Goal: Contribute content: Add original content to the website for others to see

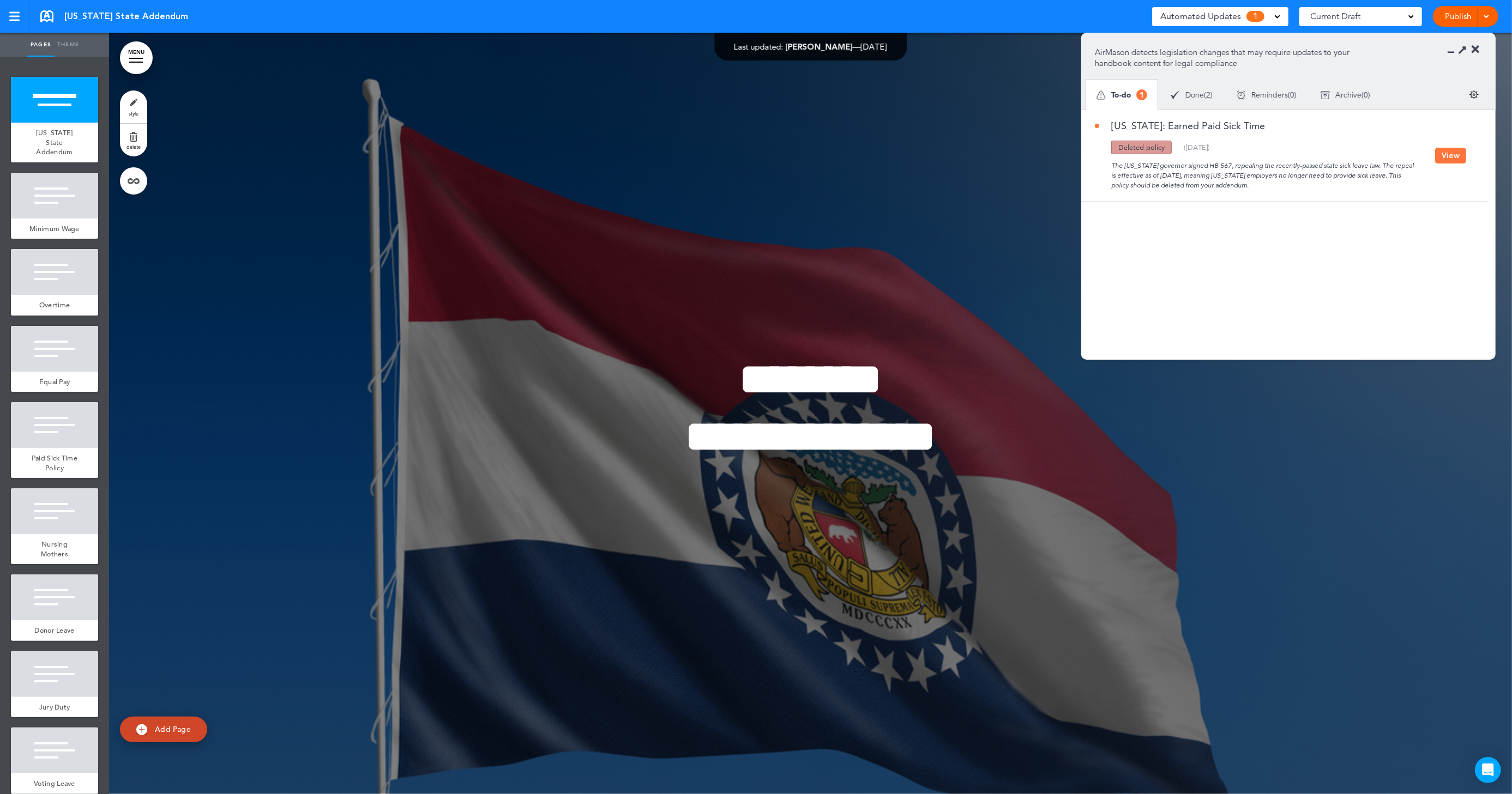
click at [1452, 162] on button "View" at bounding box center [1451, 156] width 31 height 16
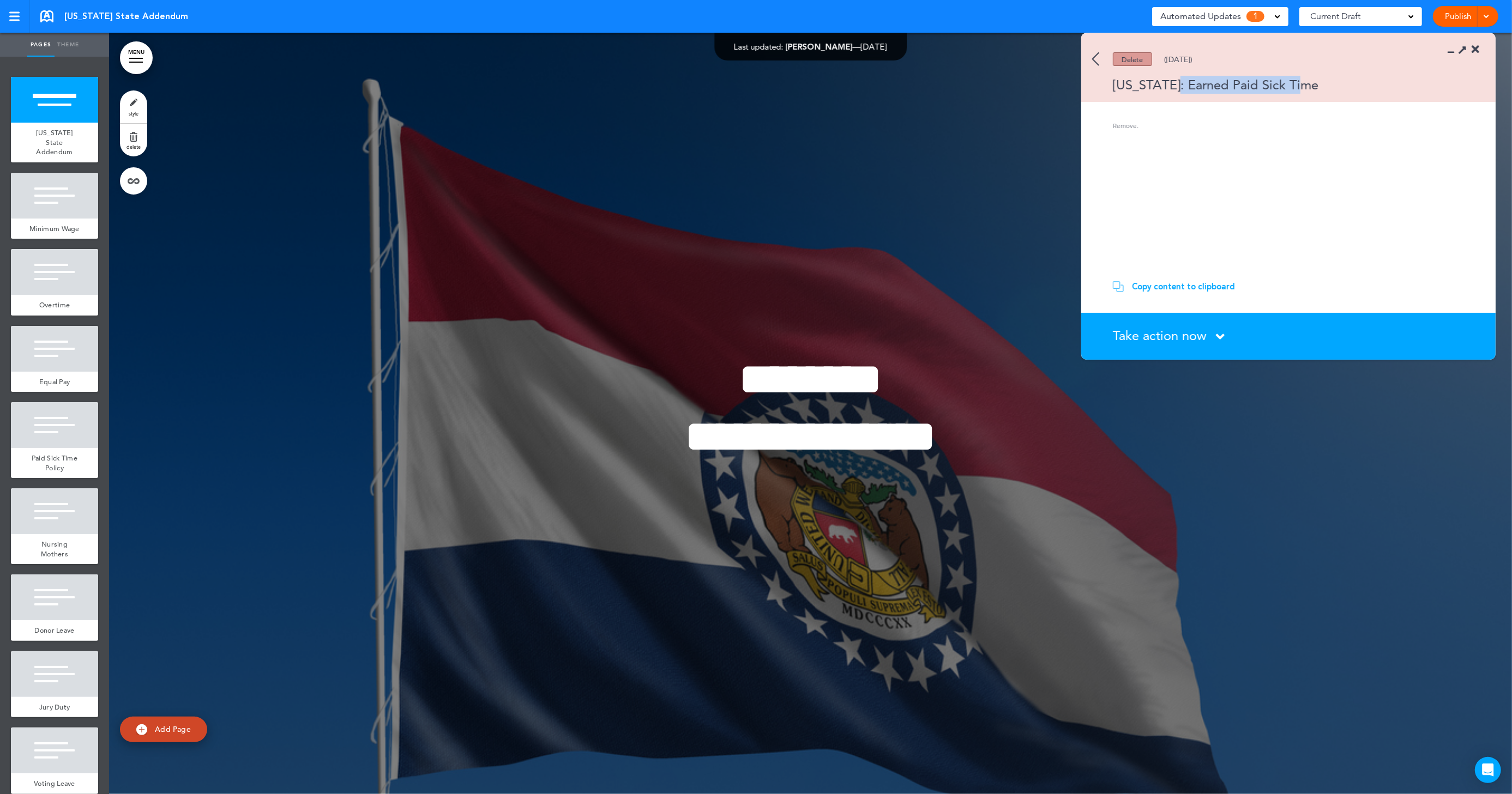
drag, startPoint x: 1170, startPoint y: 86, endPoint x: 1393, endPoint y: 77, distance: 223.2
click at [1393, 77] on div "Missouri: Earned Paid Sick Time" at bounding box center [1273, 85] width 383 height 18
copy div "Earned Paid Sick Time"
click at [149, 459] on div at bounding box center [811, 413] width 1403 height 762
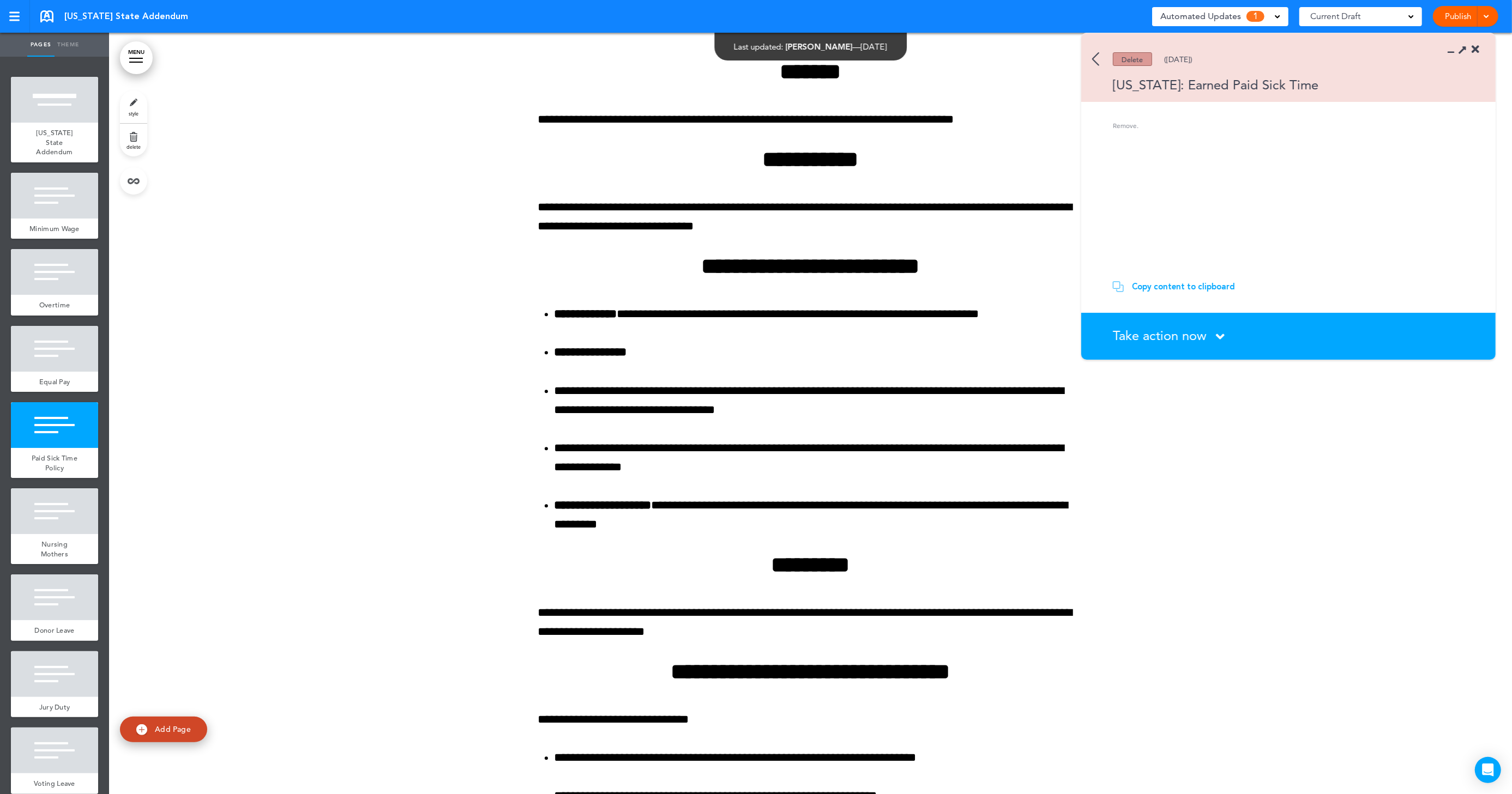
click at [1095, 59] on img at bounding box center [1095, 59] width 7 height 14
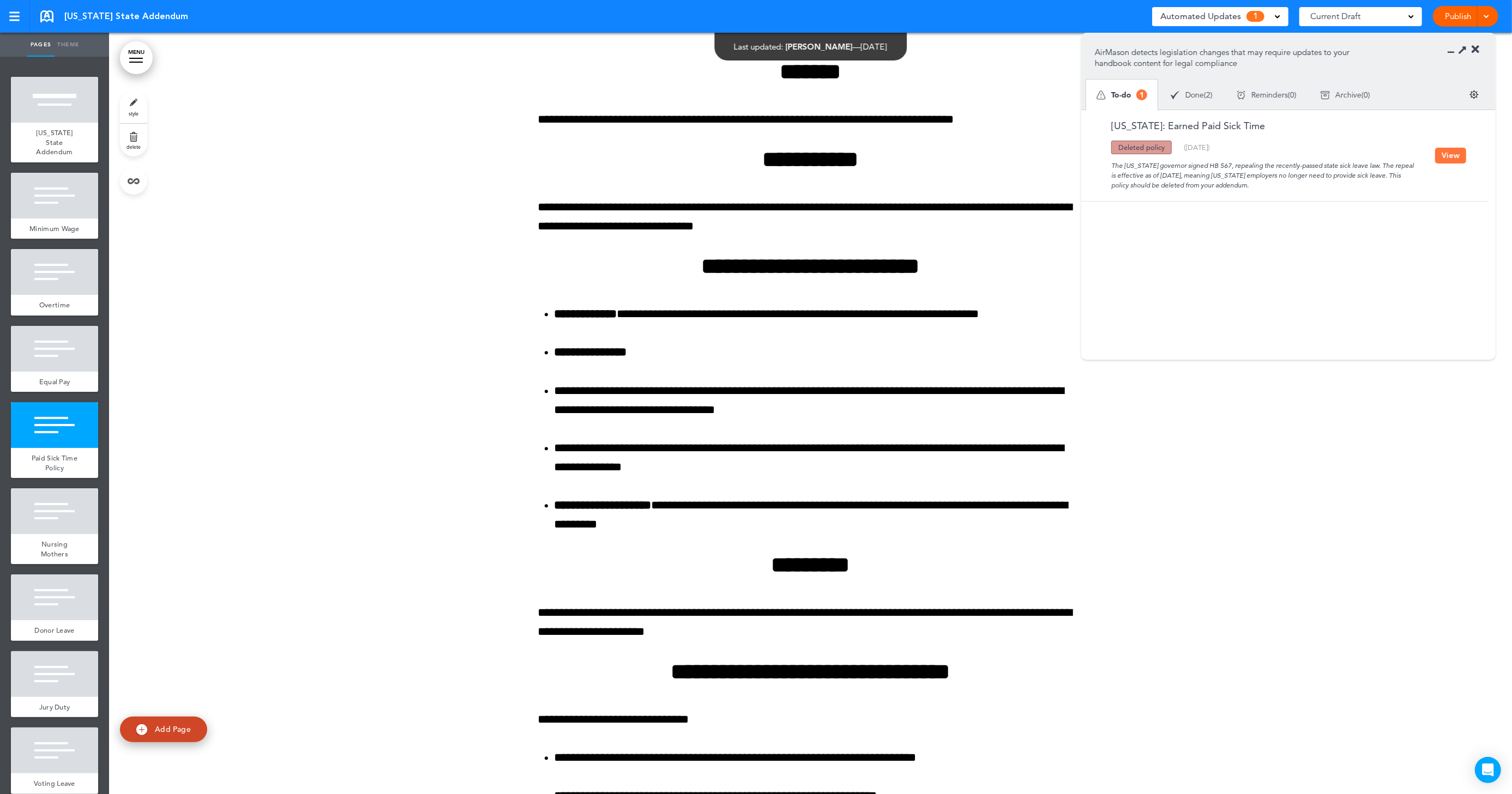
drag, startPoint x: 1252, startPoint y: 184, endPoint x: 1104, endPoint y: 165, distance: 149.2
click at [1104, 165] on div "The Missouri governor signed HB 567, repealing the recently-passed state sick l…" at bounding box center [1265, 172] width 340 height 36
copy div "The Missouri governor signed HB 567, repealing the recently-passed state sick l…"
click at [1116, 127] on link "Missouri: Earned Paid Sick Time" at bounding box center [1180, 126] width 170 height 10
click at [1255, 126] on div "Missouri: Earned Paid Sick Time" at bounding box center [1265, 131] width 340 height 19
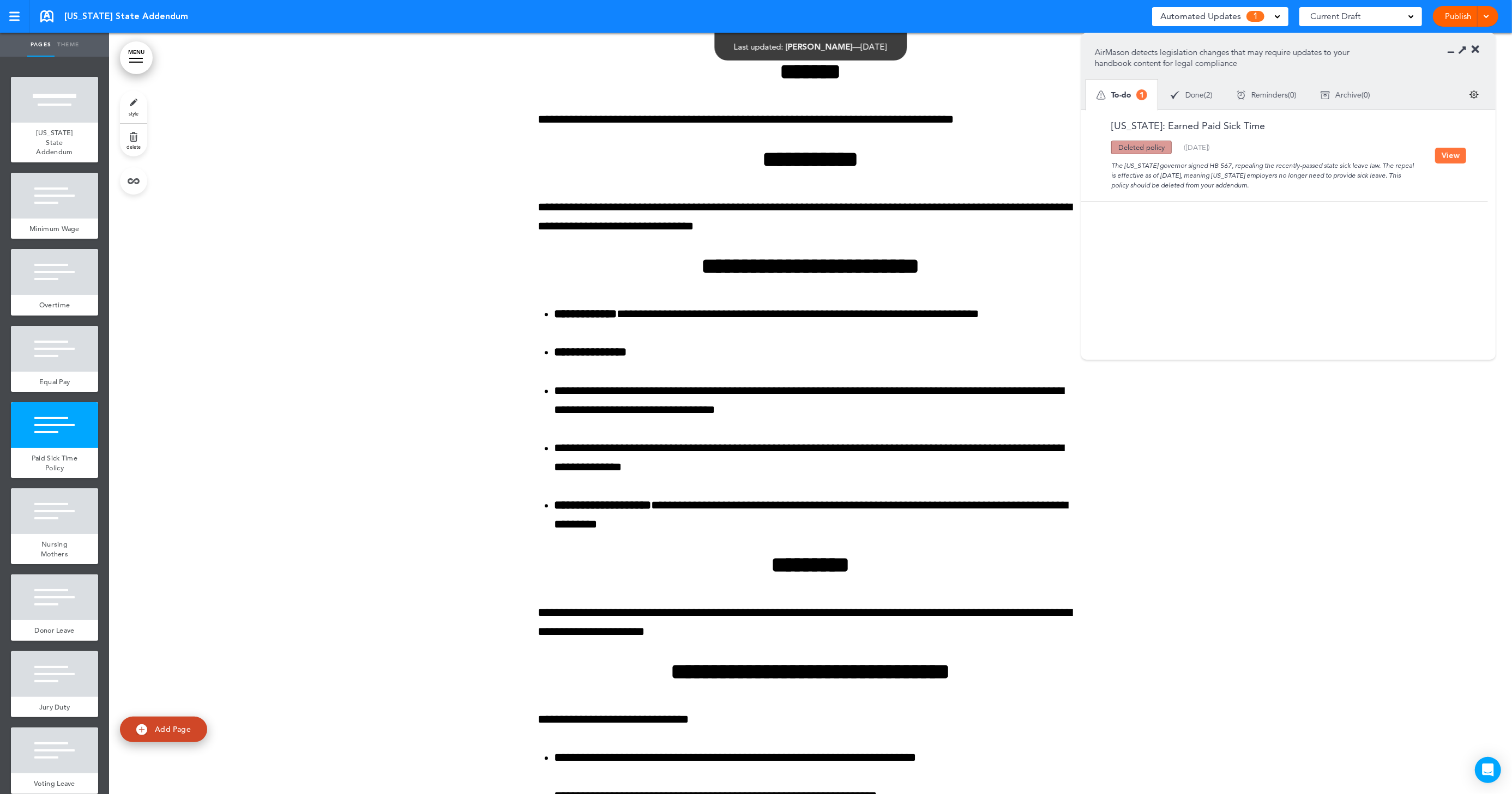
click at [1278, 129] on div "Missouri: Earned Paid Sick Time" at bounding box center [1265, 131] width 340 height 19
click at [1262, 150] on div "Updated policy New policy Deleted policy ( 08/27/2025 )" at bounding box center [1265, 147] width 340 height 14
copy link "Missouri: Earned Paid Sick Time"
click at [902, 414] on li "**********" at bounding box center [819, 400] width 529 height 38
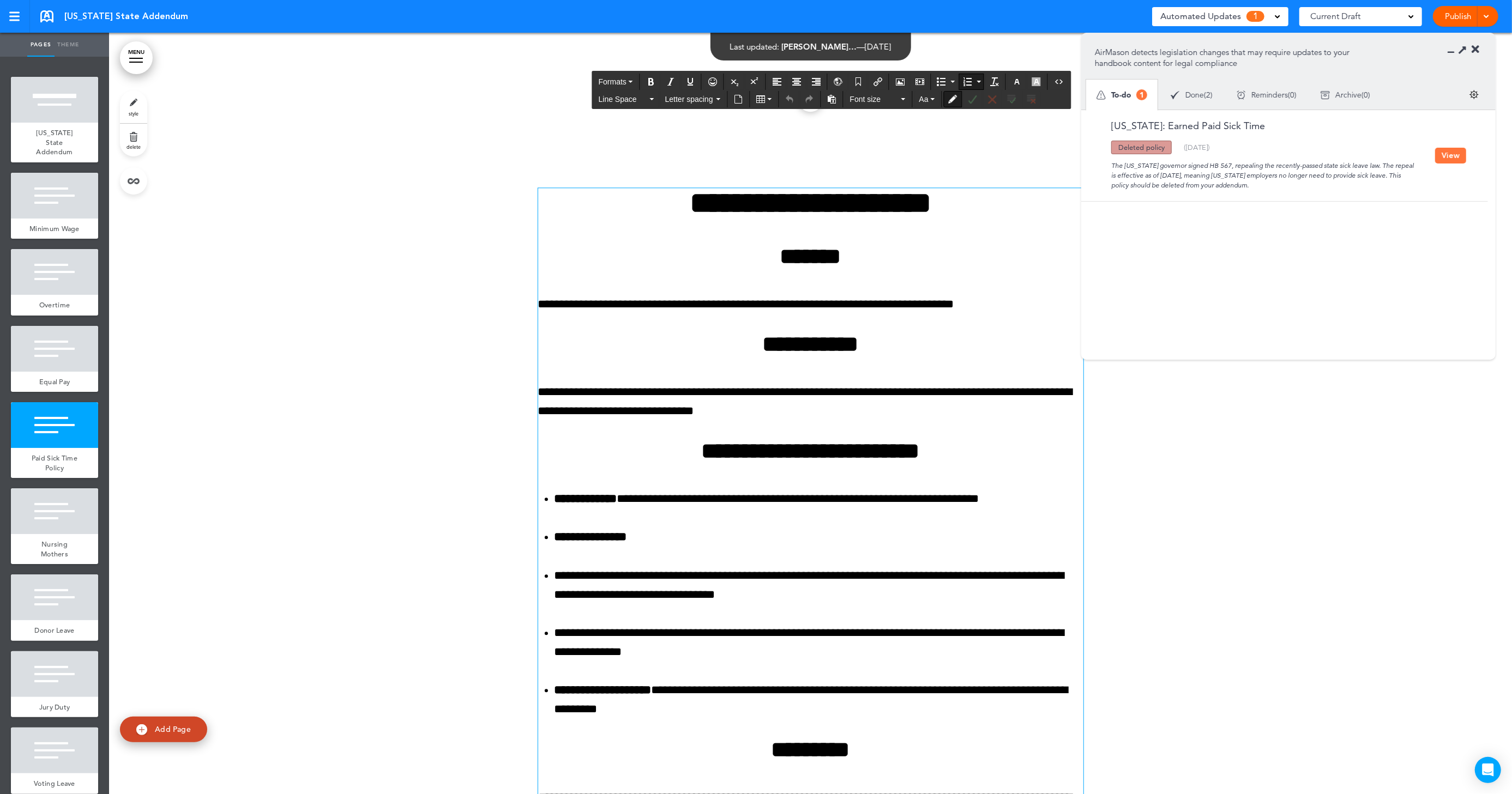
scroll to position [2928, 0]
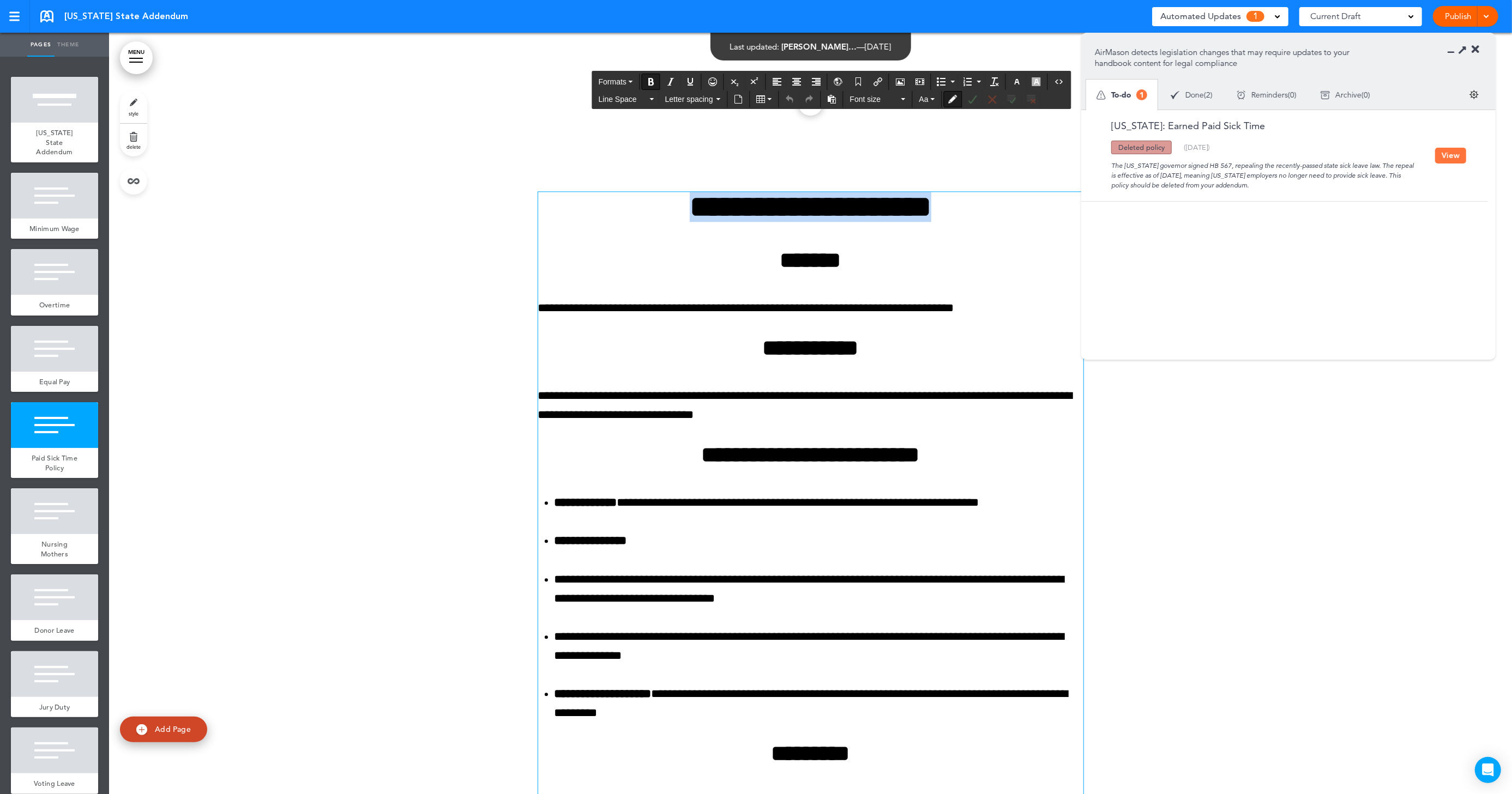
drag, startPoint x: 652, startPoint y: 205, endPoint x: 966, endPoint y: 203, distance: 314.0
click at [966, 203] on h1 "**********" at bounding box center [811, 207] width 545 height 30
copy strong "**********"
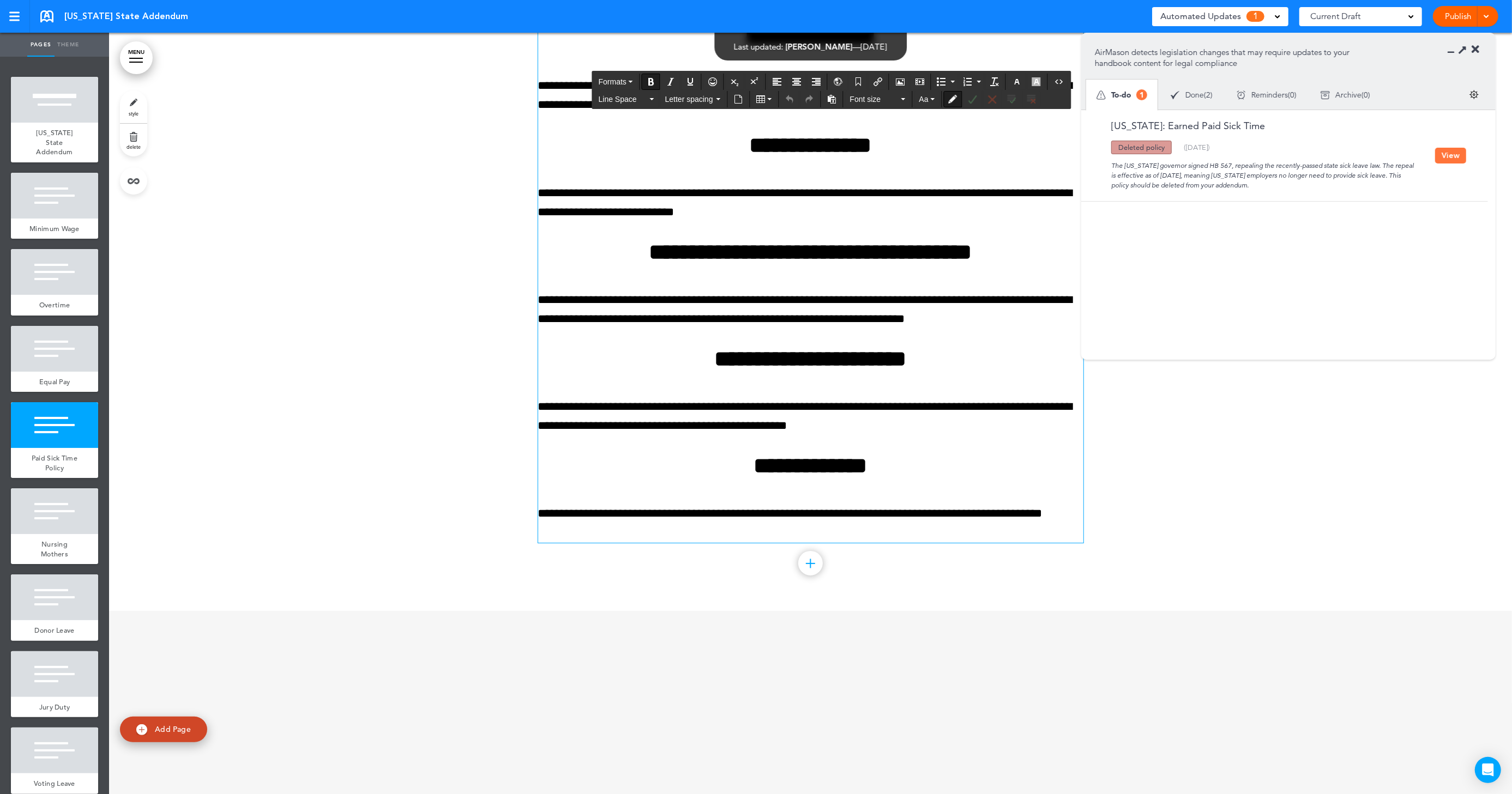
scroll to position [4577, 0]
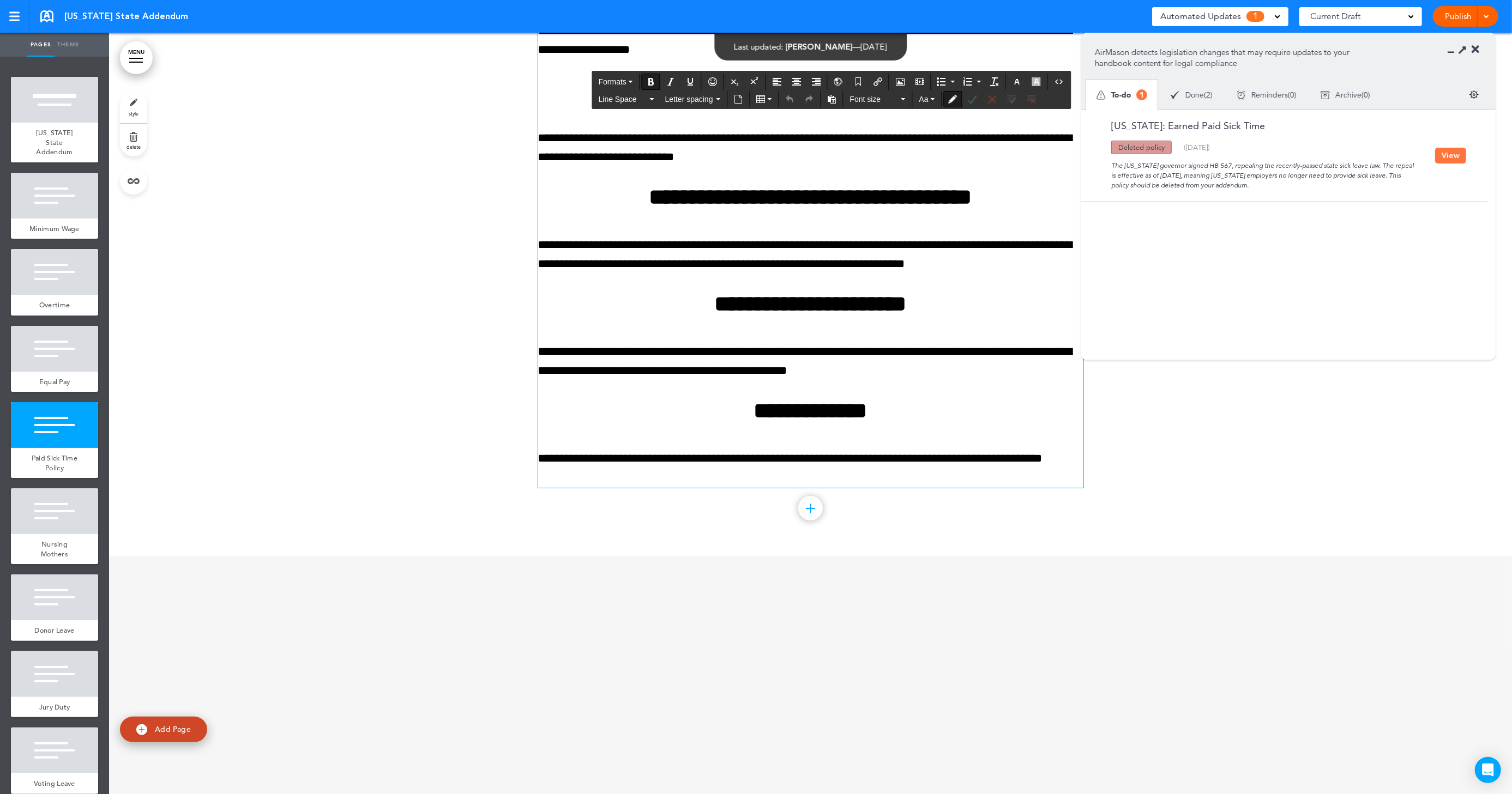
click at [1249, 306] on section "Missouri: Earned Paid Sick Time Updated policy New policy Deleted policy ( 08/2…" at bounding box center [1284, 229] width 407 height 237
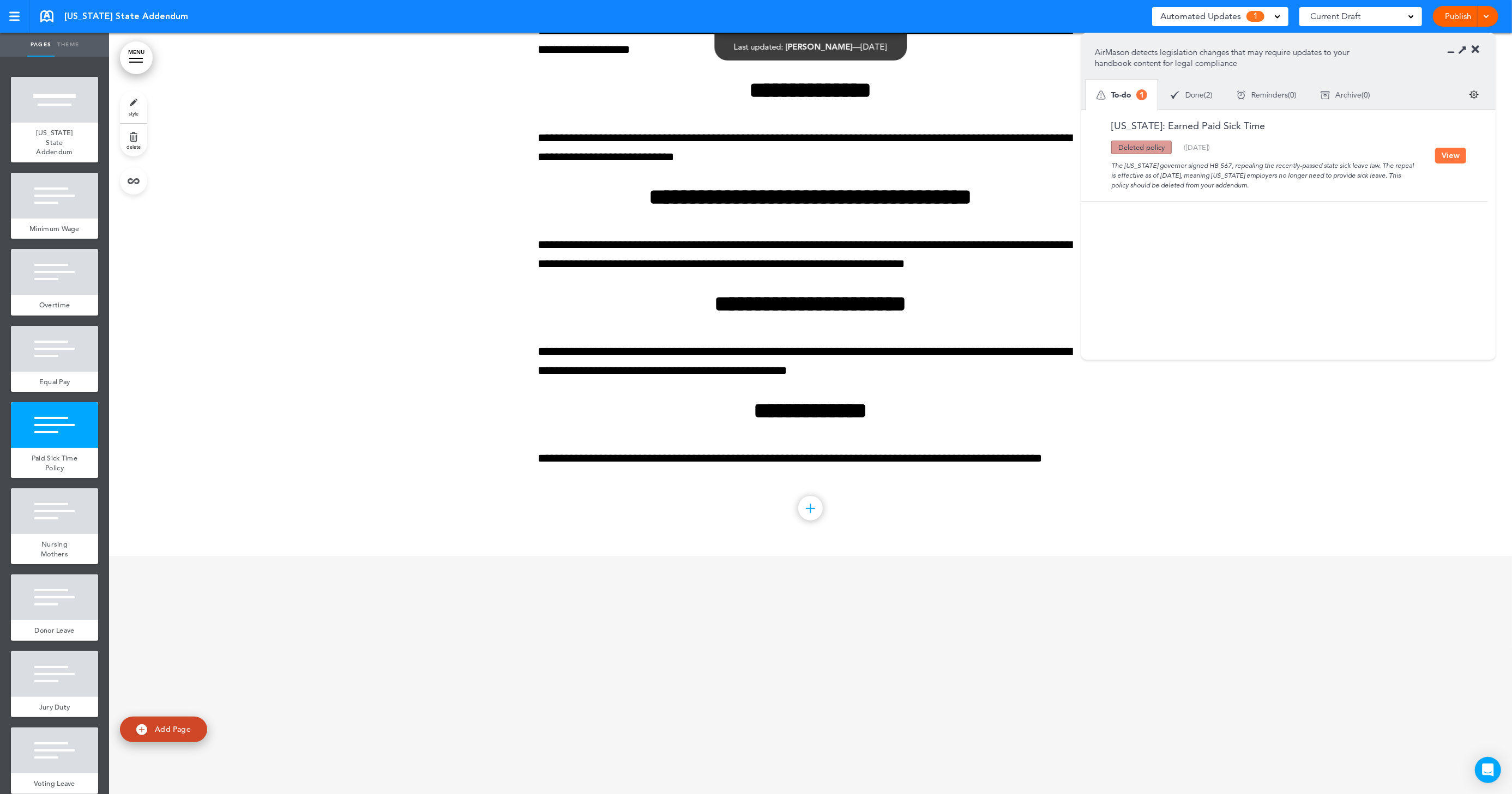
drag, startPoint x: 1260, startPoint y: 185, endPoint x: 1096, endPoint y: 158, distance: 166.2
click at [1096, 158] on div "The Missouri governor signed HB 567, repealing the recently-passed state sick l…" at bounding box center [1265, 172] width 340 height 36
copy div "The Missouri governor signed HB 567, repealing the recently-passed state sick l…"
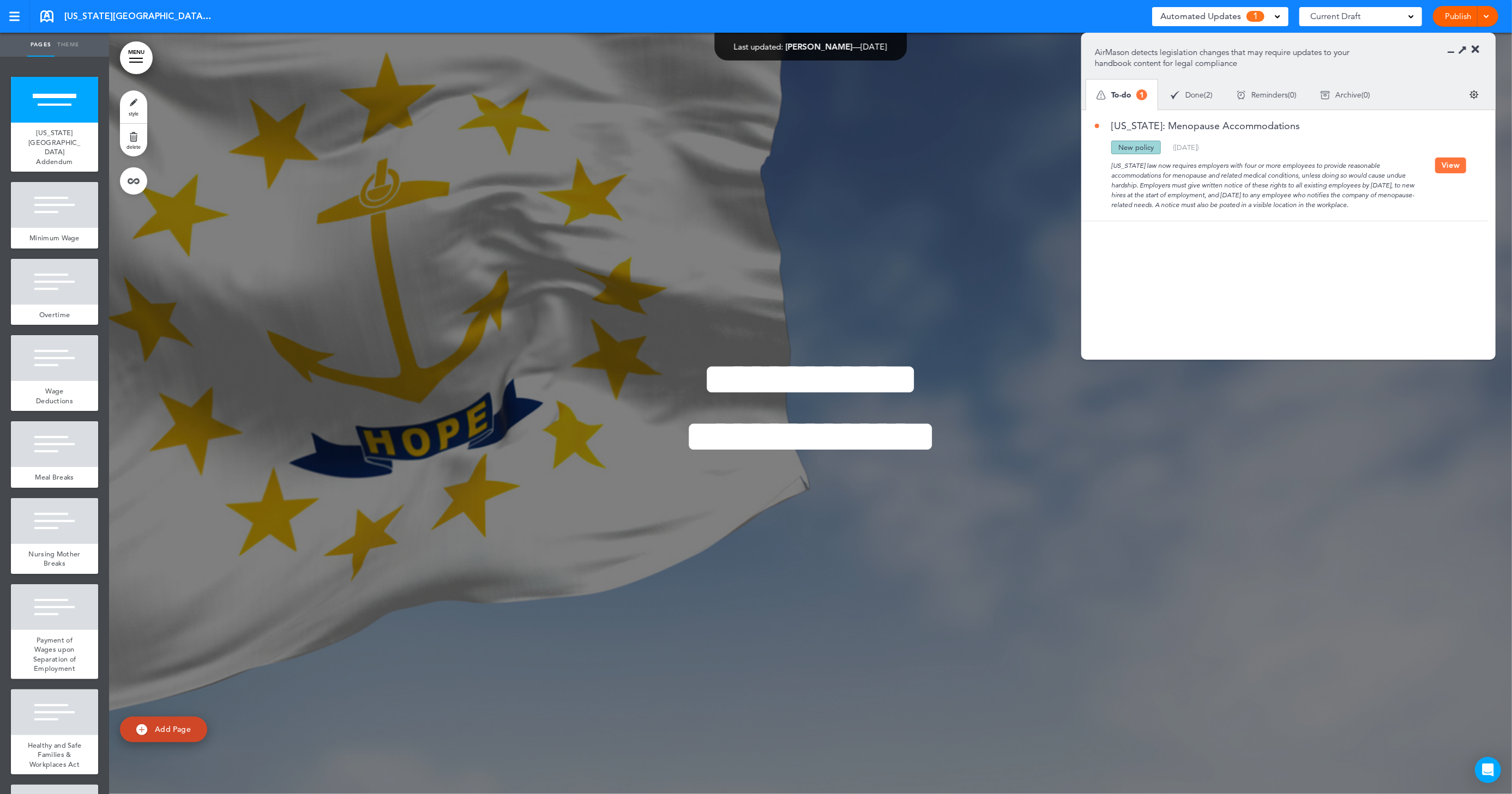
drag, startPoint x: 1112, startPoint y: 164, endPoint x: 1158, endPoint y: 226, distance: 77.2
click at [1158, 221] on div "Rhode Island: Menopause Accommodations Updated policy New policy Deleted policy…" at bounding box center [1282, 165] width 402 height 111
copy div "Rhode Island law now requires employers with four or more employees to provide …"
click at [1457, 179] on div "Rhode Island: Menopause Accommodations Updated policy New policy Deleted policy…" at bounding box center [1282, 165] width 402 height 111
click at [1456, 173] on button "View" at bounding box center [1451, 165] width 31 height 16
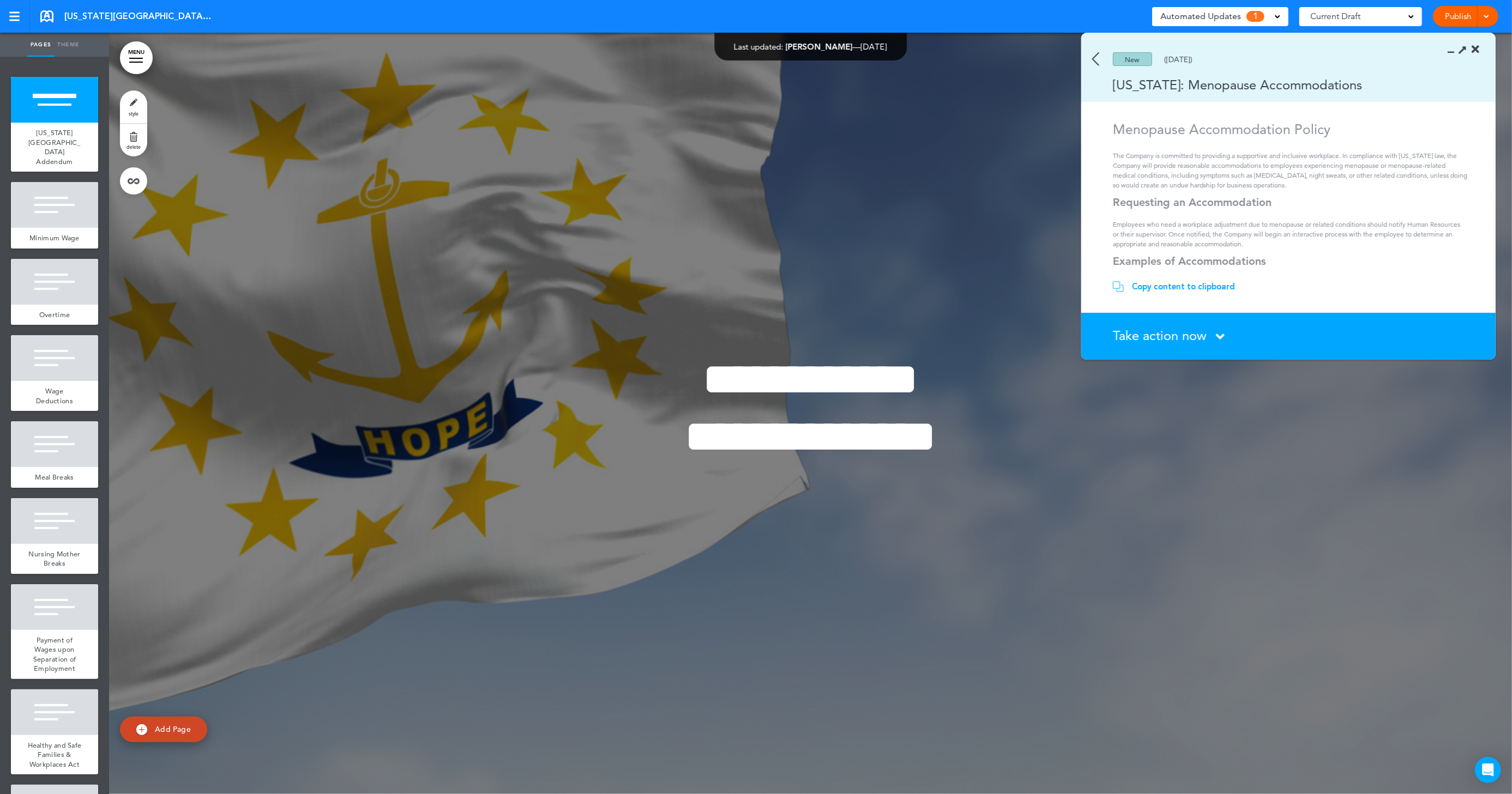
click at [1151, 337] on span "Take action now" at bounding box center [1160, 335] width 94 height 16
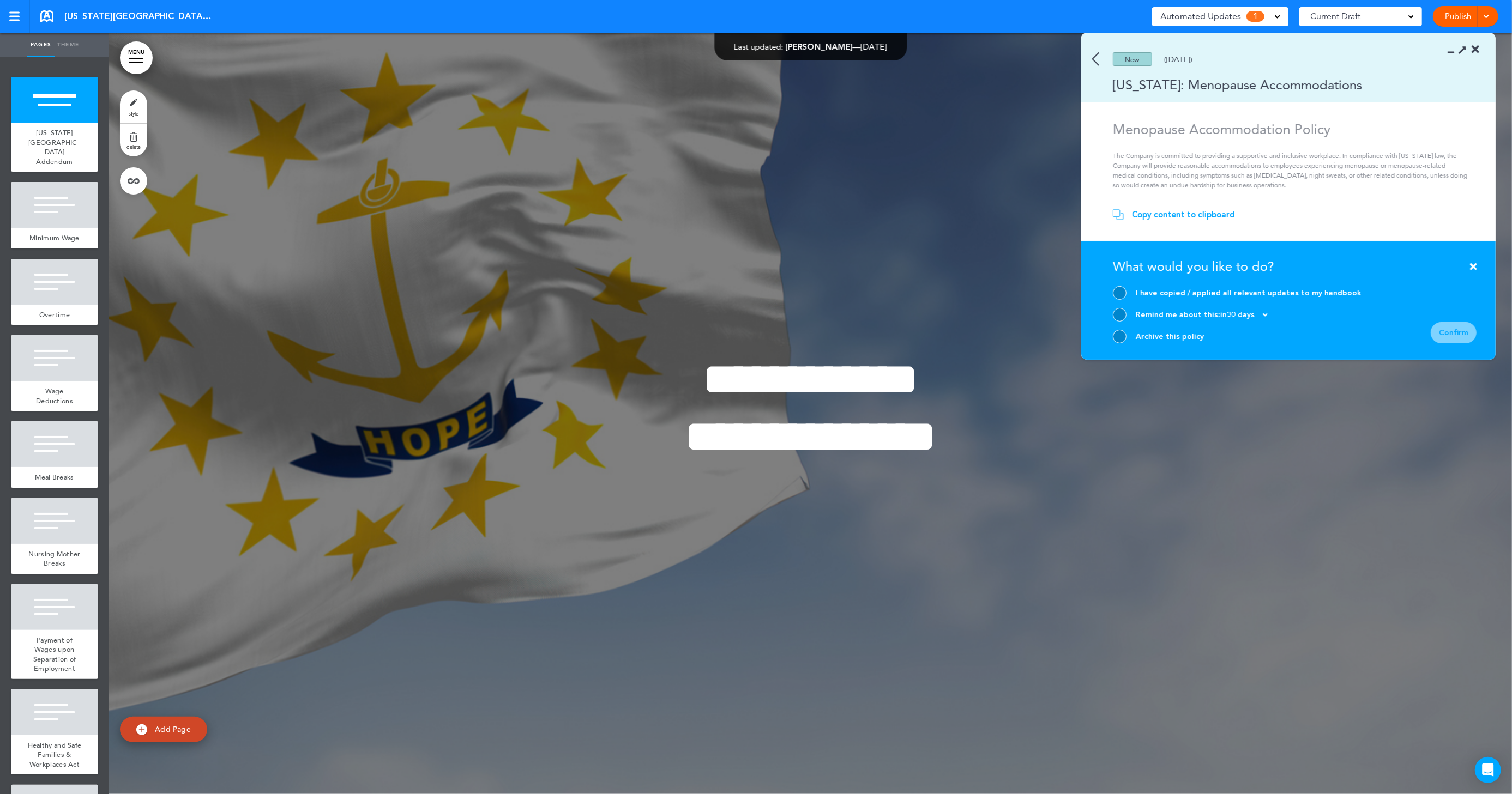
click at [1158, 217] on div "Copy content to clipboard" at bounding box center [1184, 215] width 103 height 11
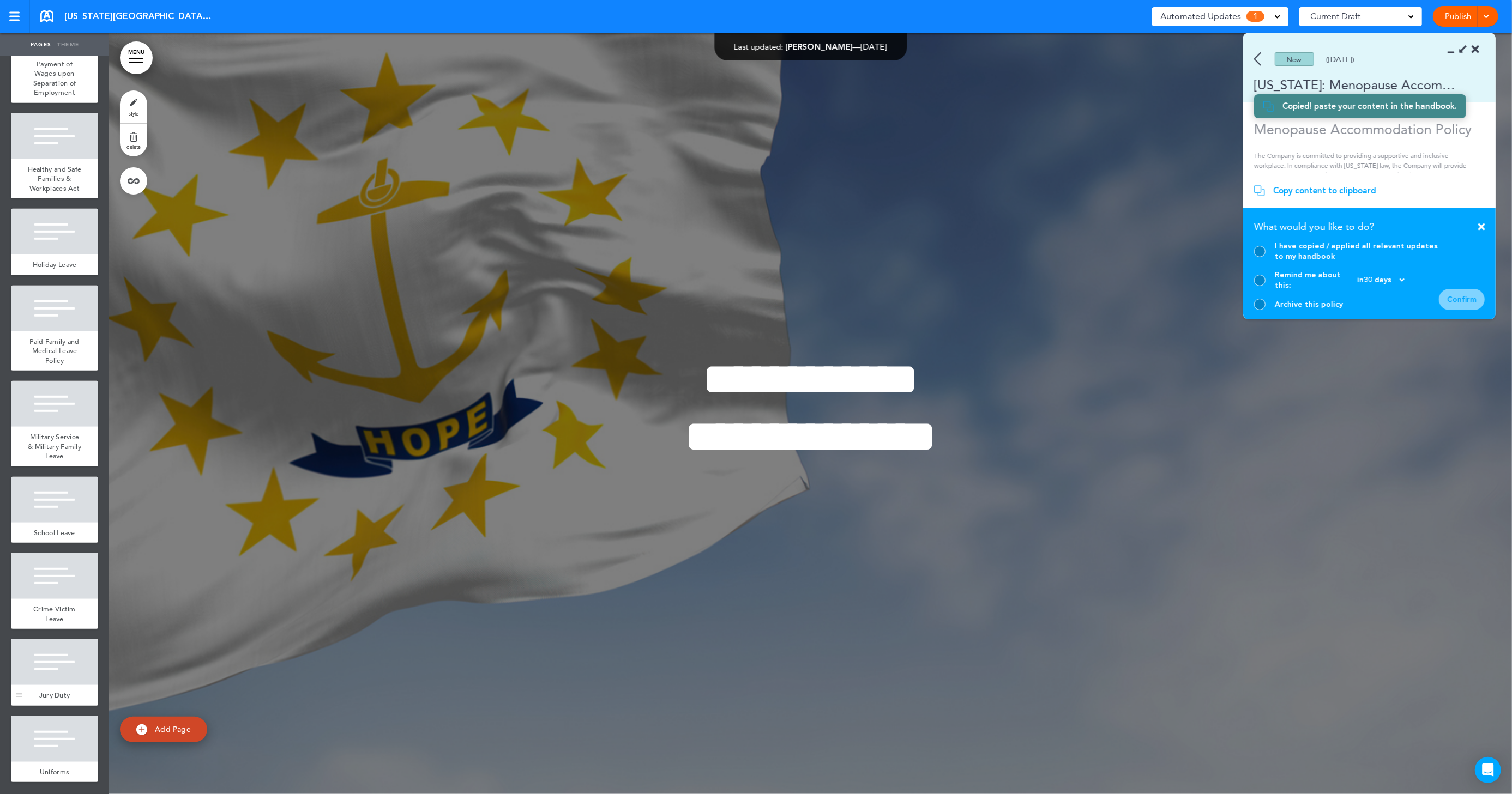
scroll to position [613, 0]
click at [49, 579] on div at bounding box center [55, 576] width 87 height 46
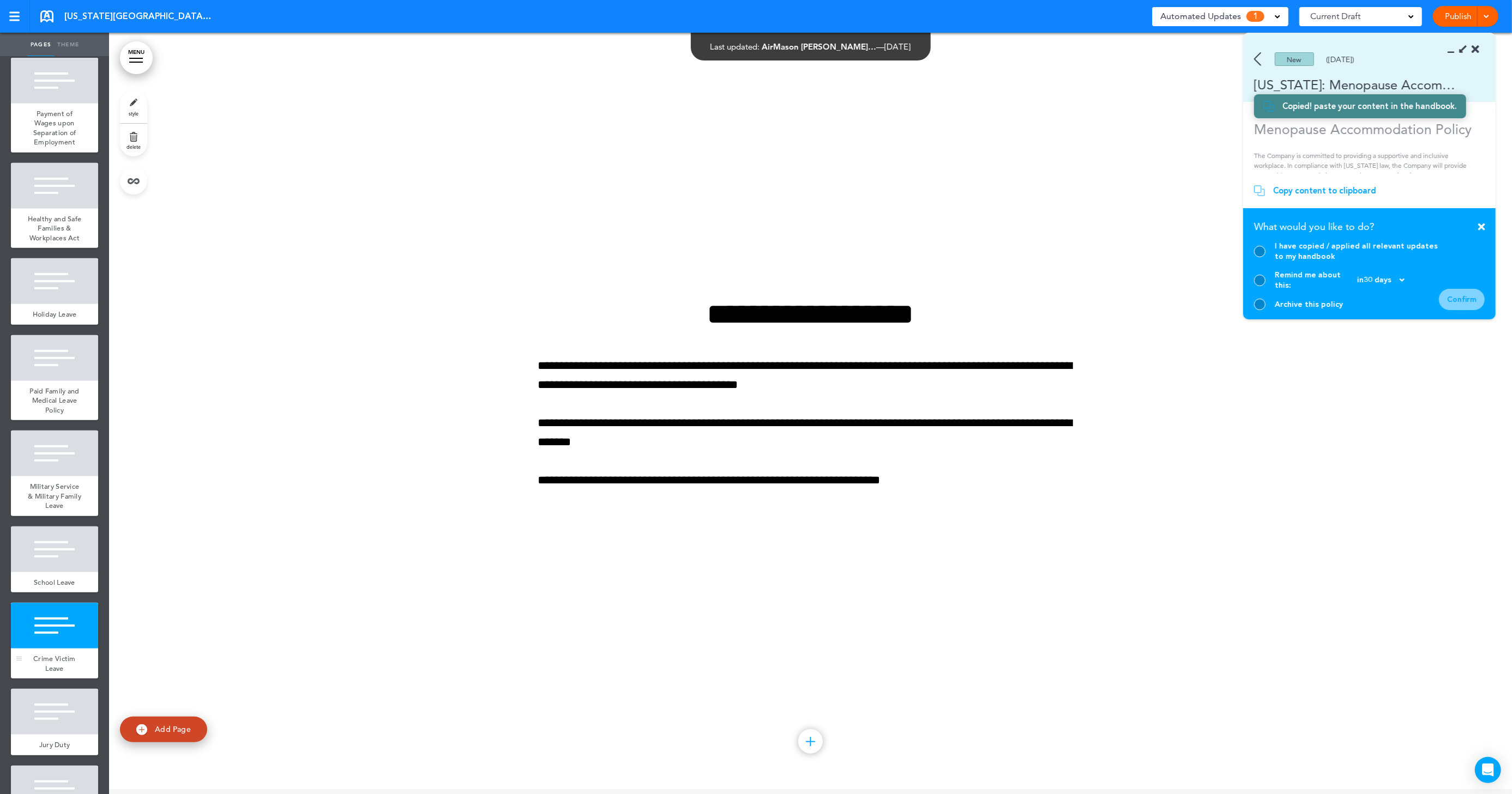
scroll to position [516, 0]
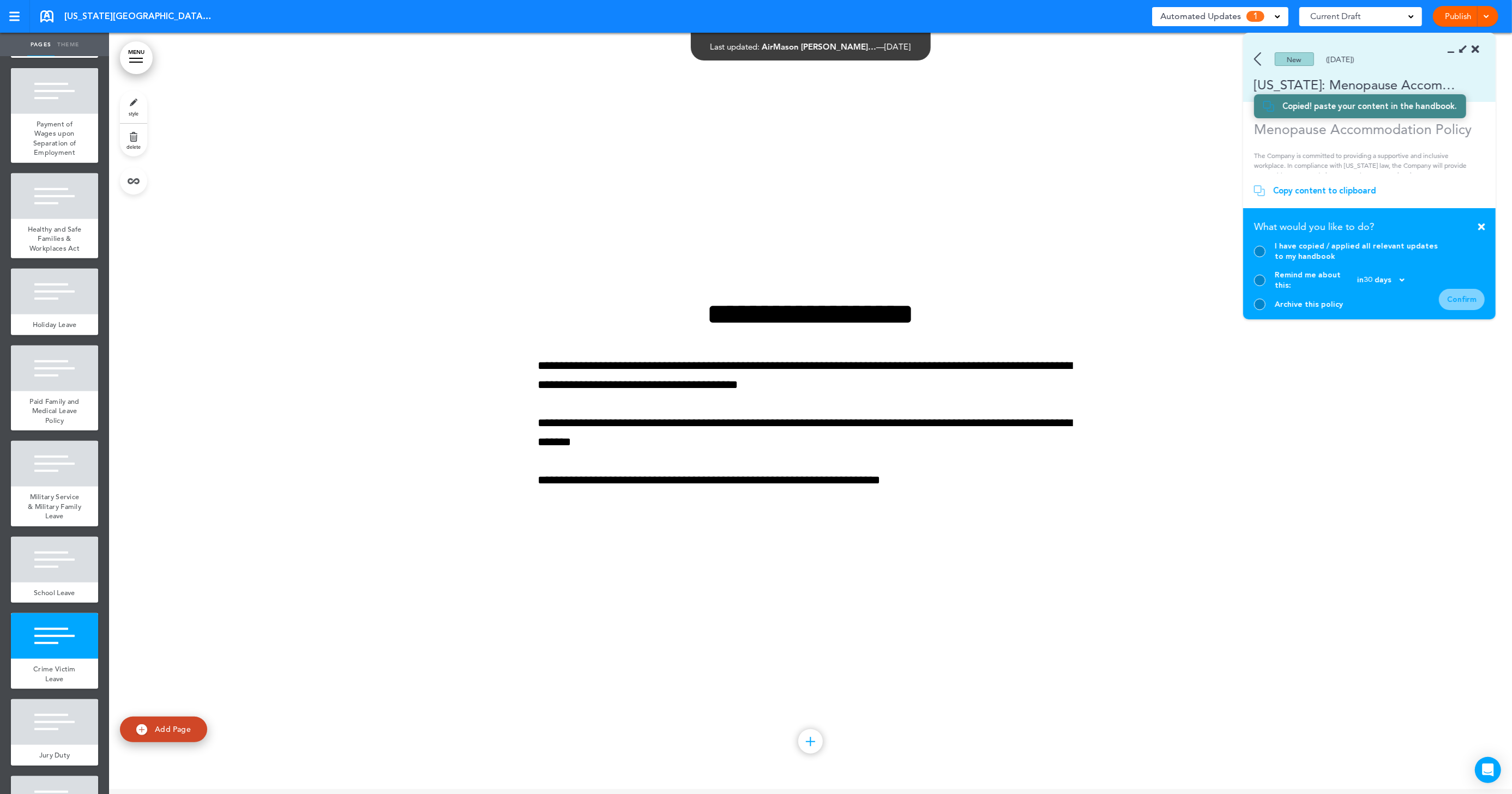
click at [186, 730] on span "Add Page" at bounding box center [173, 729] width 36 height 10
type input "********"
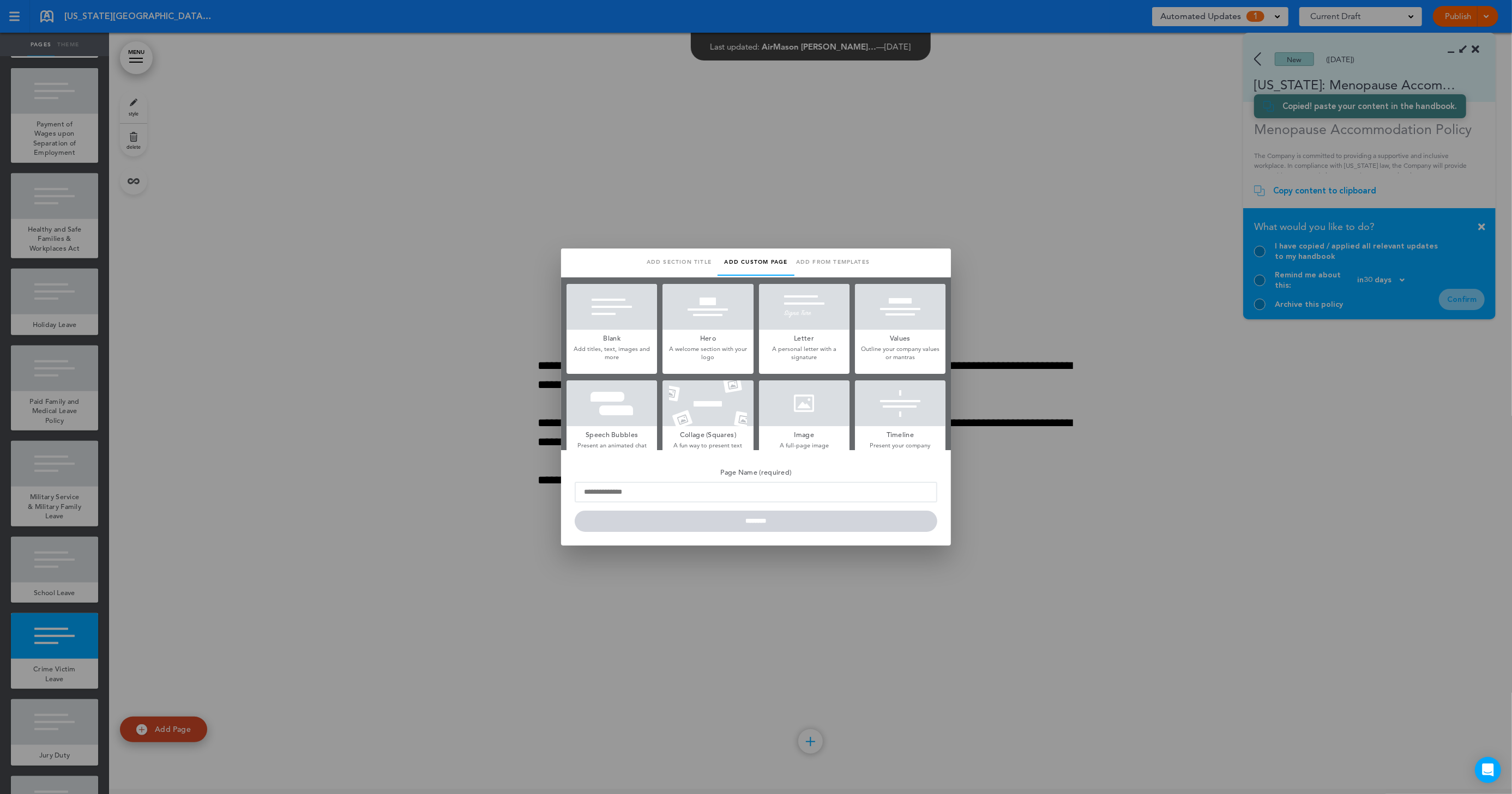
click at [603, 335] on h5 "Blank" at bounding box center [611, 337] width 90 height 16
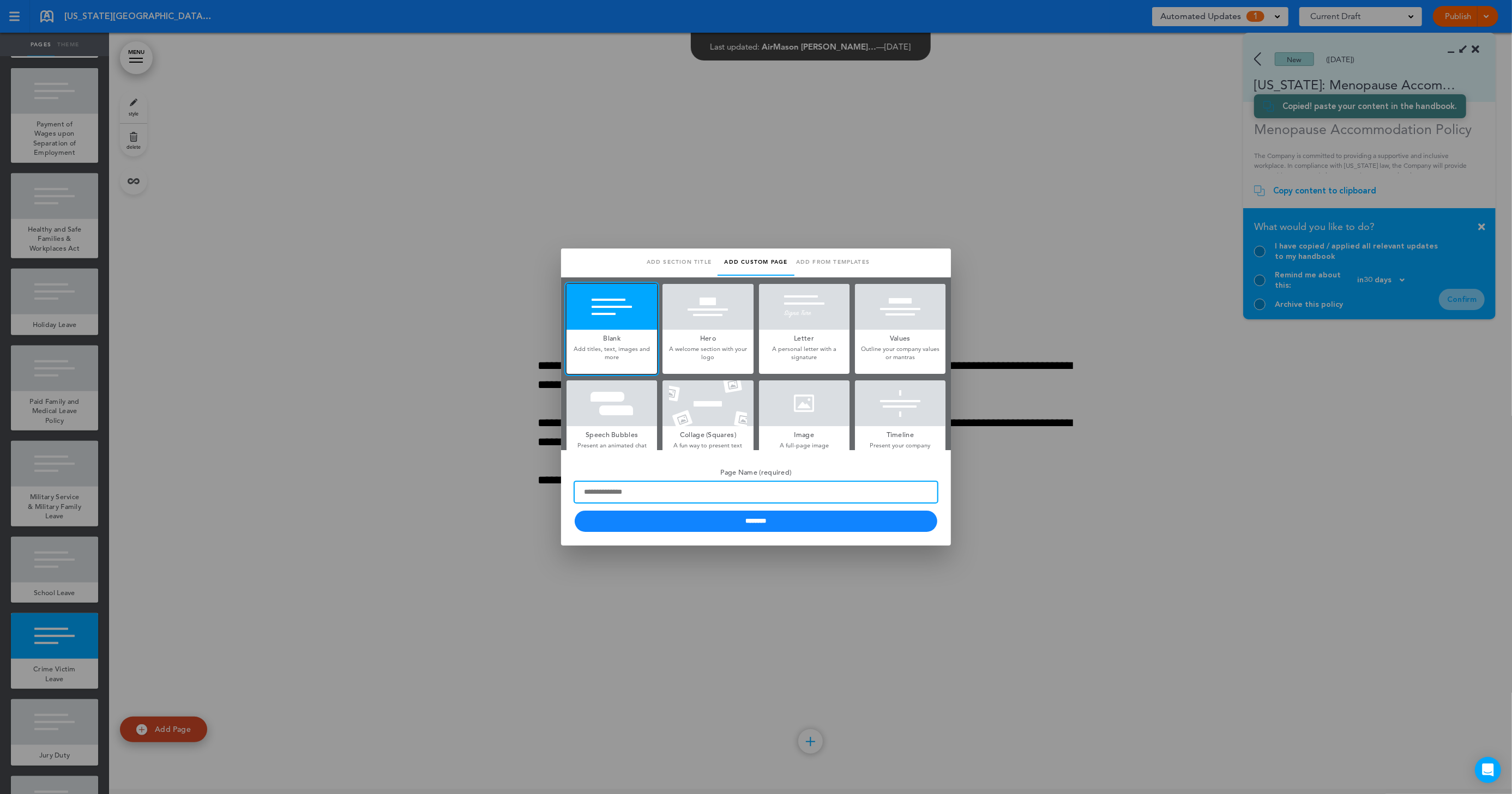
click at [636, 494] on input "Page Name (required)" at bounding box center [756, 492] width 363 height 21
paste input "**********"
drag, startPoint x: 932, startPoint y: 493, endPoint x: 698, endPoint y: 493, distance: 234.0
click at [698, 493] on input "Page Name (required)" at bounding box center [756, 492] width 363 height 21
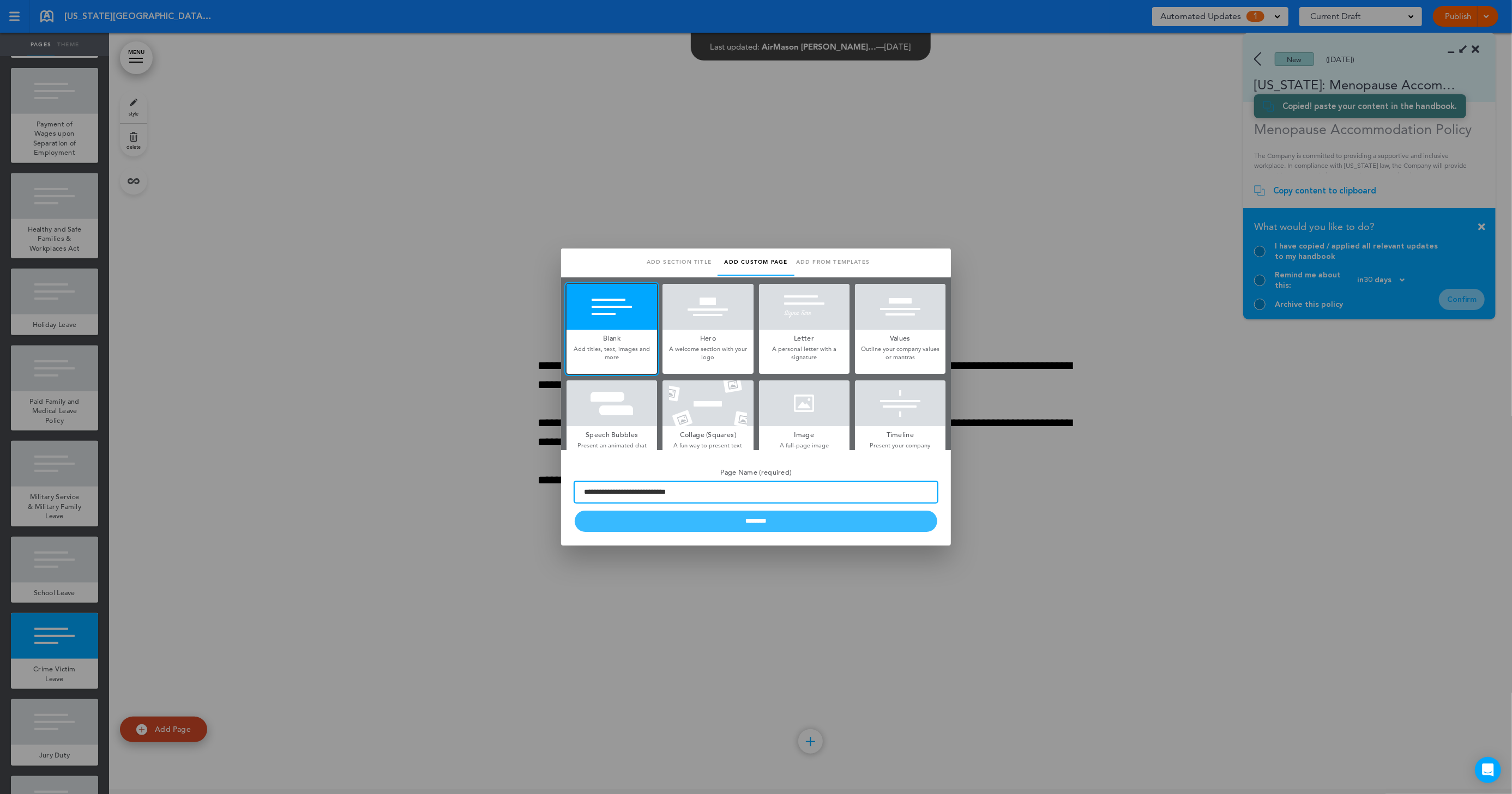
type input "**********"
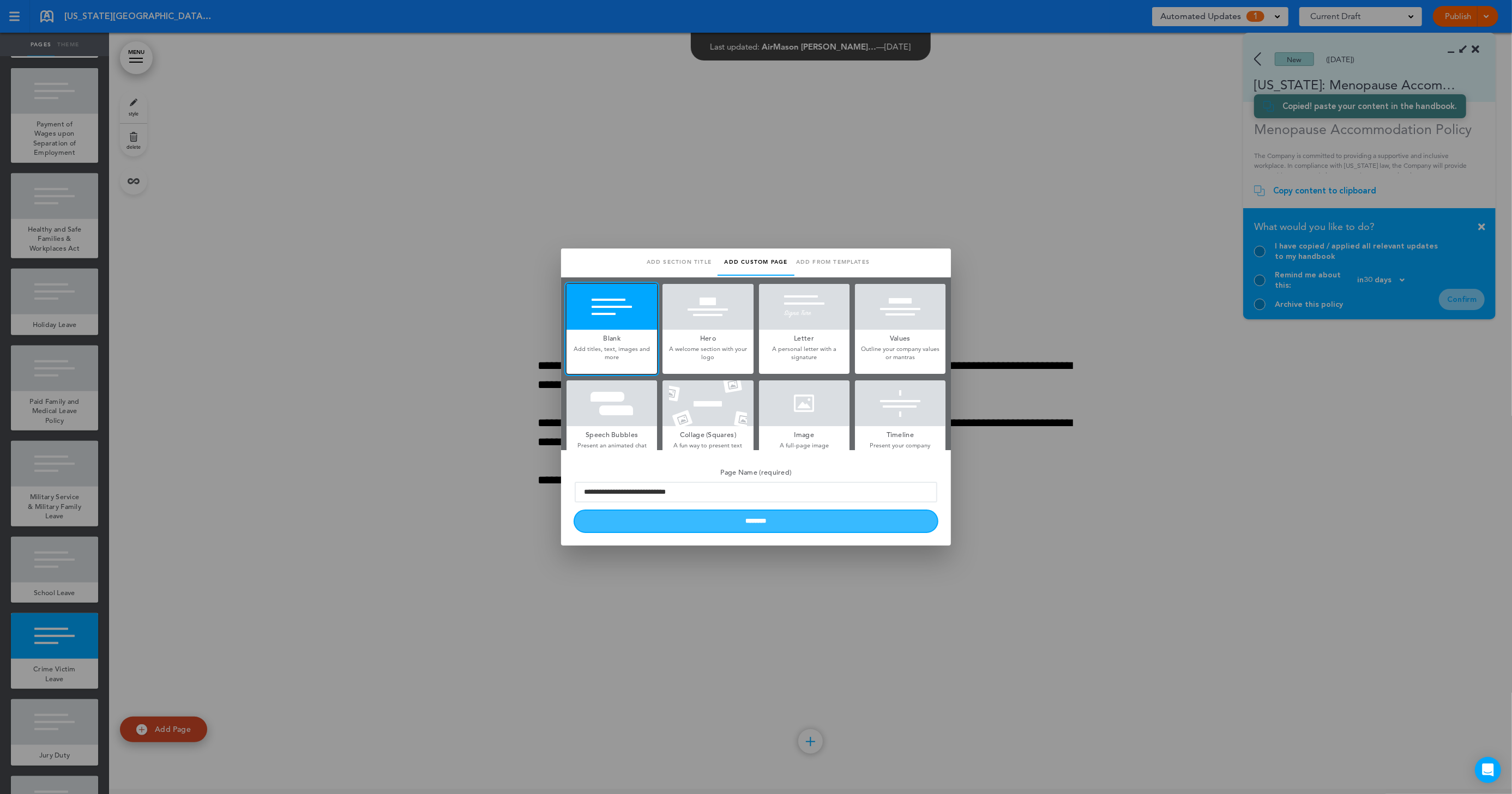
click at [718, 523] on input "********" at bounding box center [756, 521] width 363 height 21
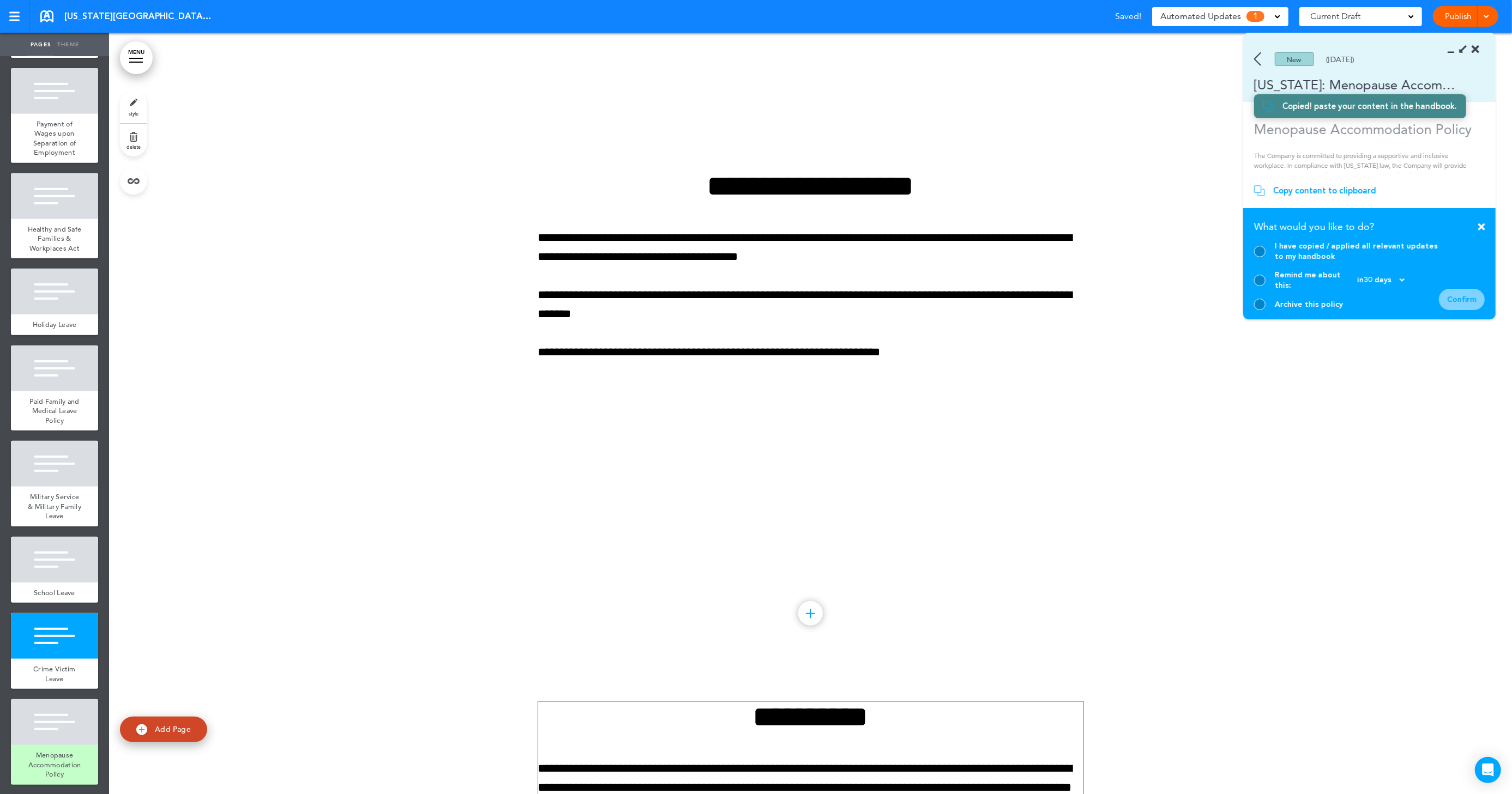
scroll to position [10156, 0]
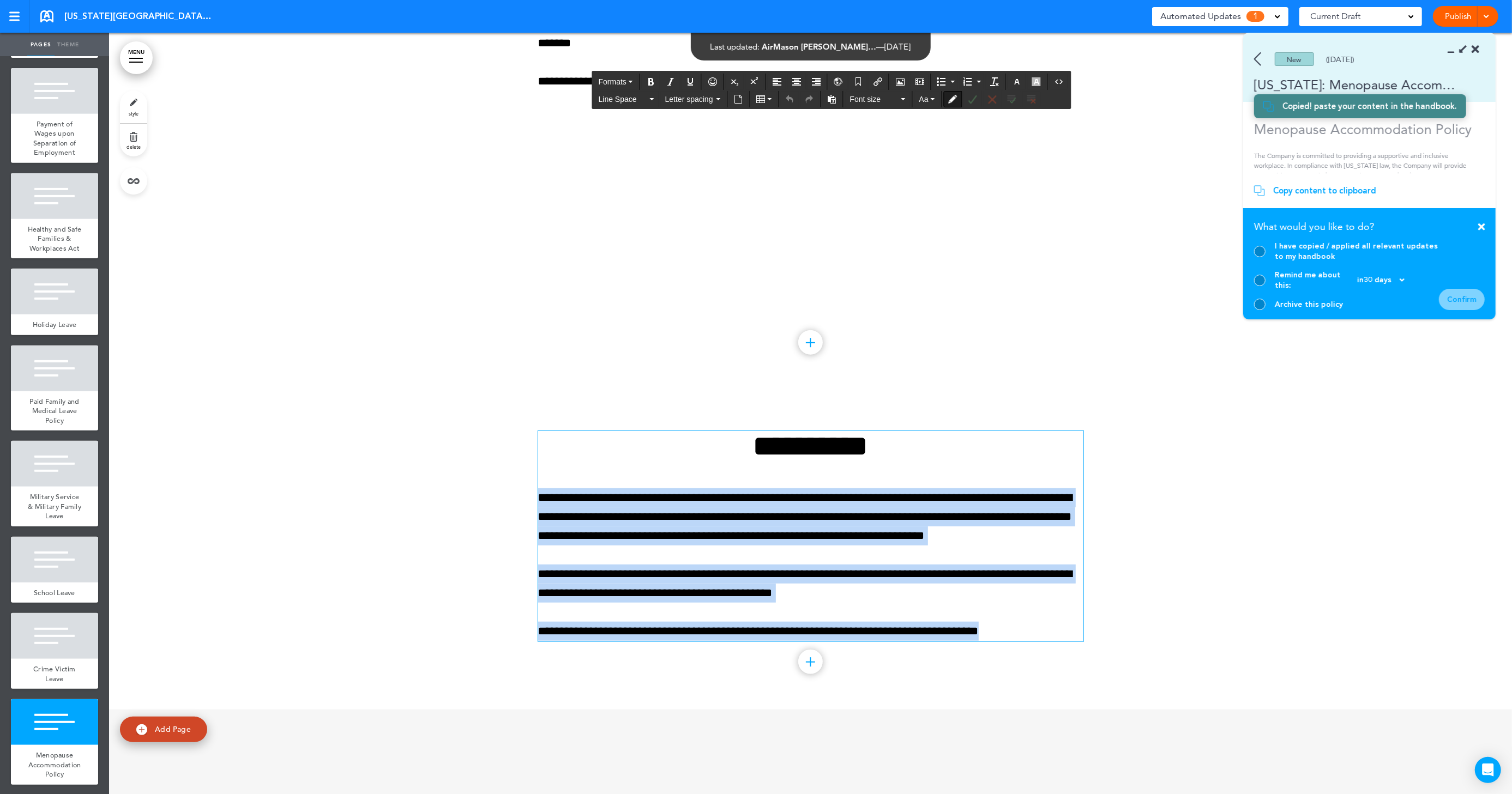
drag, startPoint x: 1022, startPoint y: 637, endPoint x: 474, endPoint y: 503, distance: 564.1
click at [474, 503] on div "**********" at bounding box center [811, 550] width 1403 height 319
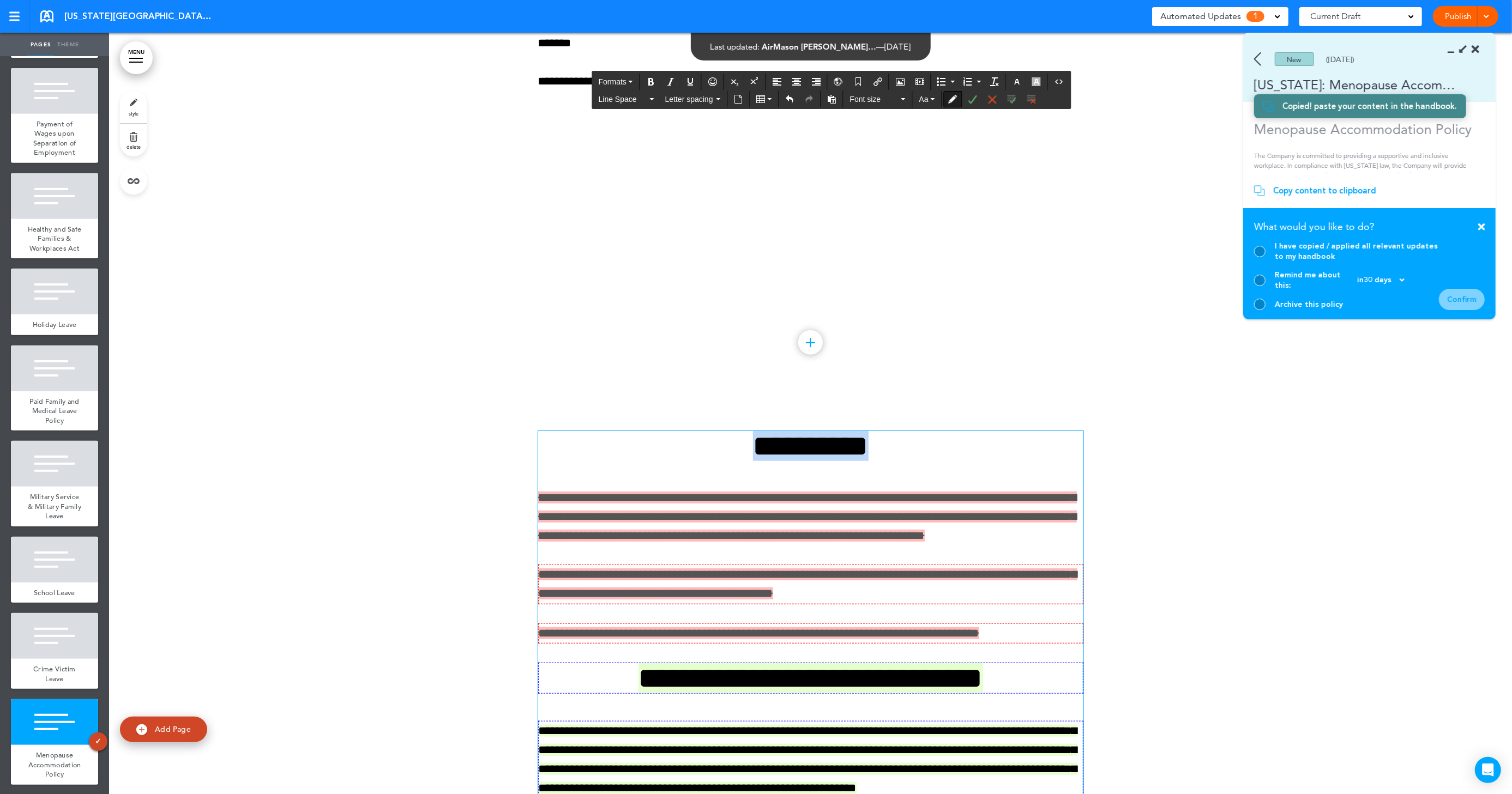
drag, startPoint x: 919, startPoint y: 456, endPoint x: 722, endPoint y: 455, distance: 197.0
click at [722, 455] on h1 "**********" at bounding box center [811, 446] width 545 height 30
click at [853, 459] on span "**********" at bounding box center [811, 446] width 116 height 30
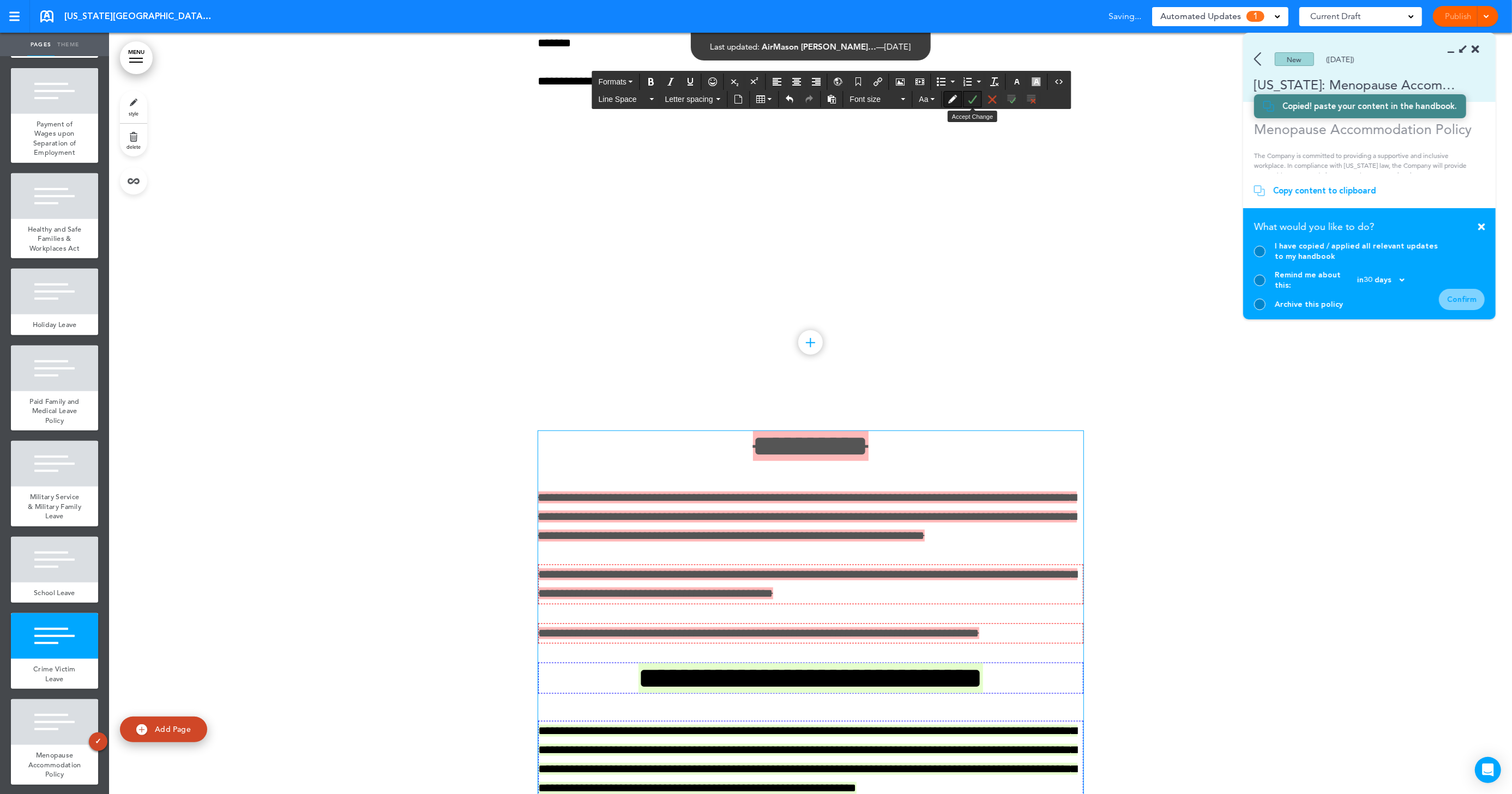
click at [974, 98] on icon "Accept Change" at bounding box center [972, 99] width 8 height 8
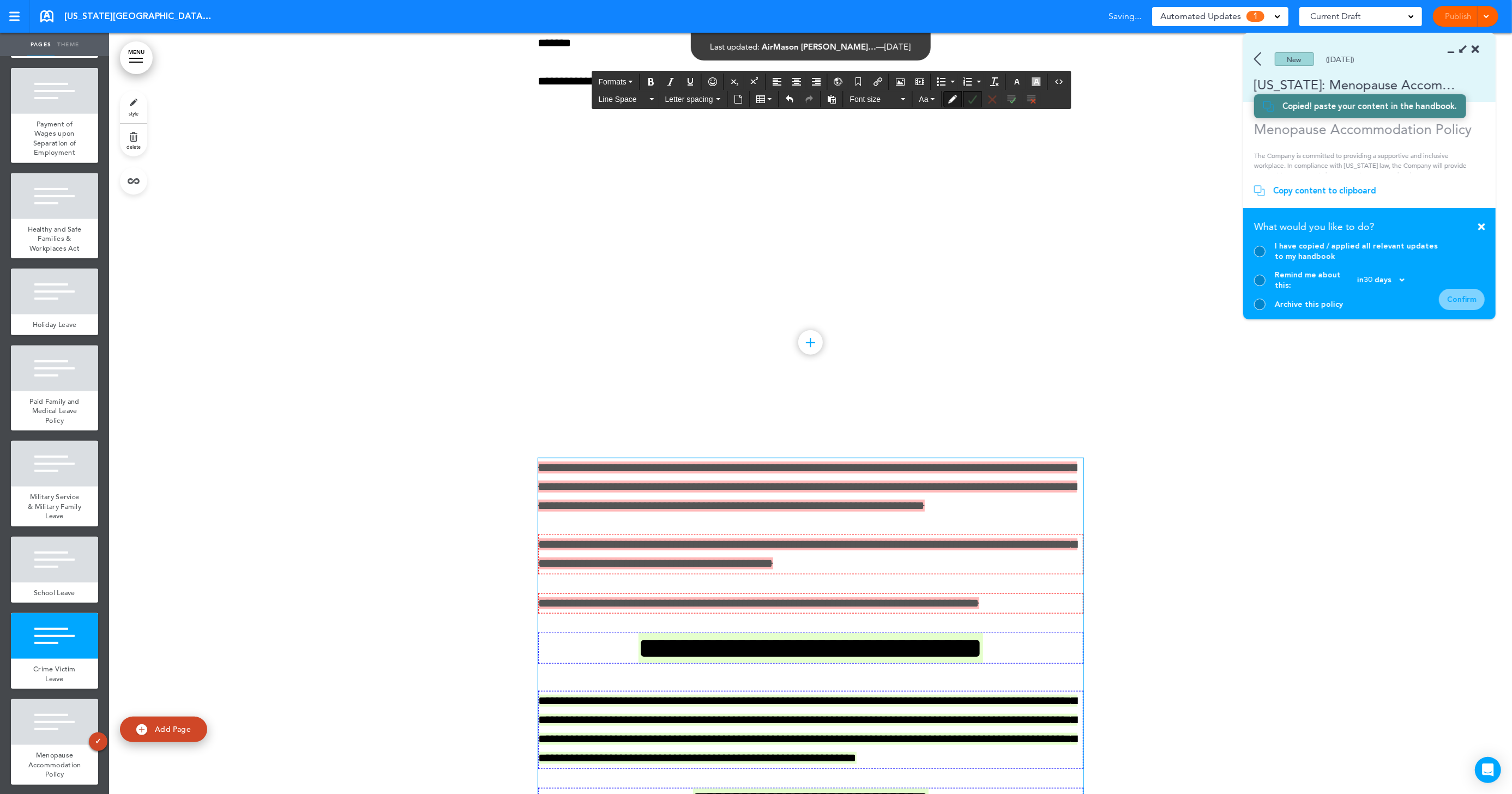
scroll to position [10183, 0]
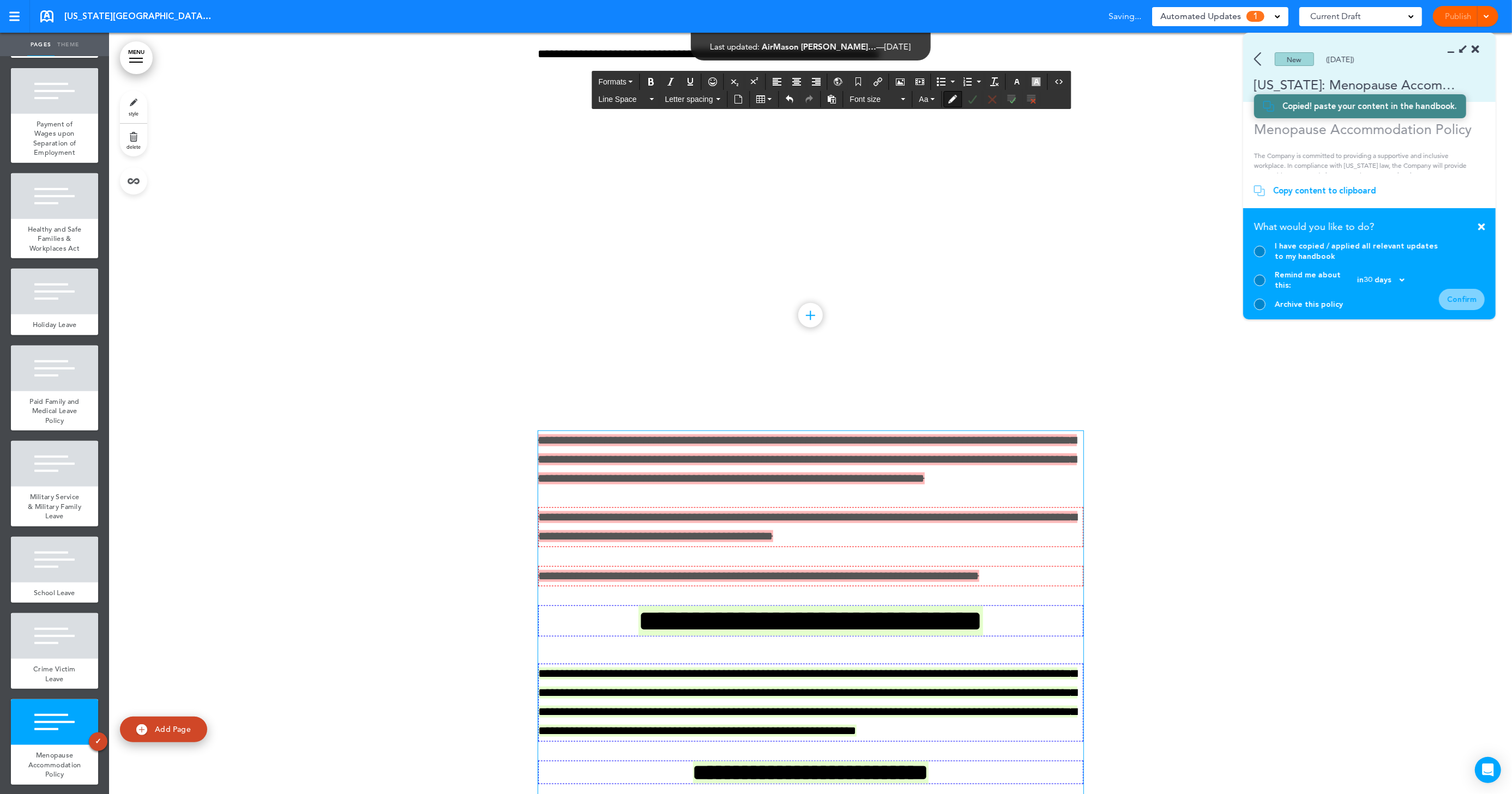
click at [896, 473] on p "**********" at bounding box center [811, 460] width 545 height 58
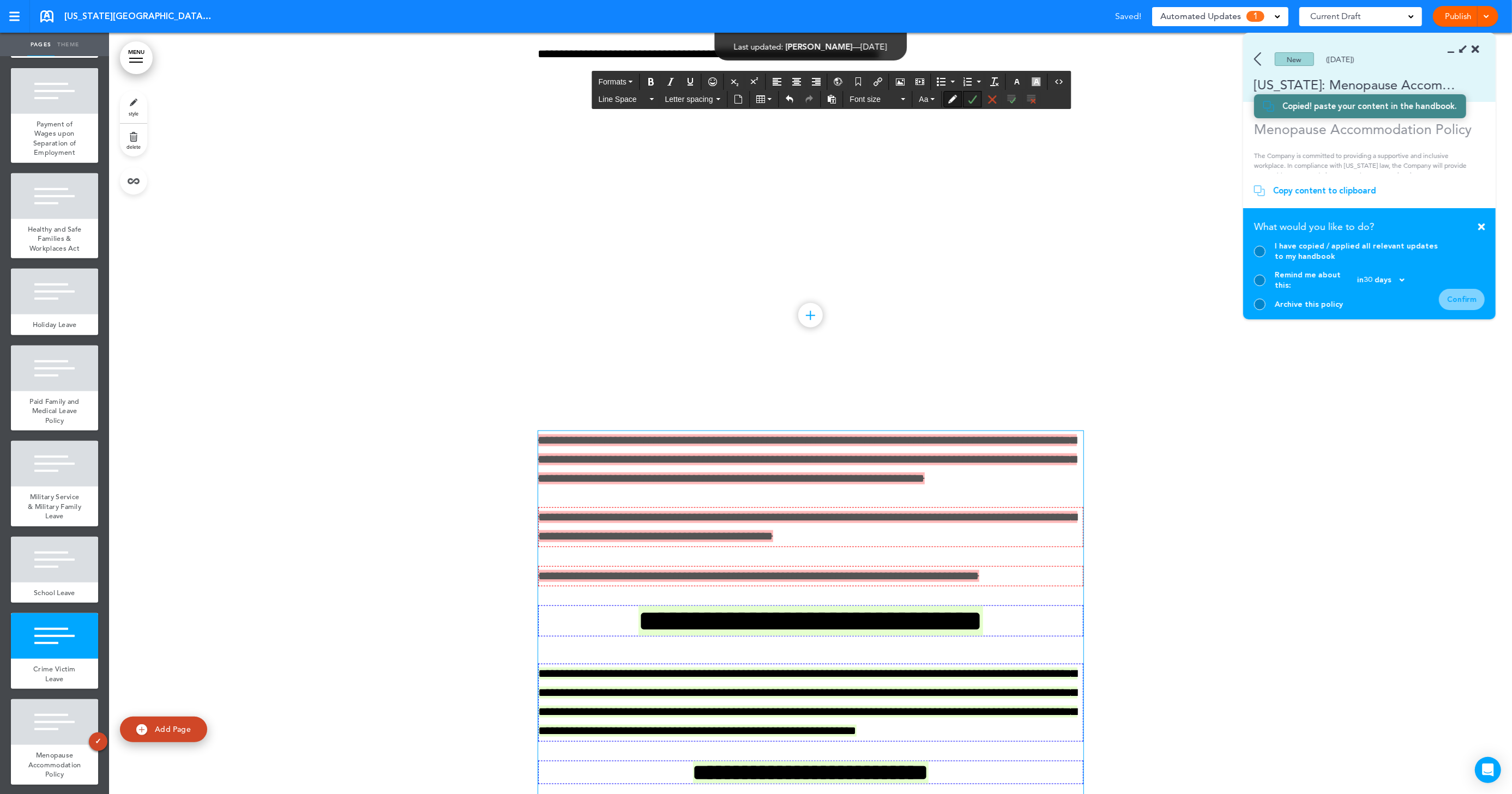
click at [968, 103] on button "Accept Change" at bounding box center [973, 99] width 18 height 16
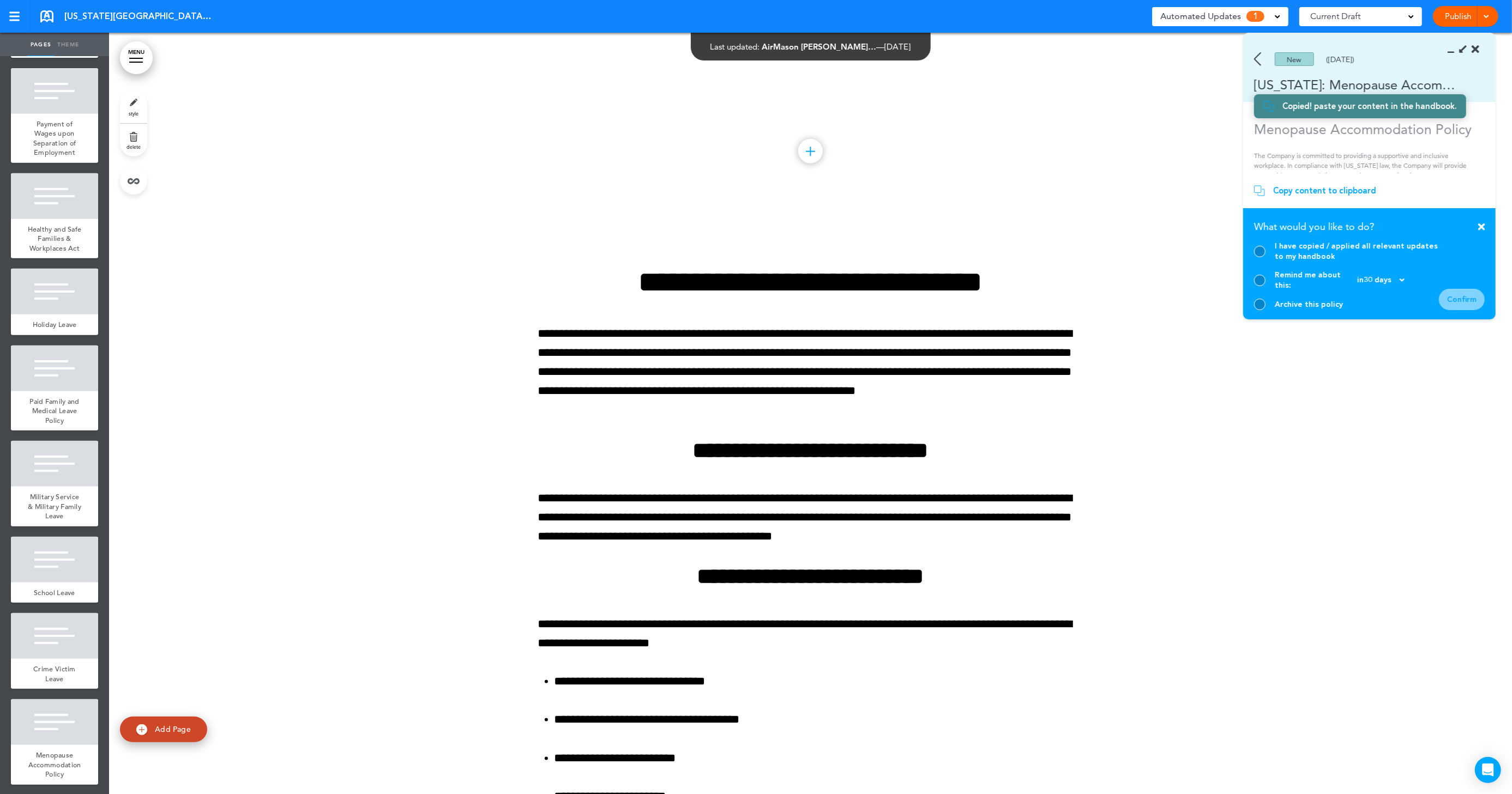
scroll to position [10355, 0]
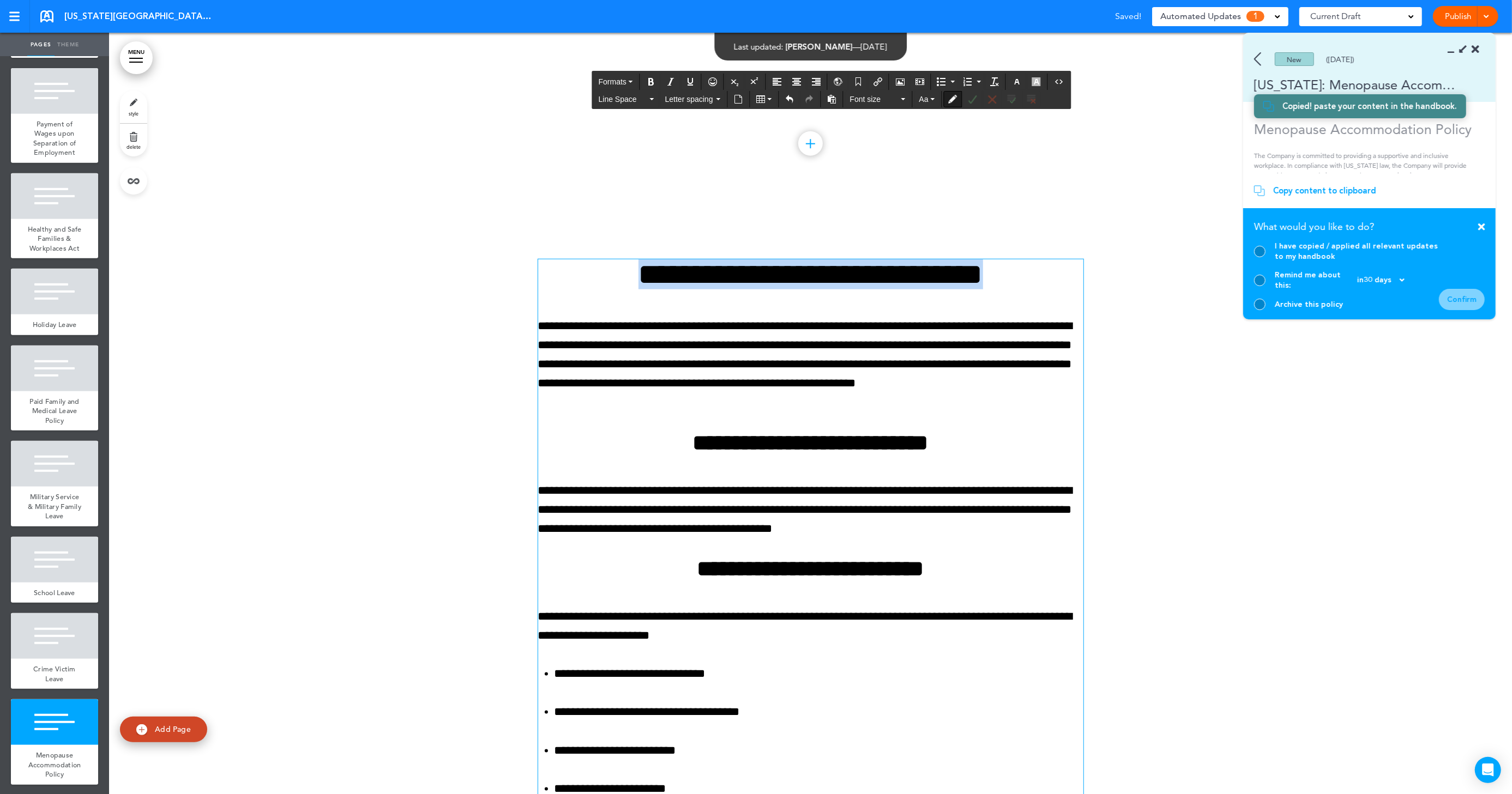
drag, startPoint x: 573, startPoint y: 281, endPoint x: 1098, endPoint y: 295, distance: 525.2
click at [1098, 295] on div "**********" at bounding box center [811, 665] width 1403 height 947
copy h1 "**********"
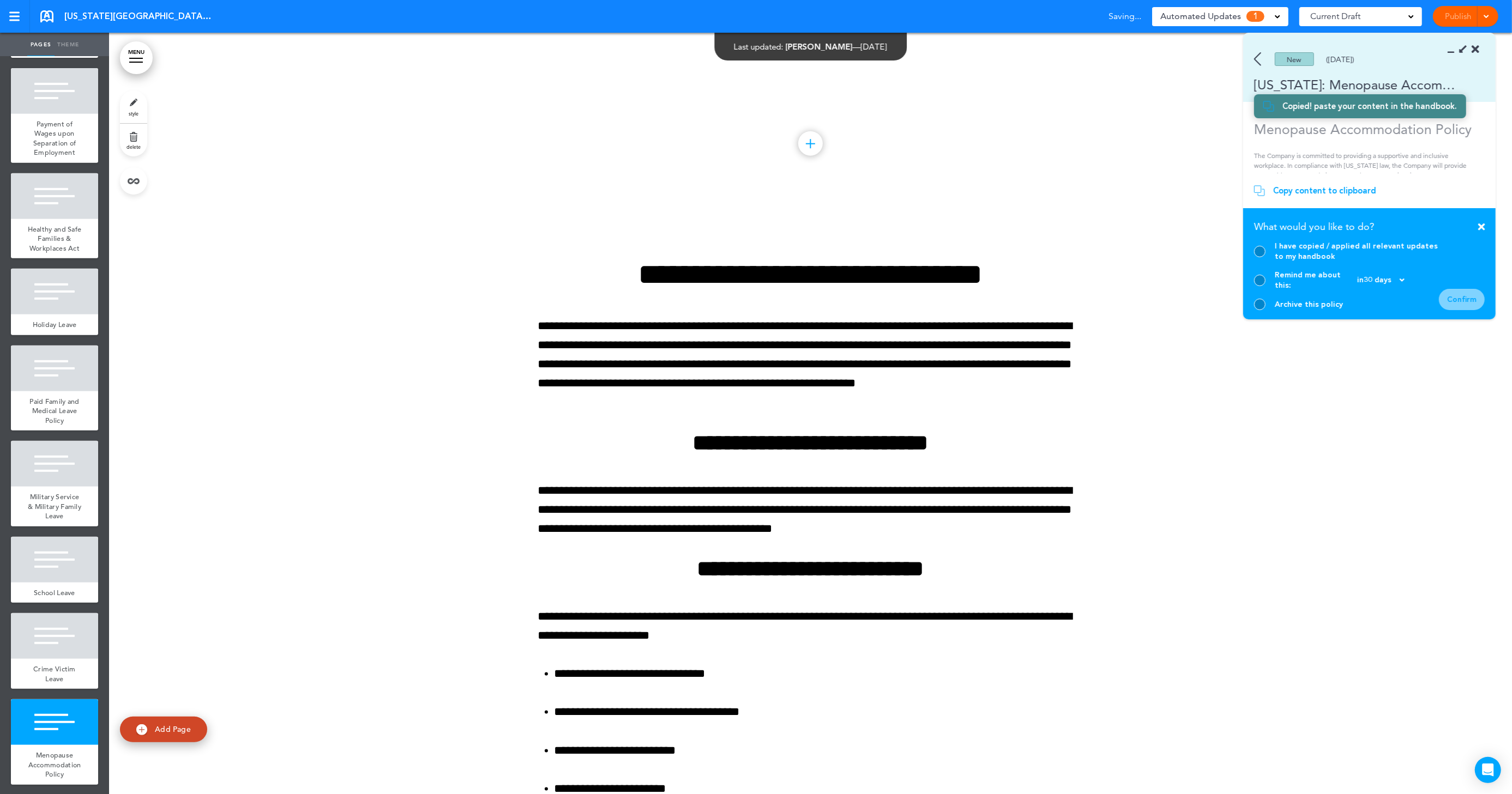
click at [1262, 258] on div at bounding box center [1260, 252] width 12 height 12
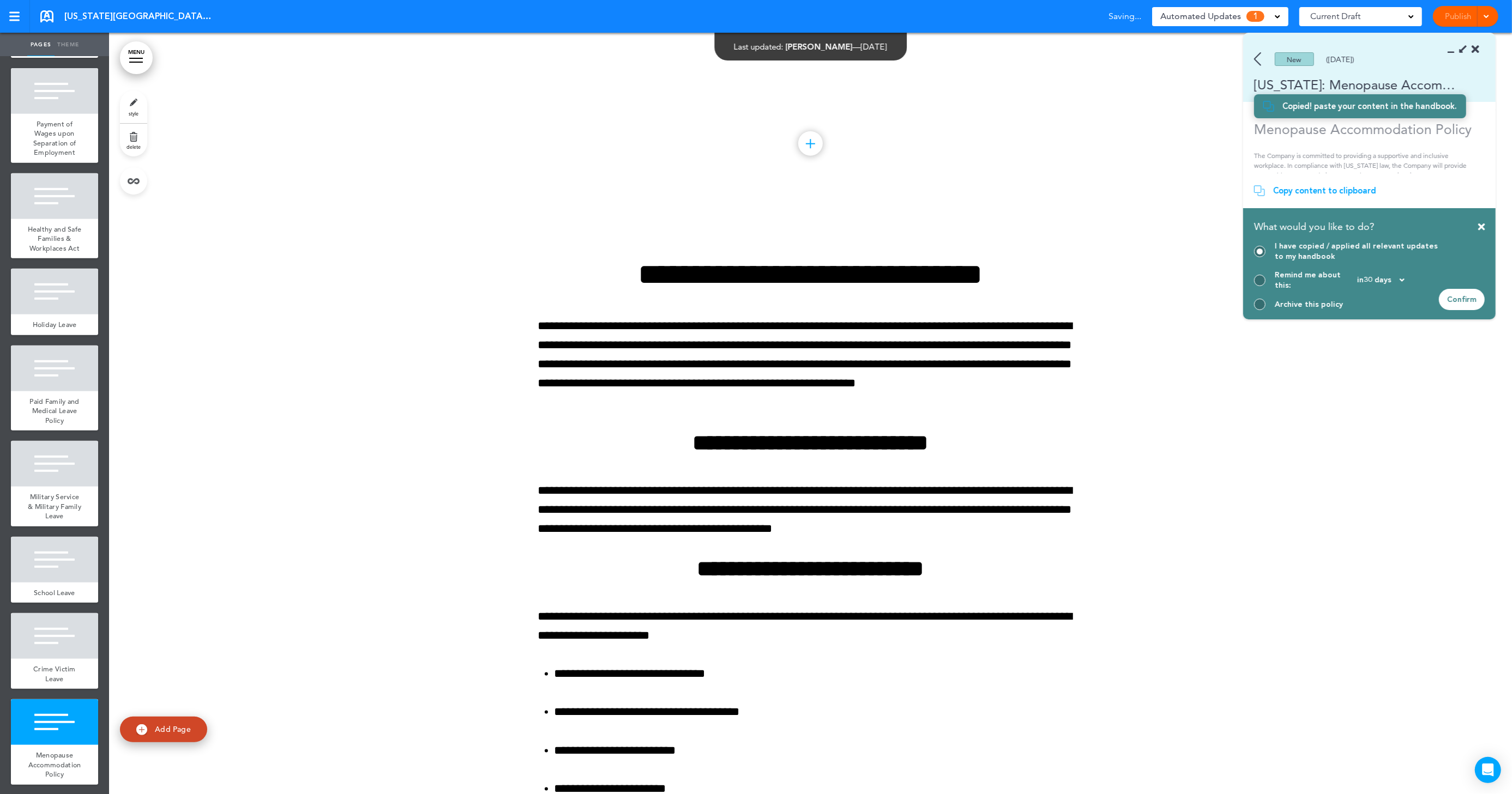
click at [1466, 300] on div "Confirm" at bounding box center [1462, 299] width 46 height 21
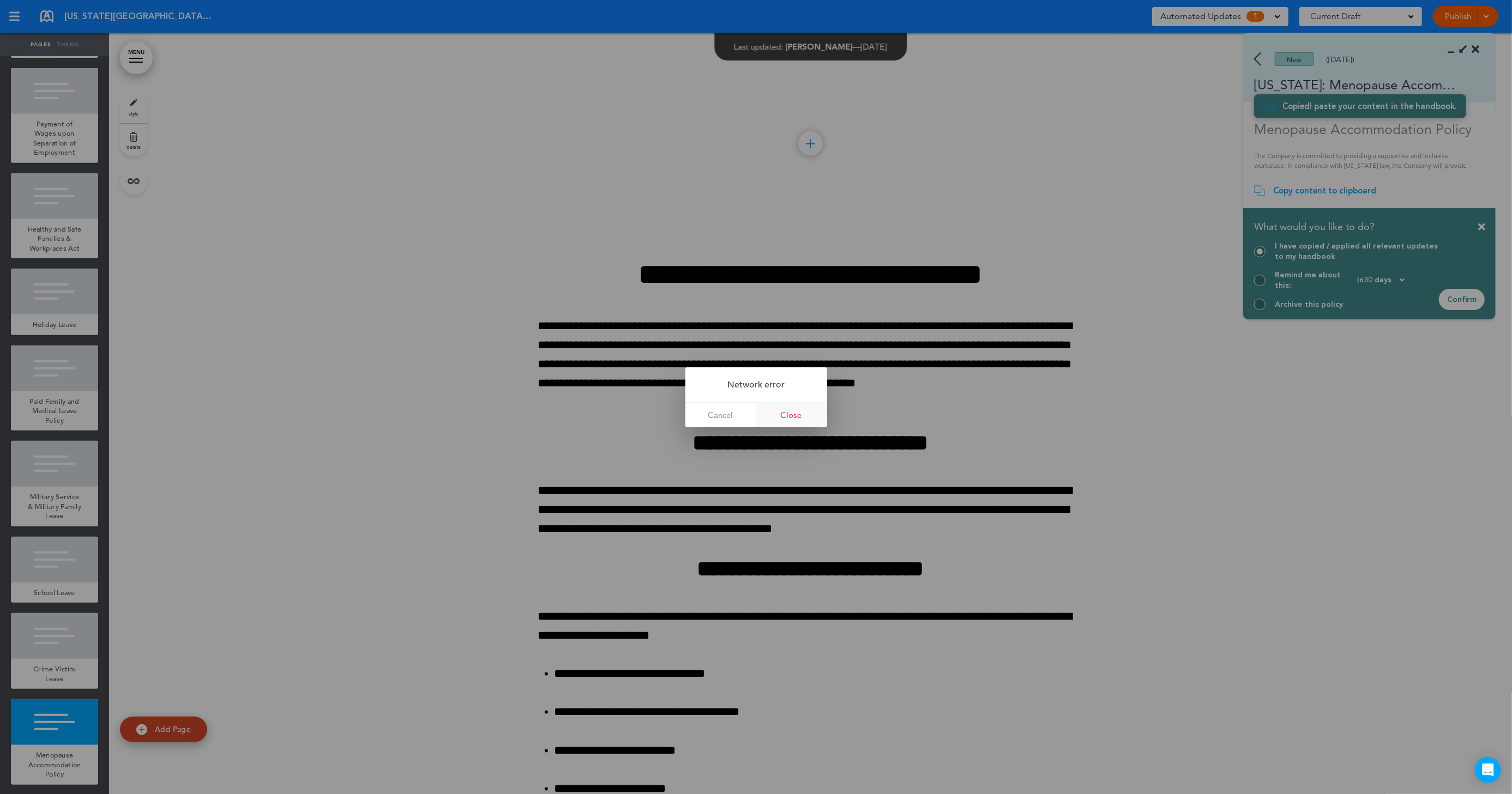
click at [778, 409] on link "Close" at bounding box center [792, 415] width 71 height 25
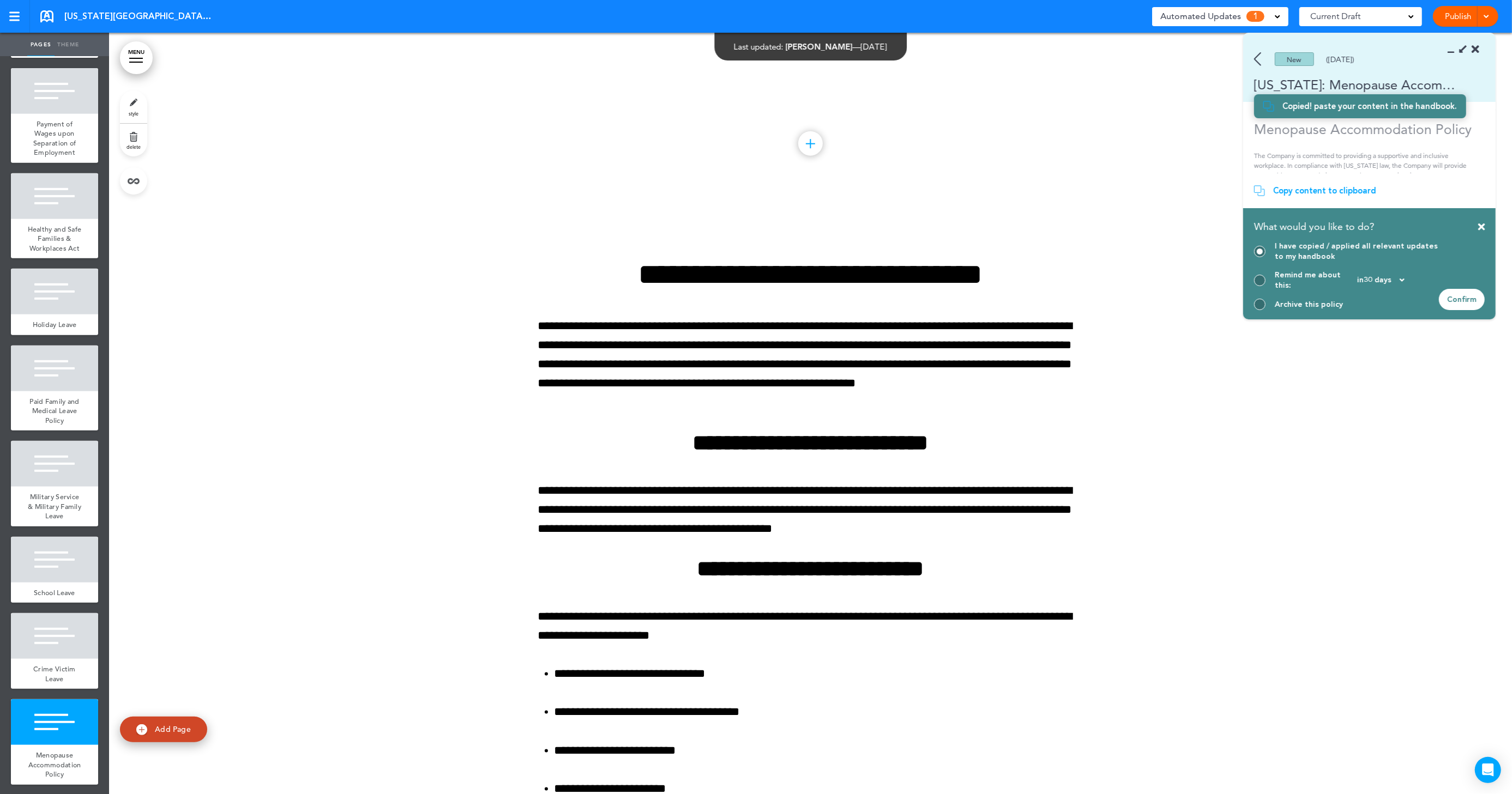
click at [1478, 299] on div "Confirm" at bounding box center [1462, 299] width 46 height 21
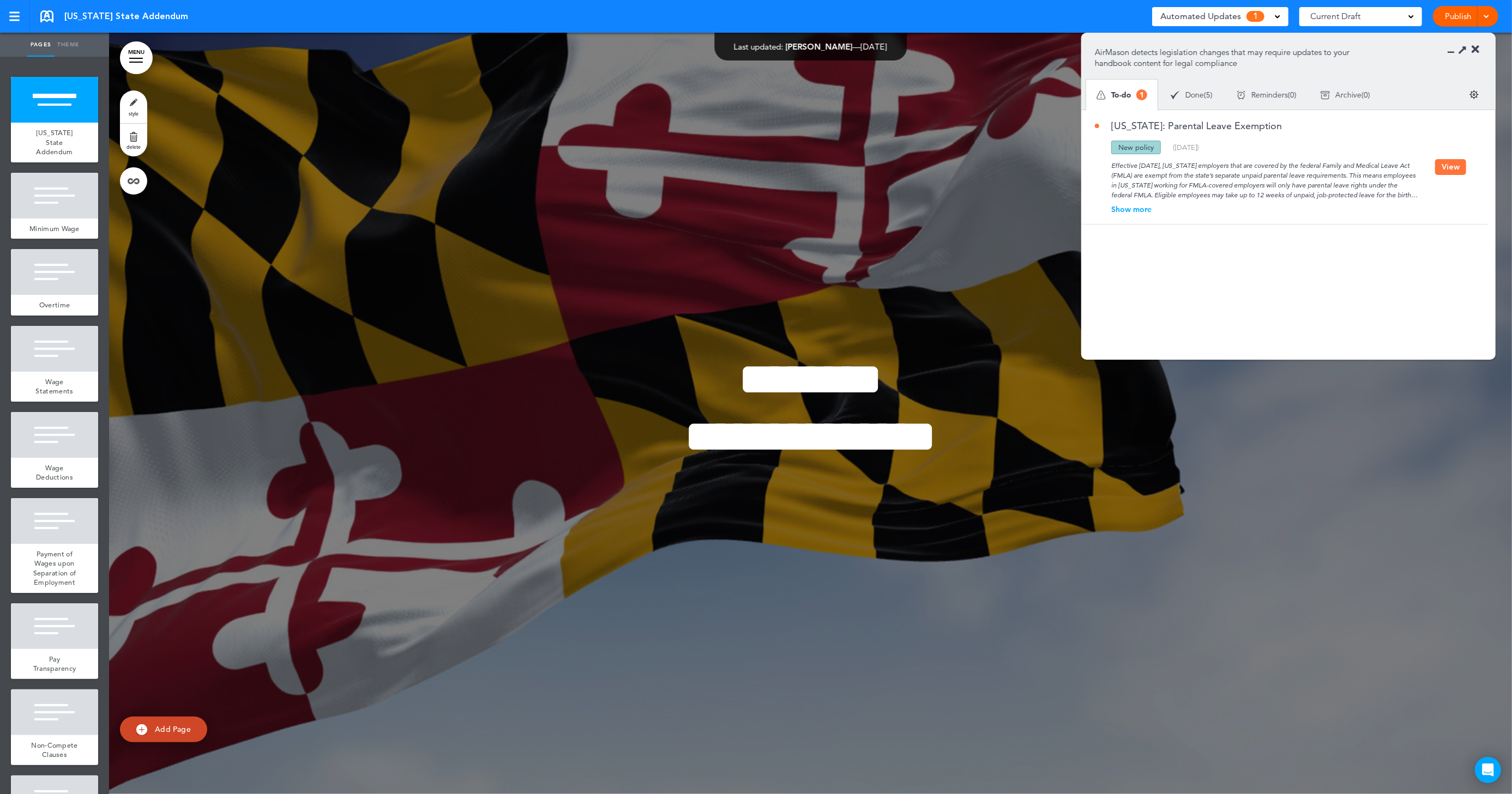
click at [1116, 211] on div "Show more" at bounding box center [1265, 210] width 340 height 8
drag, startPoint x: 1289, startPoint y: 128, endPoint x: 1112, endPoint y: 125, distance: 177.0
click at [1112, 125] on div "[US_STATE]: Parental Leave Exemption" at bounding box center [1265, 131] width 340 height 19
copy link "[US_STATE]: Parental Leave Exemption"
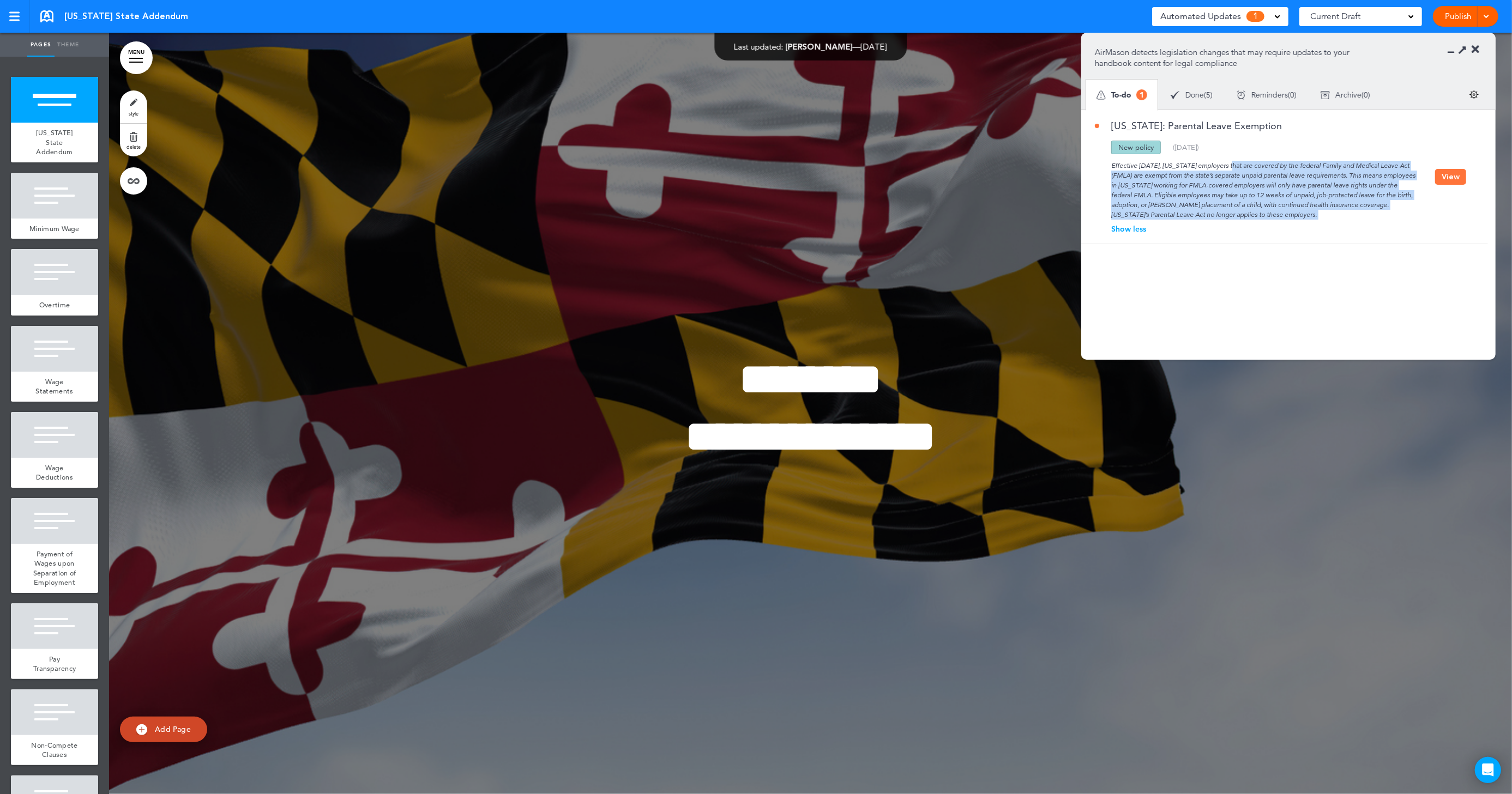
drag, startPoint x: 1191, startPoint y: 165, endPoint x: 1302, endPoint y: 220, distance: 123.9
click at [1302, 220] on div "[US_STATE]: Parental Leave Exemption Updated policy New policy Deleted policy (…" at bounding box center [1265, 177] width 340 height 112
copy div "[US_STATE] employers that are covered by the federal Family and Medical Leave A…"
click at [1450, 180] on button "View" at bounding box center [1451, 177] width 31 height 16
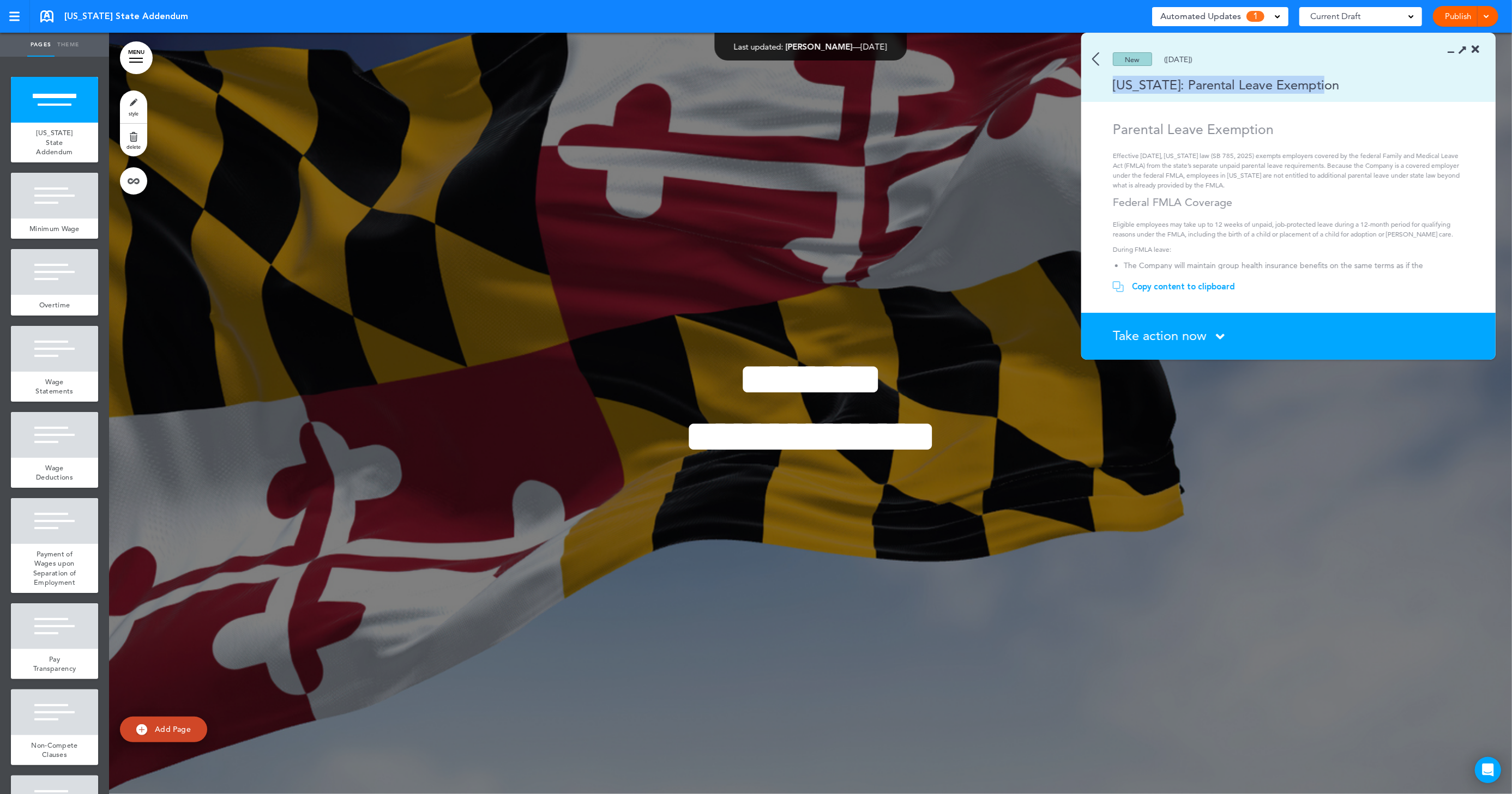
drag, startPoint x: 1302, startPoint y: 85, endPoint x: 1108, endPoint y: 88, distance: 194.0
click at [1108, 88] on div "[US_STATE]: Parental Leave Exemption" at bounding box center [1273, 85] width 383 height 18
drag, startPoint x: 1194, startPoint y: 156, endPoint x: 1278, endPoint y: 187, distance: 89.5
click at [1278, 187] on p "Effective [DATE], [US_STATE] law (SB 785, 2025) exempts employers covered by th…" at bounding box center [1290, 171] width 354 height 40
copy p "[US_STATE] law (SB 785, 2025) exempts employers covered by the federal Family a…"
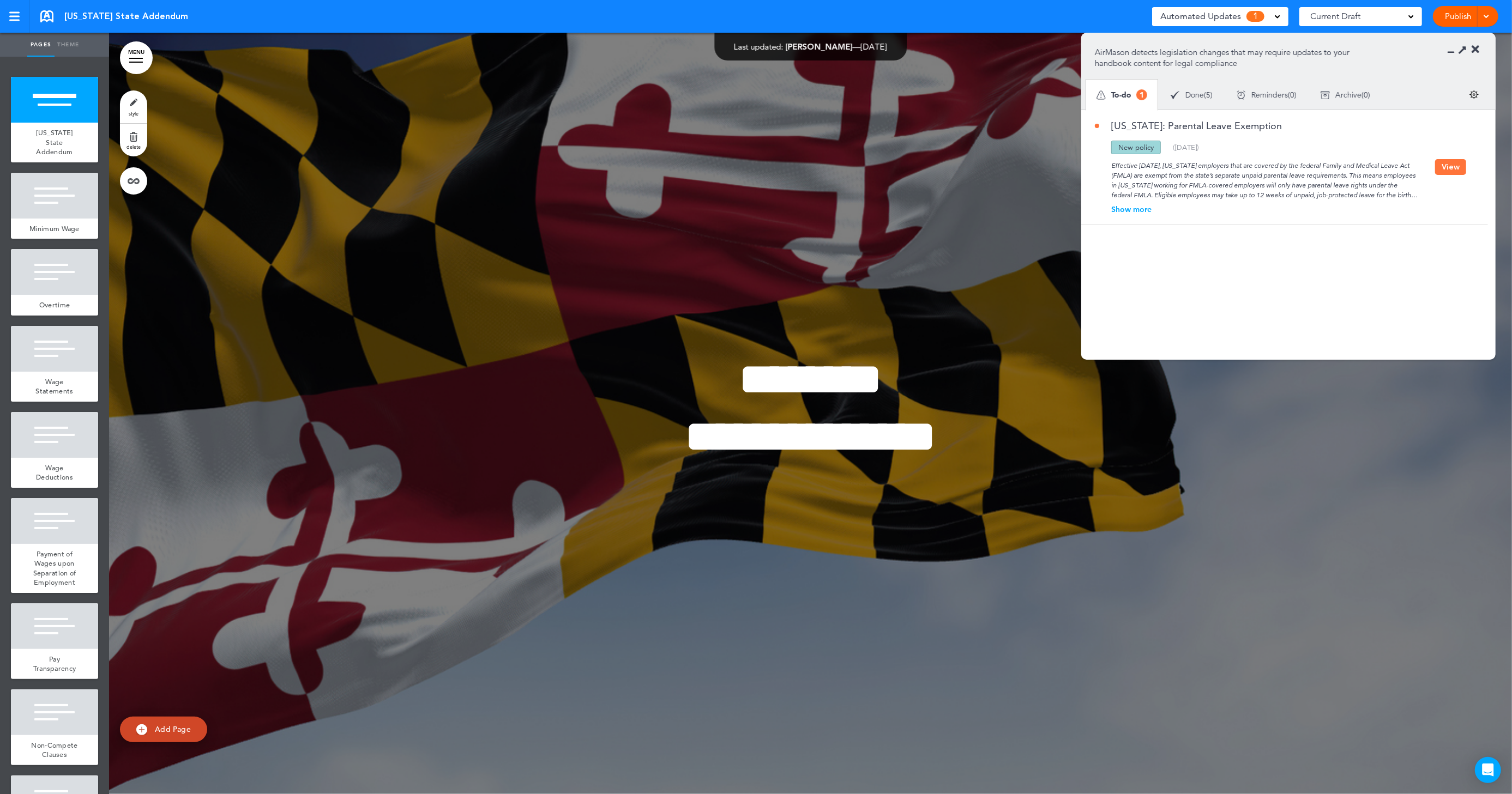
drag, startPoint x: 1289, startPoint y: 126, endPoint x: 1157, endPoint y: 126, distance: 132.0
click at [1157, 126] on div "[US_STATE]: Parental Leave Exemption" at bounding box center [1265, 131] width 340 height 19
copy link "Parental Leave Exemption"
click at [1361, 170] on button "View" at bounding box center [1451, 167] width 31 height 16
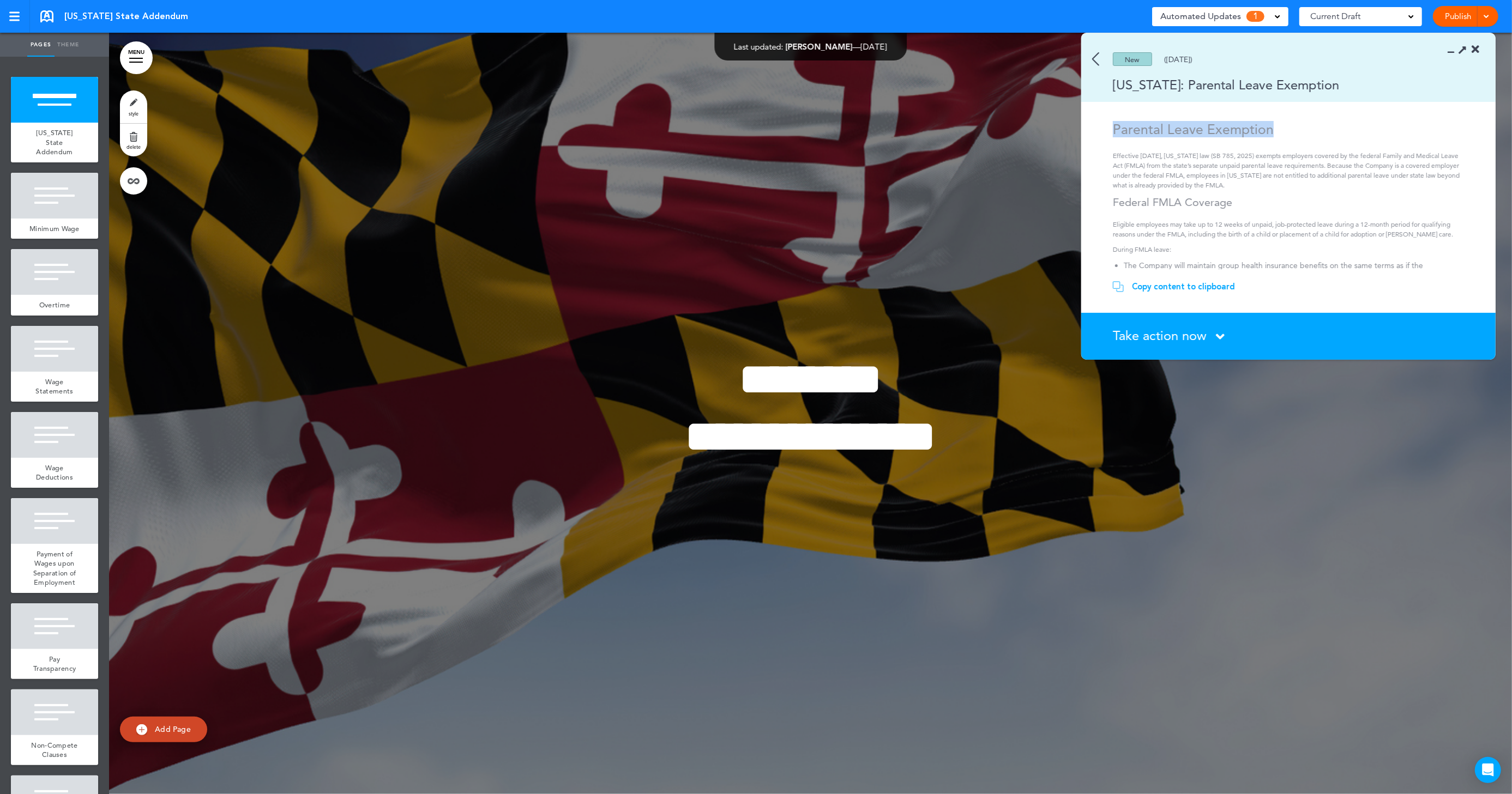
drag, startPoint x: 1289, startPoint y: 134, endPoint x: 1123, endPoint y: 118, distance: 166.8
click at [1123, 118] on div "New (08/27/2025) Maryland: Parental Leave Exemption Parental Leave Exemption Ef…" at bounding box center [1288, 196] width 415 height 326
copy h1 "Parental Leave Exemption"
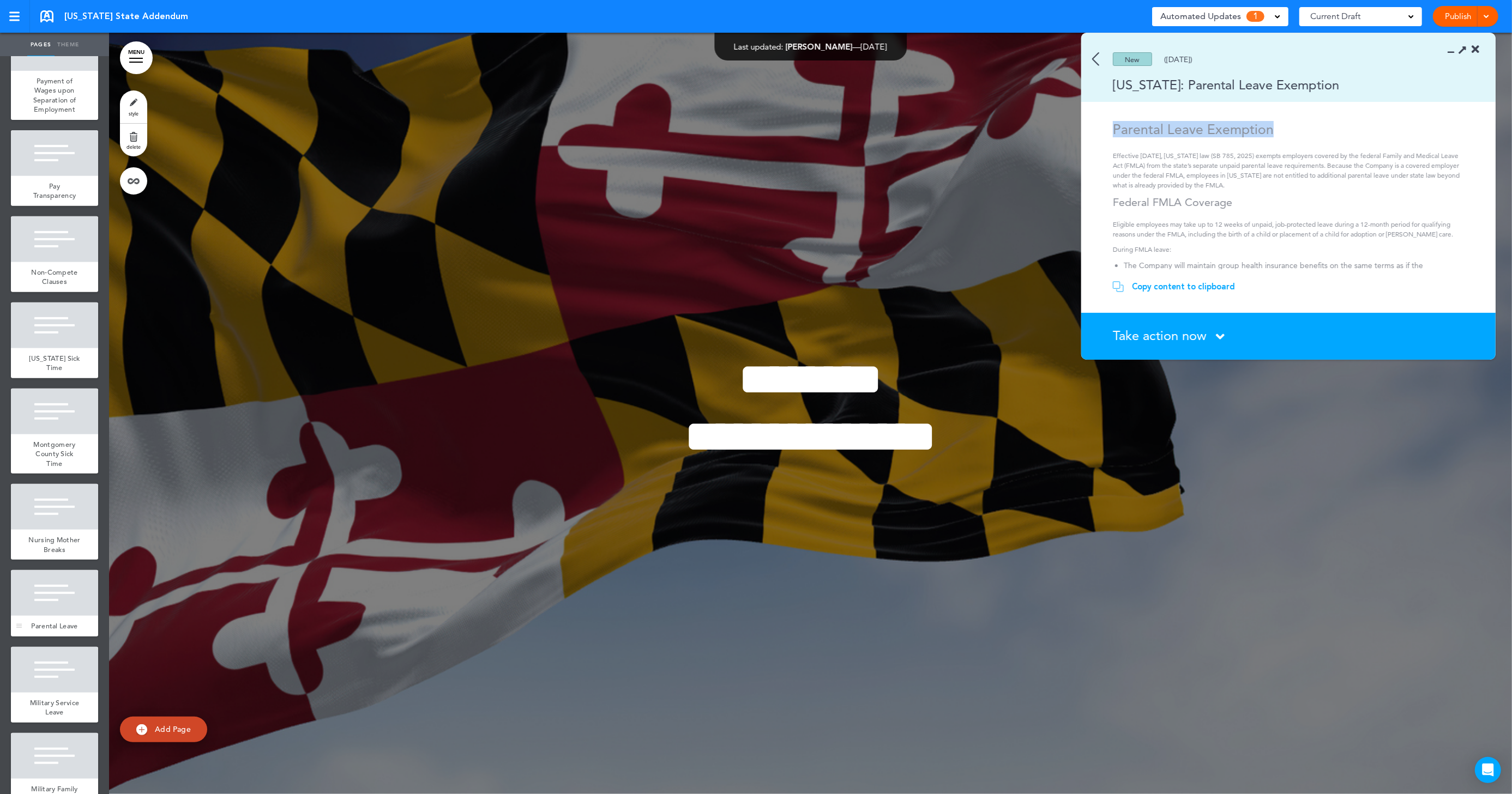
scroll to position [474, 0]
click at [50, 630] on span "Parental Leave" at bounding box center [54, 625] width 46 height 9
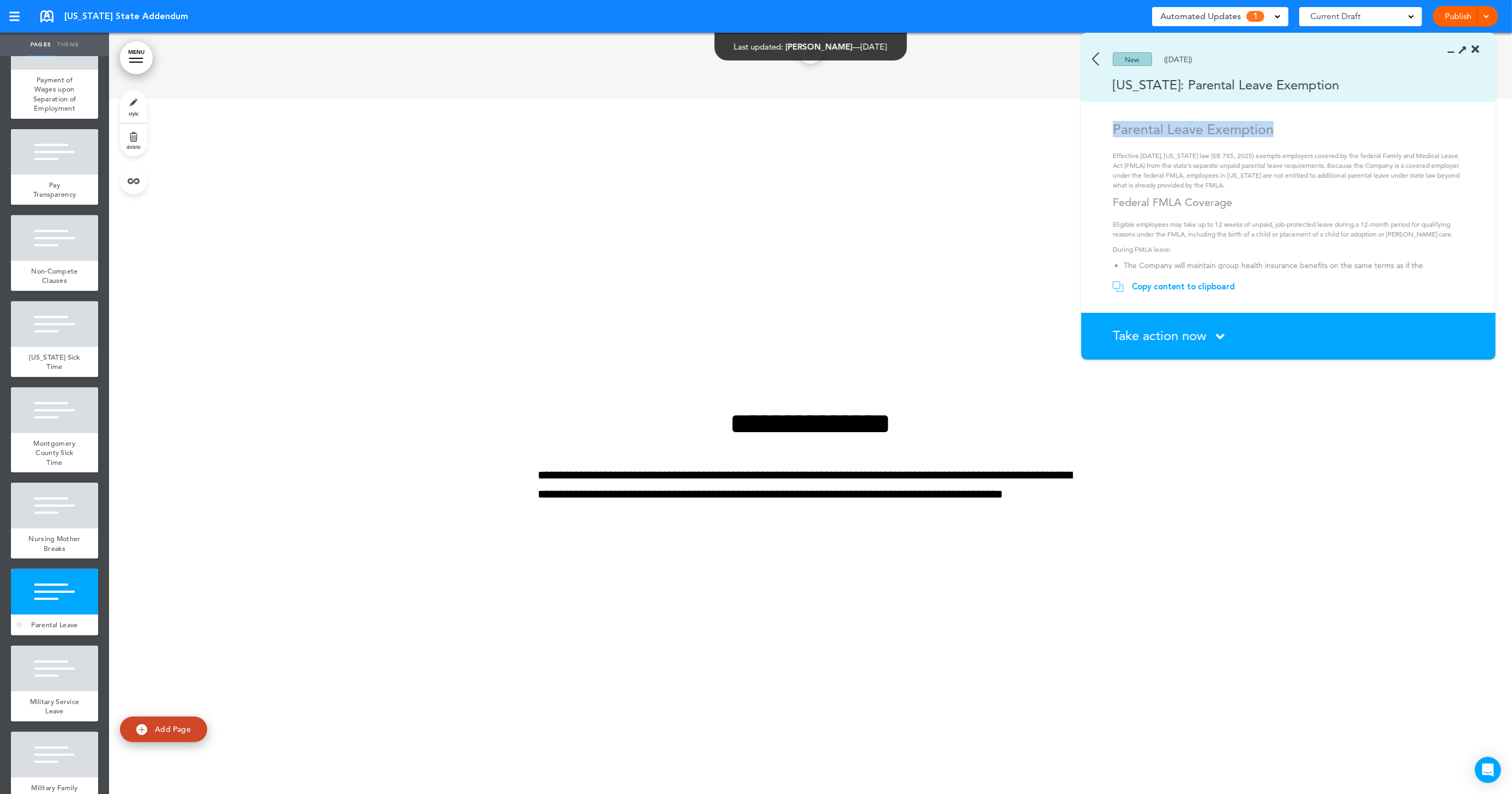
scroll to position [8838, 0]
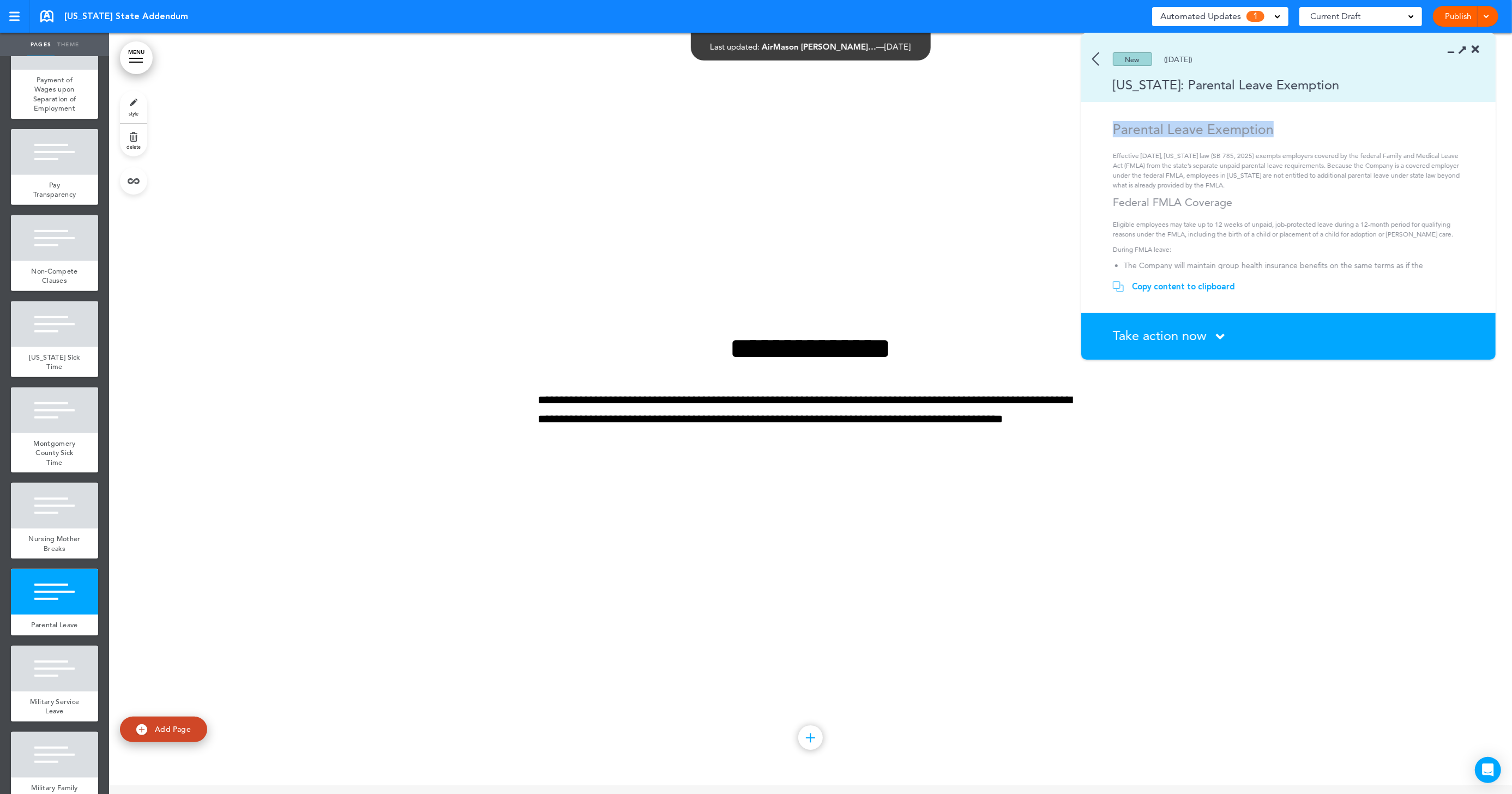
click at [186, 715] on span "Add Page" at bounding box center [173, 729] width 36 height 10
type input "********"
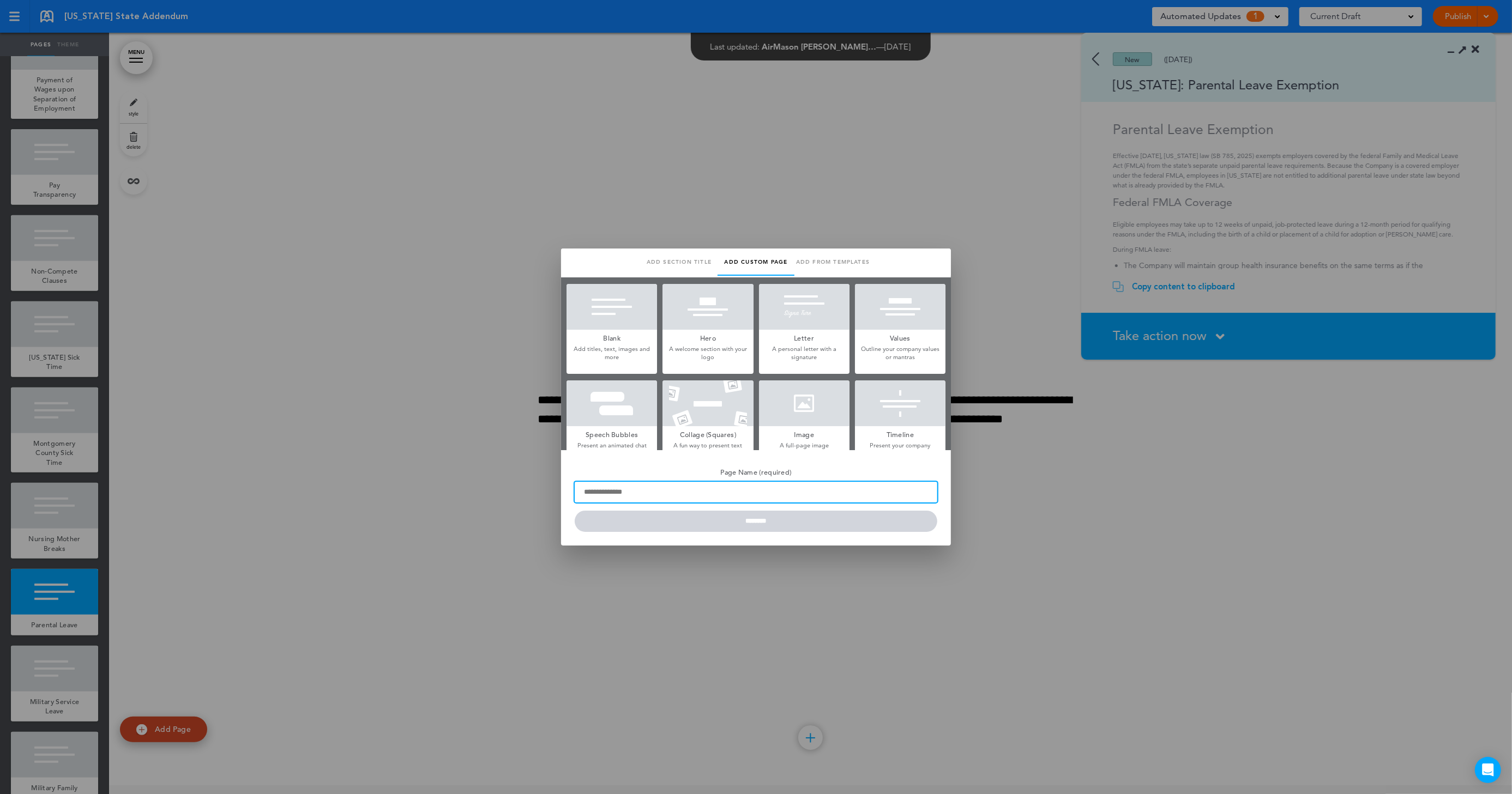
click at [635, 492] on input "Page Name (required)" at bounding box center [756, 492] width 363 height 21
paste input "**********"
type input "**********"
click at [622, 319] on div at bounding box center [611, 307] width 90 height 46
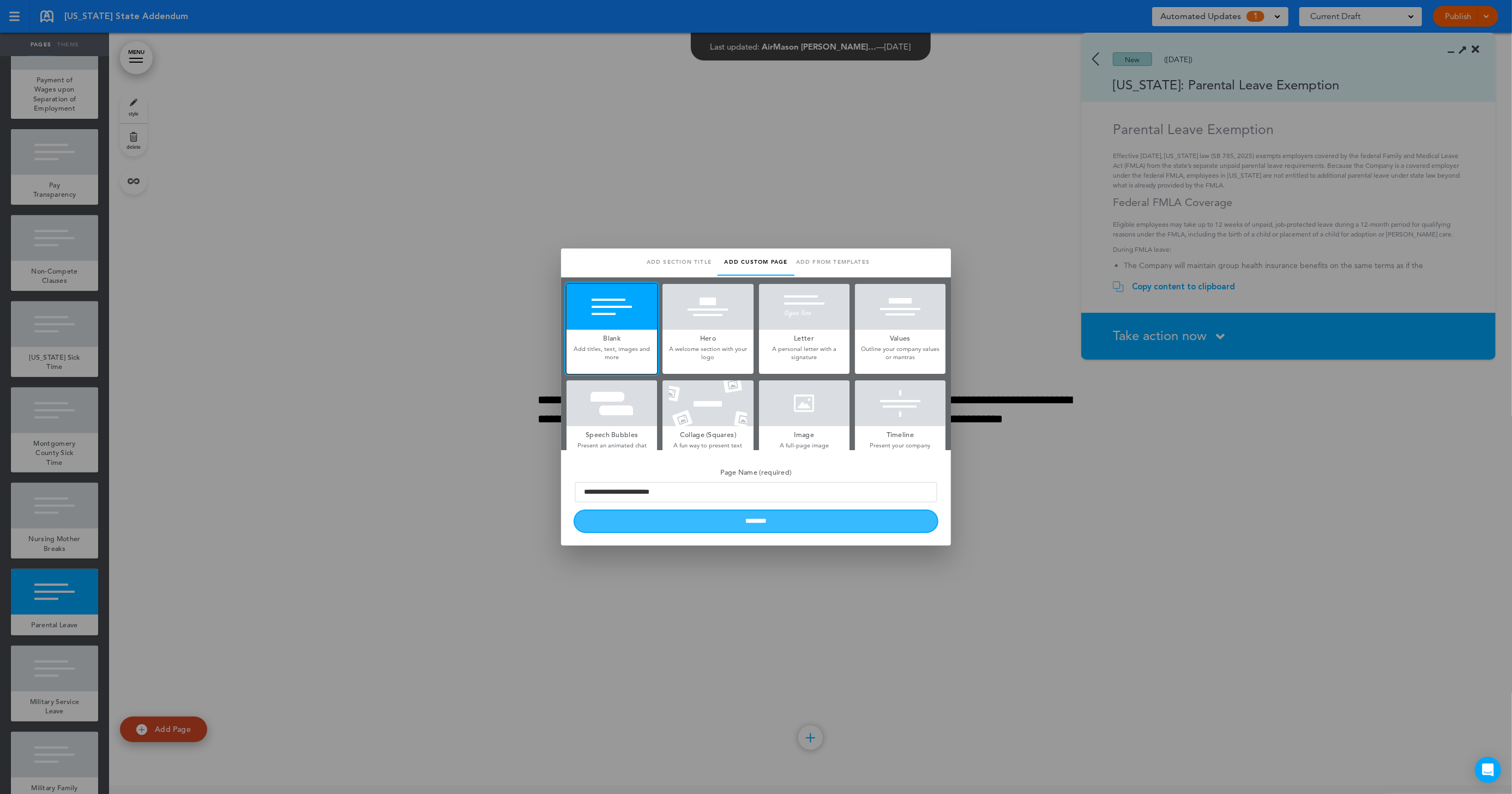
click at [716, 527] on input "********" at bounding box center [756, 521] width 363 height 21
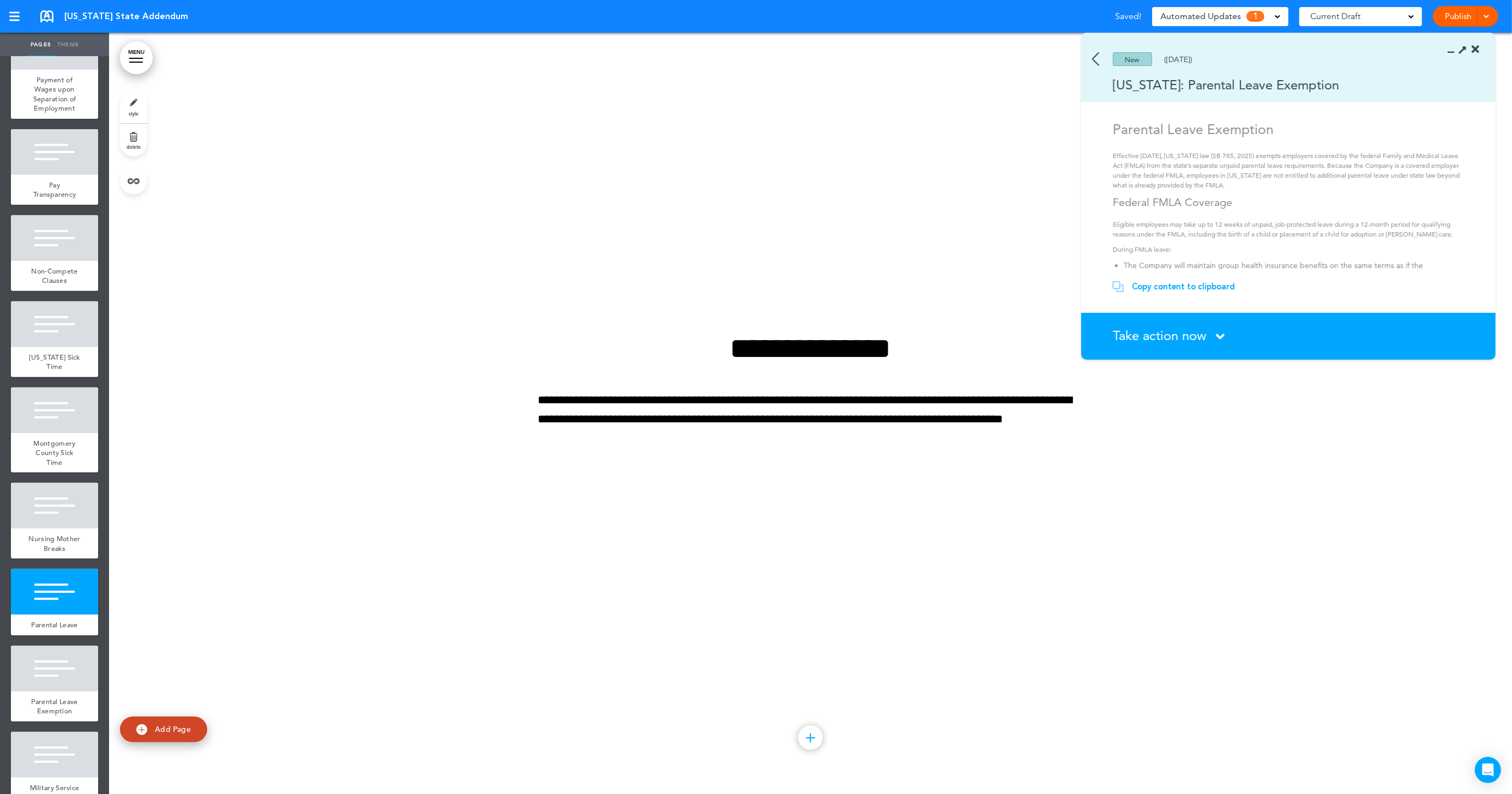
click at [1197, 284] on div "Copy content to clipboard" at bounding box center [1184, 287] width 103 height 11
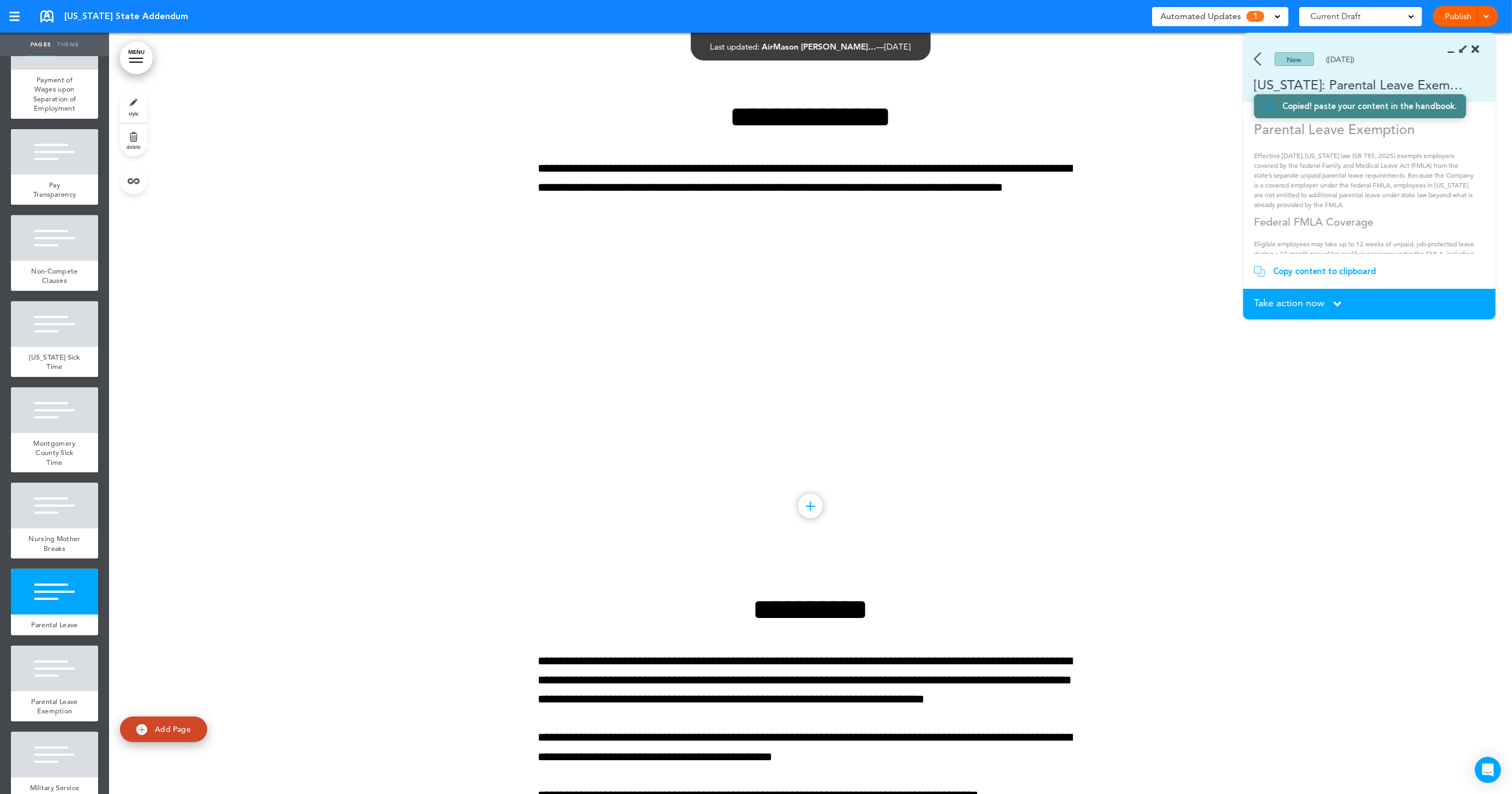
scroll to position [9328, 0]
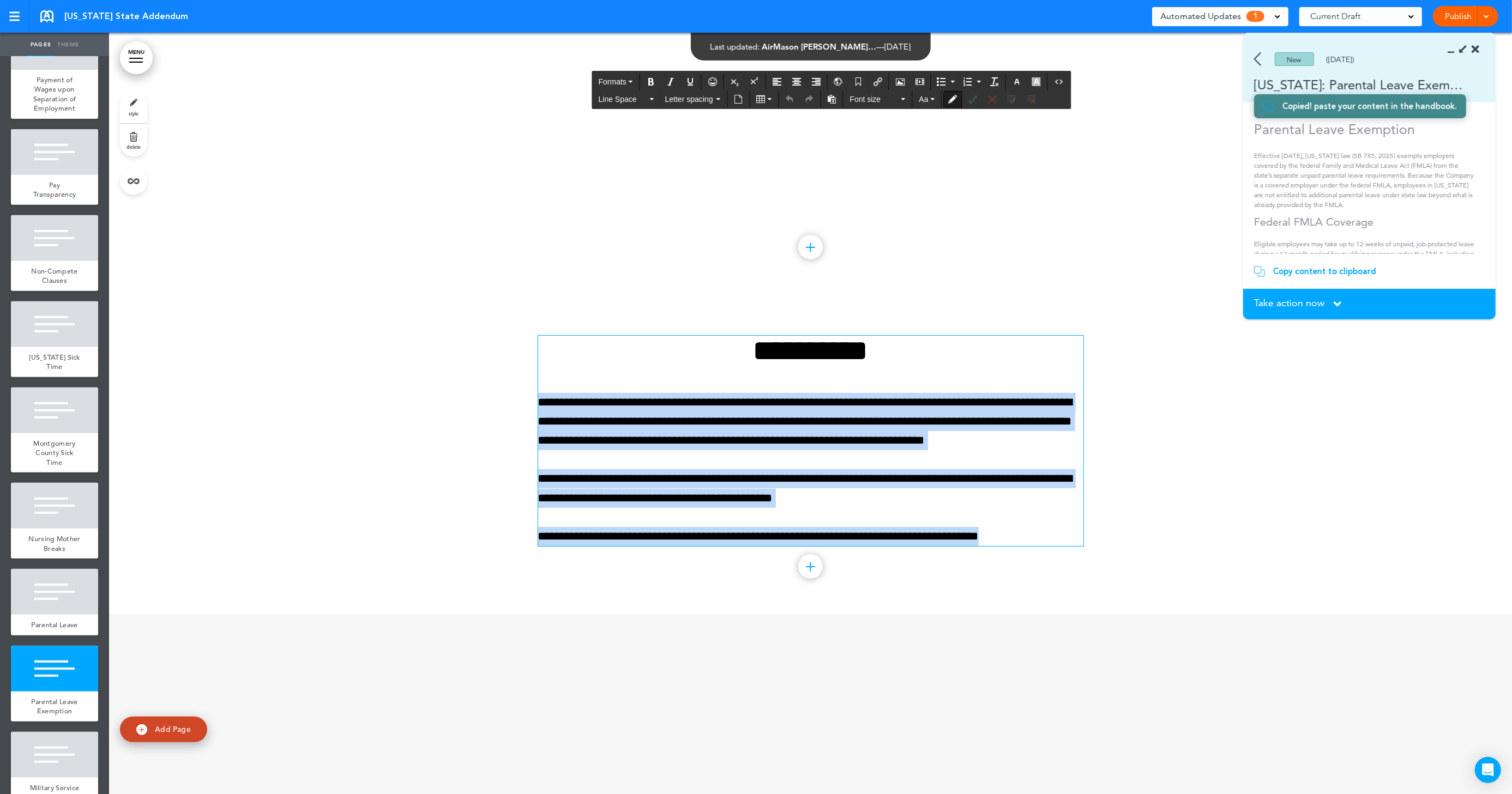
drag, startPoint x: 1019, startPoint y: 546, endPoint x: 523, endPoint y: 415, distance: 513.0
click at [523, 415] on div "**********" at bounding box center [811, 455] width 1403 height 319
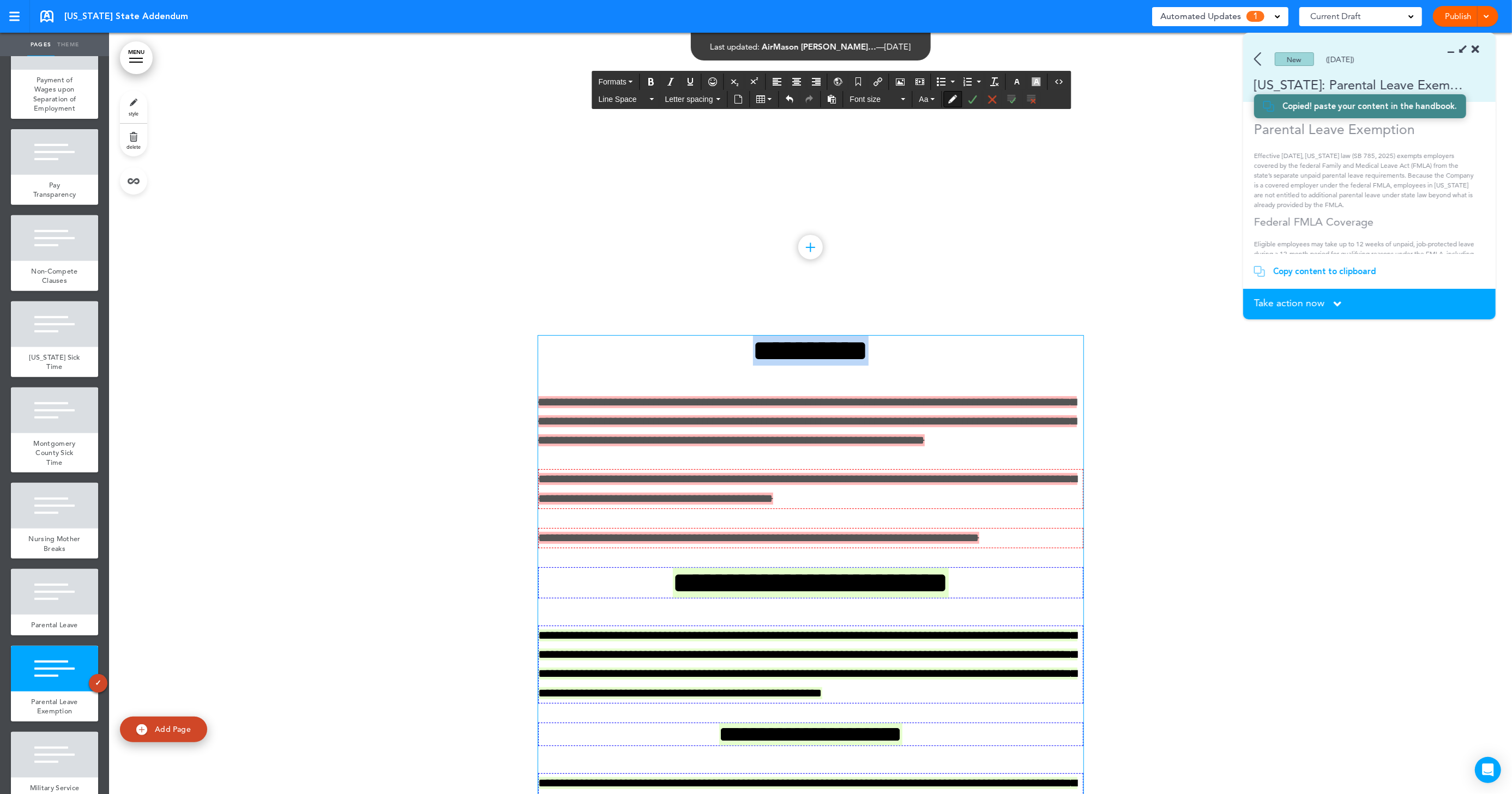
drag, startPoint x: 899, startPoint y: 356, endPoint x: 694, endPoint y: 360, distance: 205.0
click at [694, 360] on h1 "**********" at bounding box center [811, 351] width 545 height 30
click at [830, 360] on span "**********" at bounding box center [811, 351] width 116 height 30
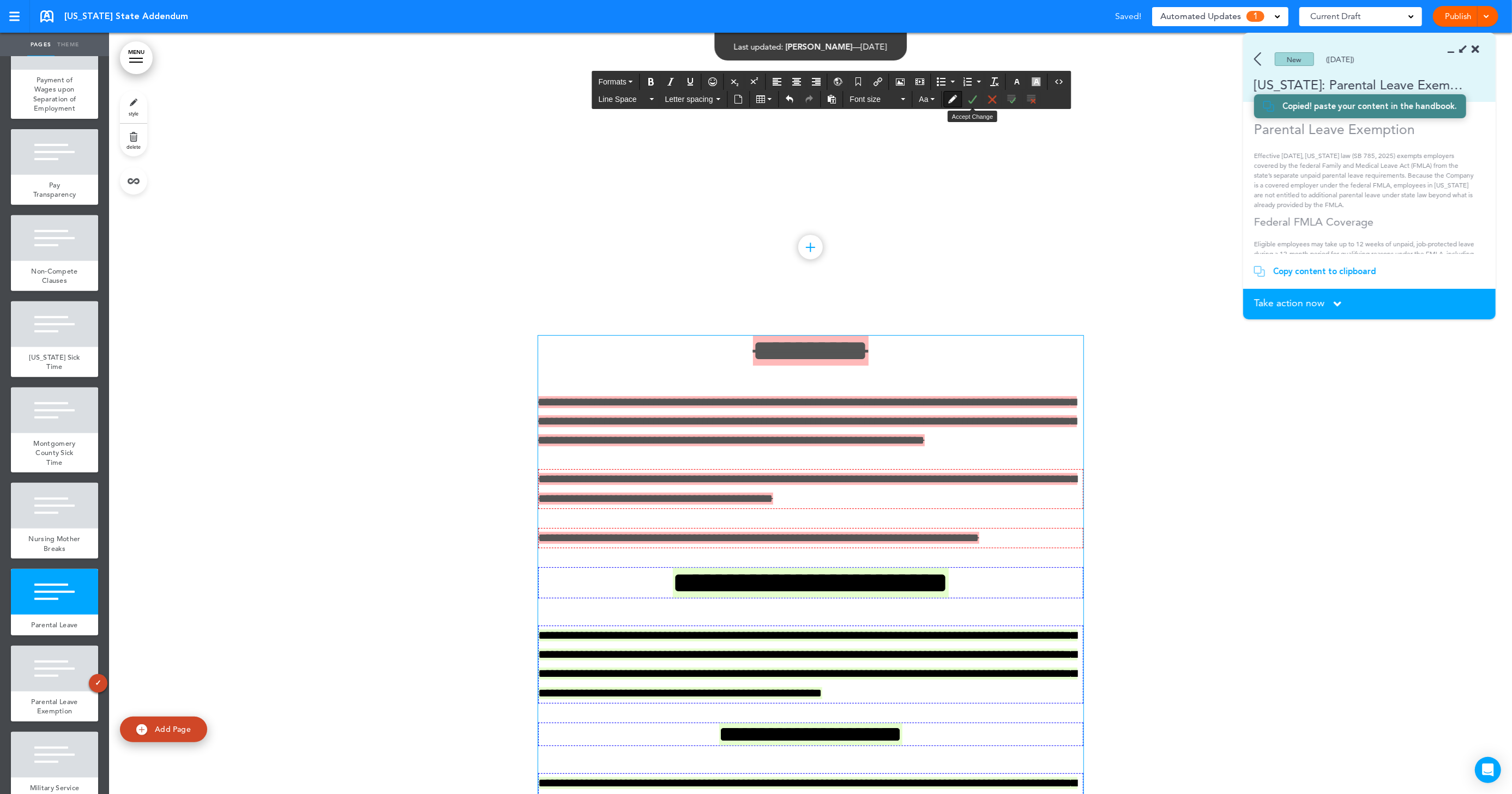
drag, startPoint x: 968, startPoint y: 97, endPoint x: 955, endPoint y: 204, distance: 107.8
click at [968, 97] on button "Accept Change" at bounding box center [973, 99] width 18 height 16
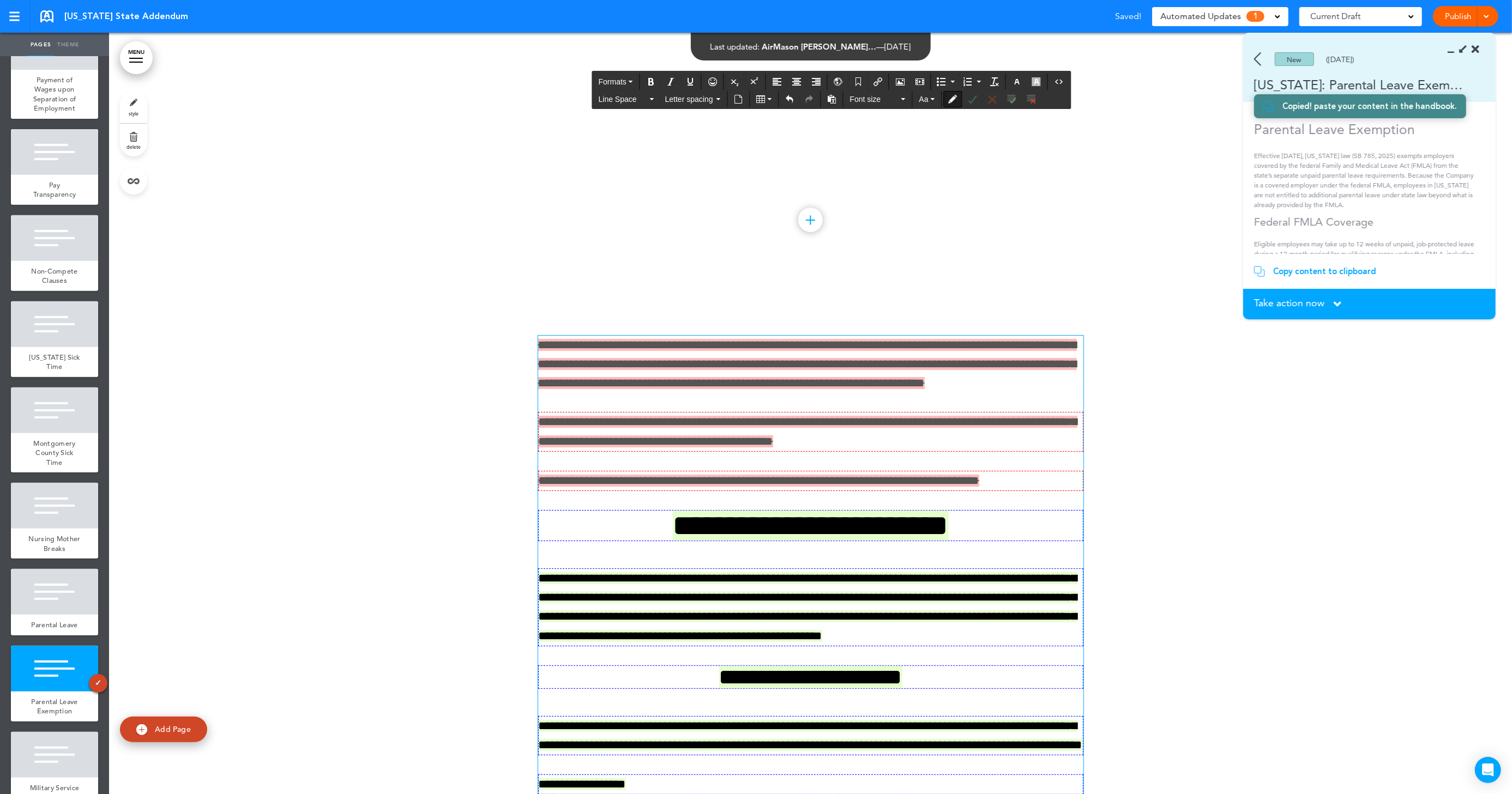
click at [856, 374] on span "**********" at bounding box center [807, 364] width 539 height 50
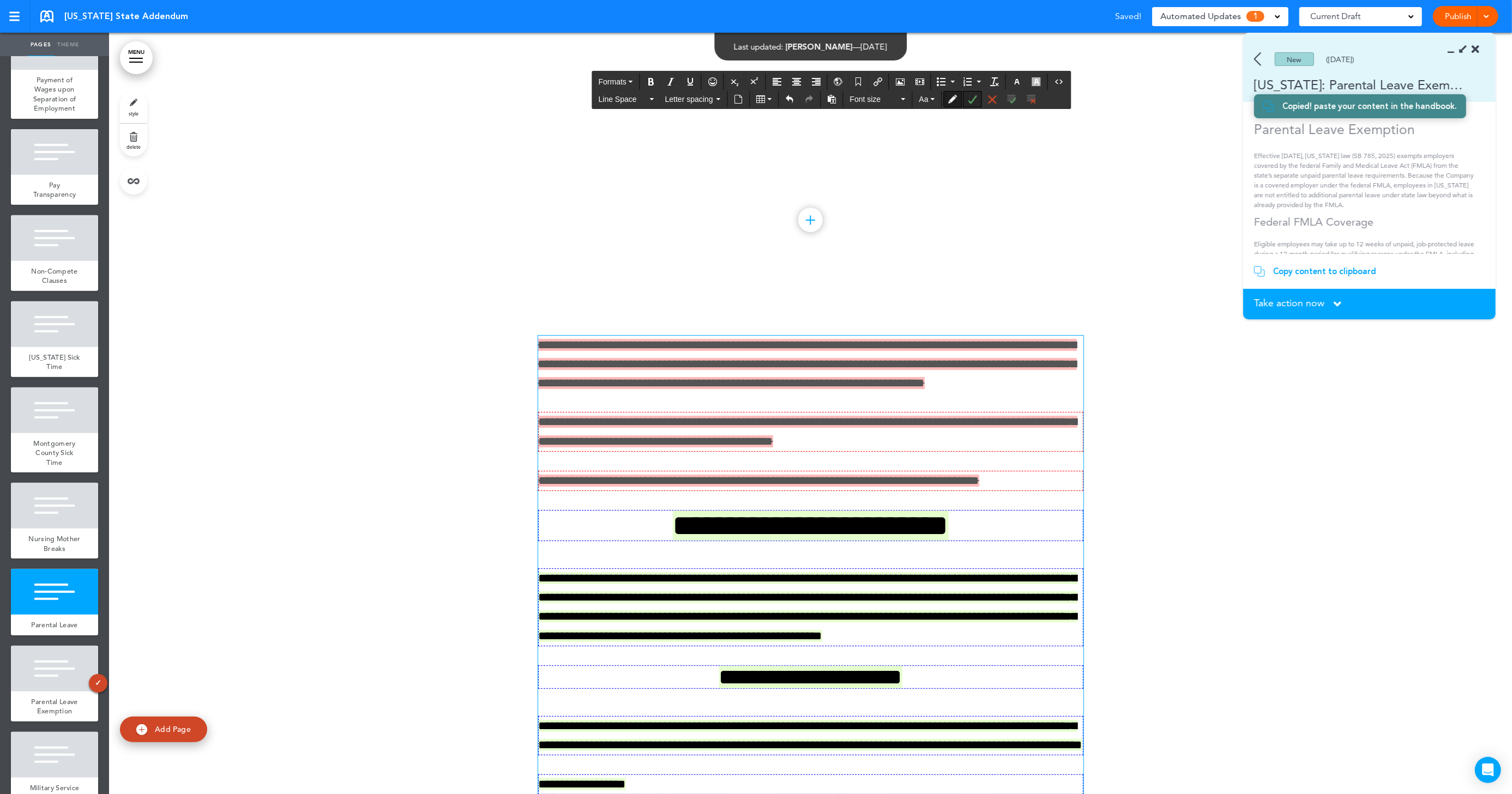
click at [969, 101] on icon "Accept Change" at bounding box center [972, 99] width 8 height 8
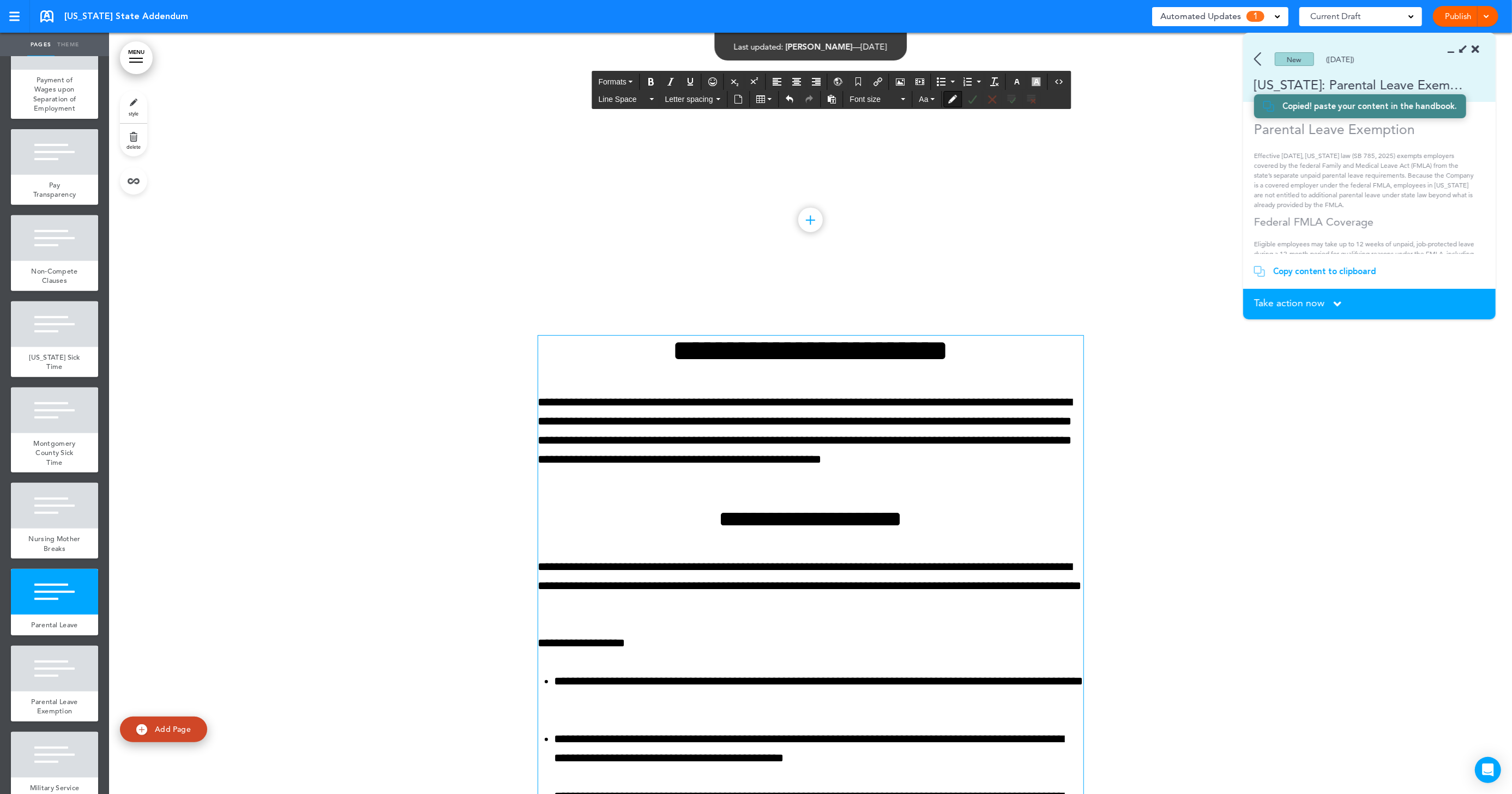
click at [1330, 302] on div "Take action now Click here to change the status" at bounding box center [1369, 304] width 230 height 12
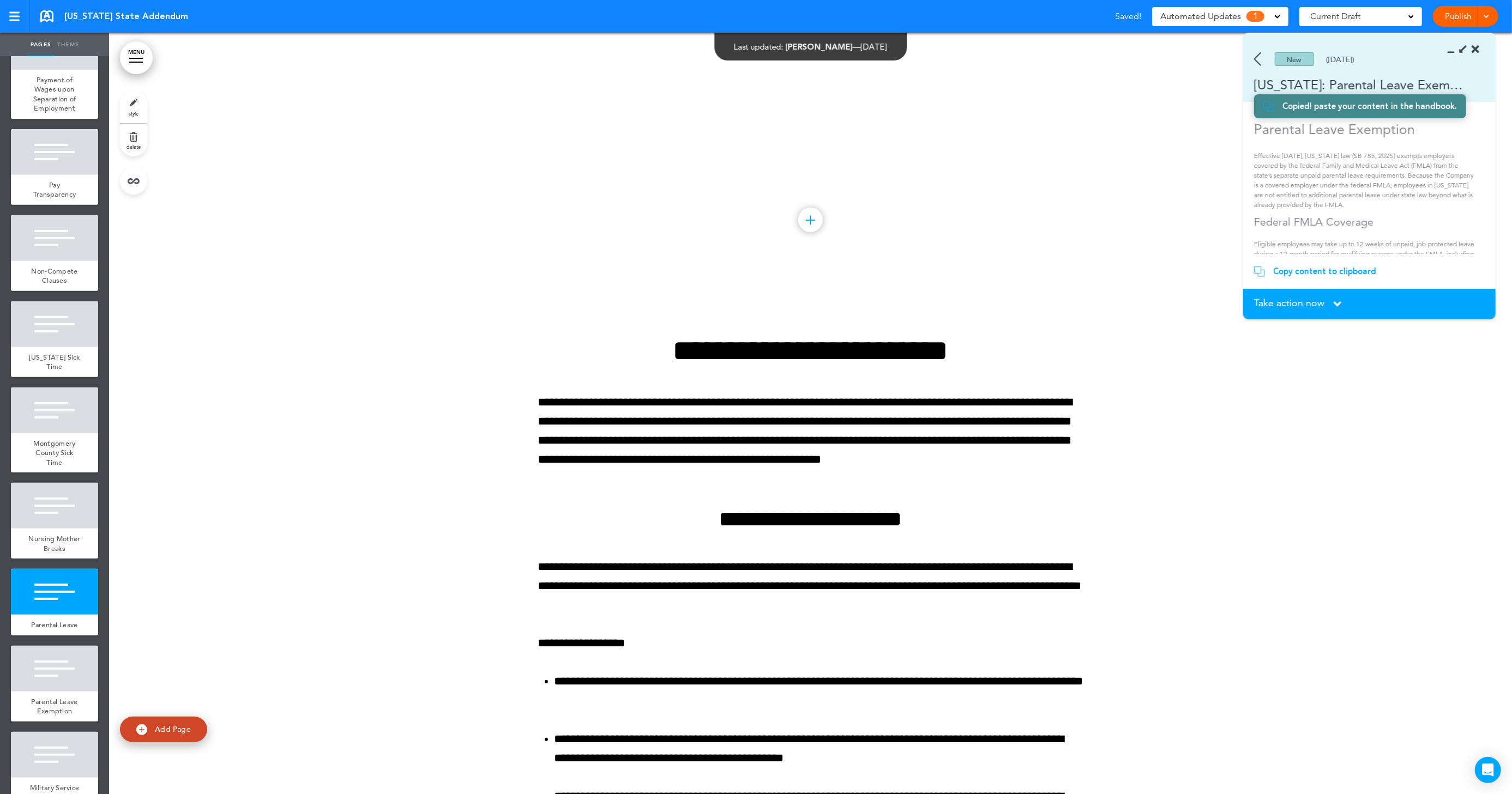
click at [1290, 308] on span "Take action now" at bounding box center [1289, 303] width 70 height 10
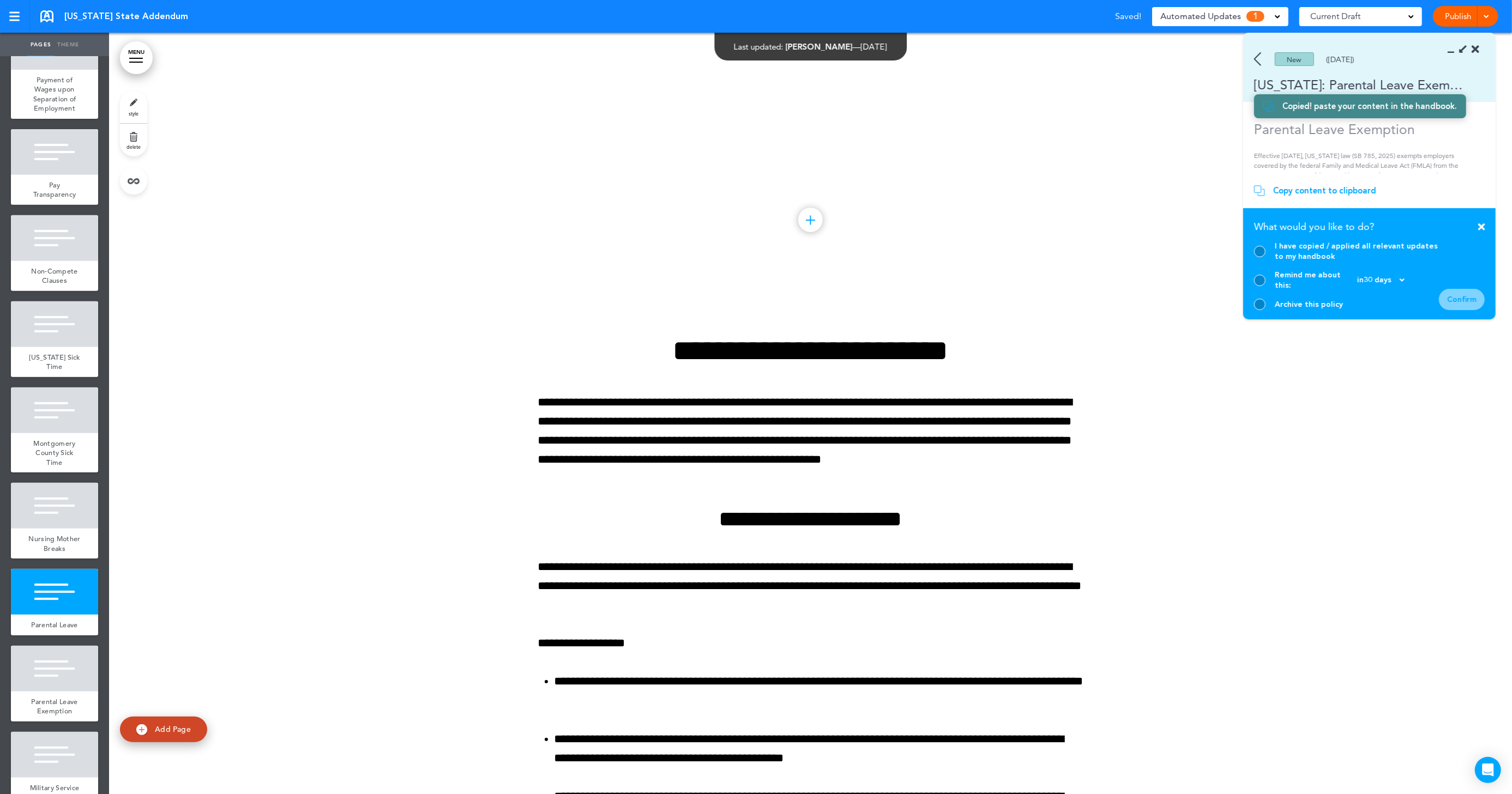
click at [1256, 258] on div at bounding box center [1260, 252] width 12 height 12
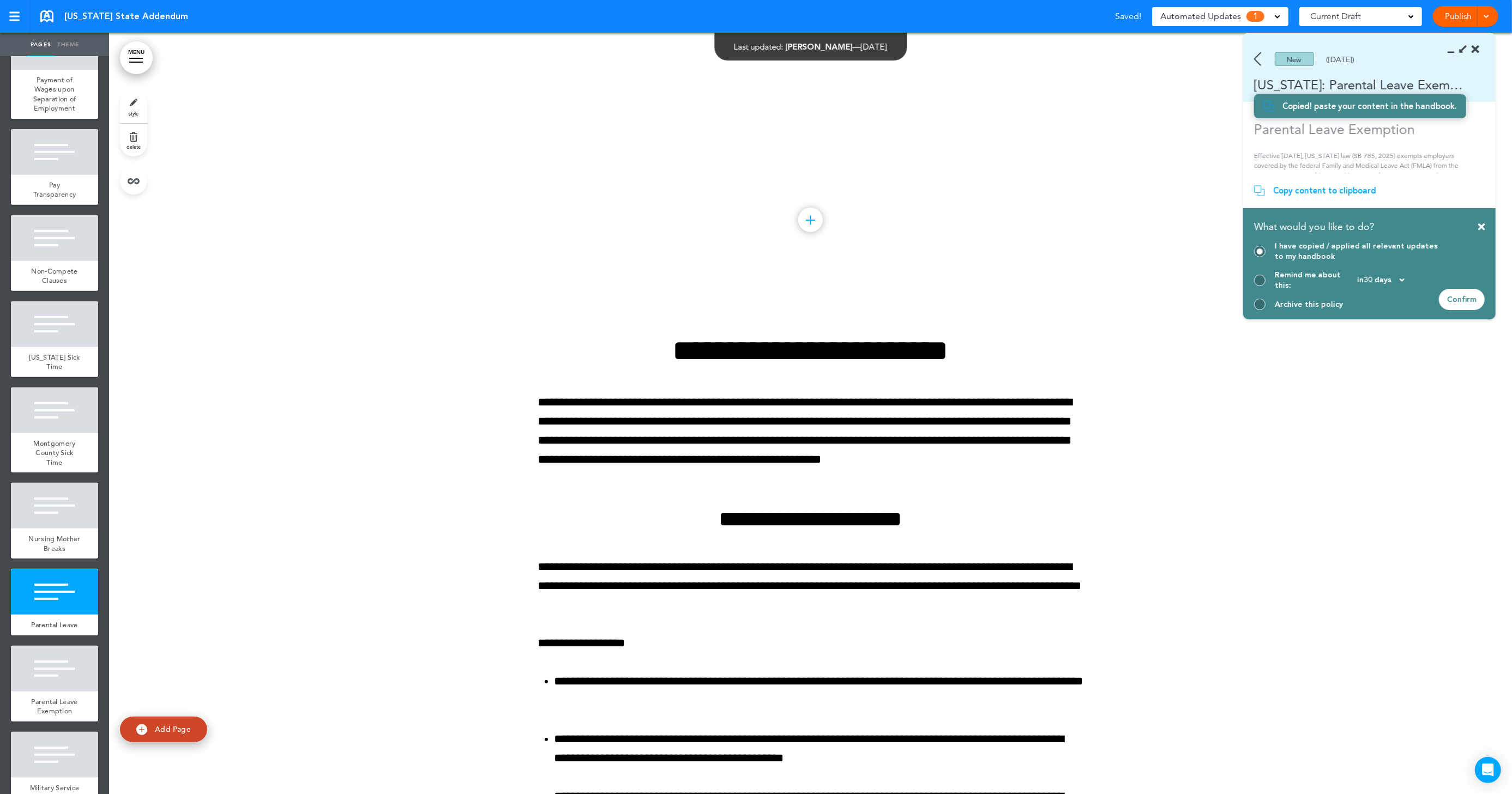
click at [1361, 308] on div "Confirm" at bounding box center [1462, 299] width 46 height 21
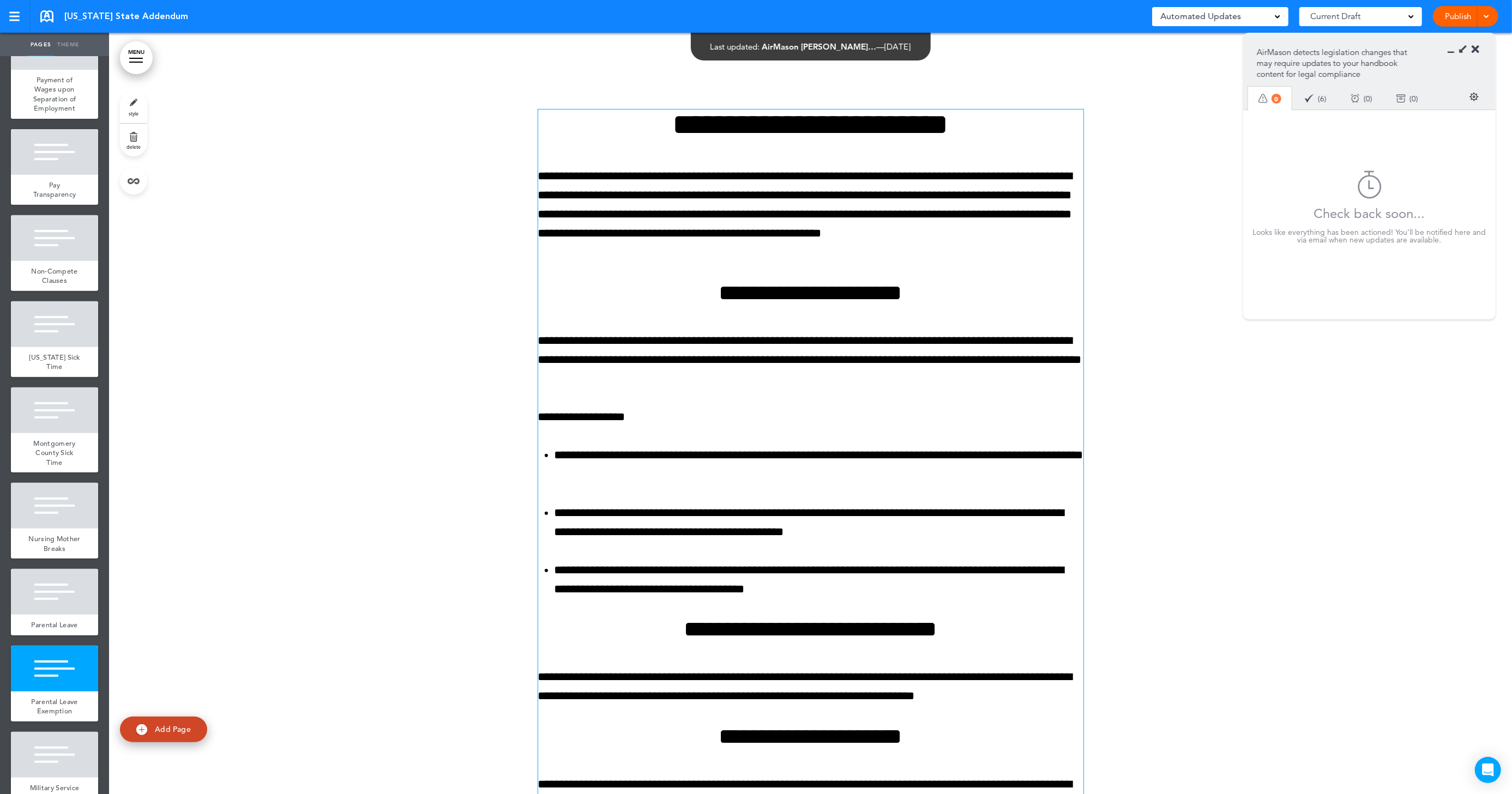
scroll to position [9791, 0]
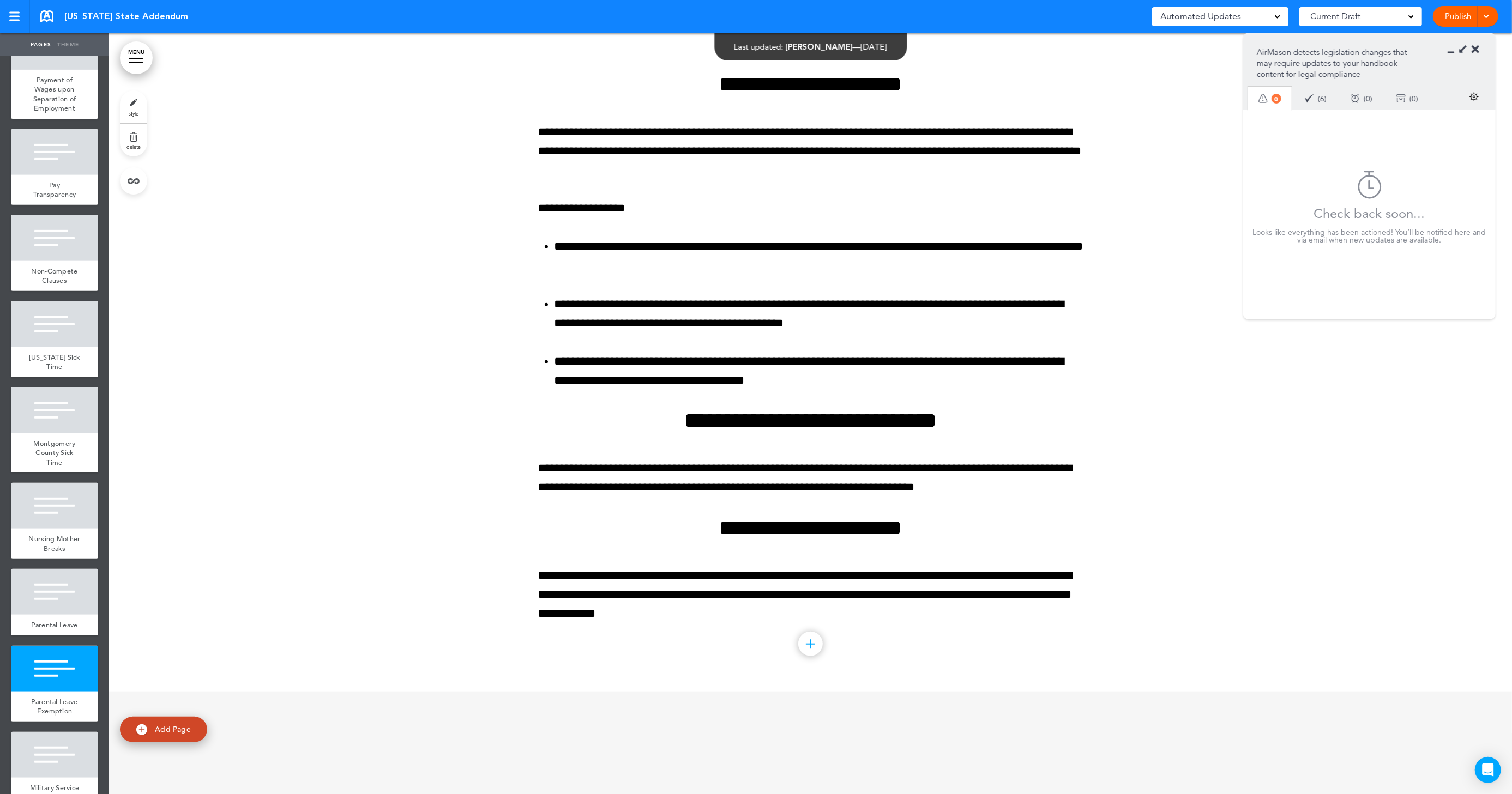
click at [1102, 533] on div at bounding box center [811, 262] width 1403 height 859
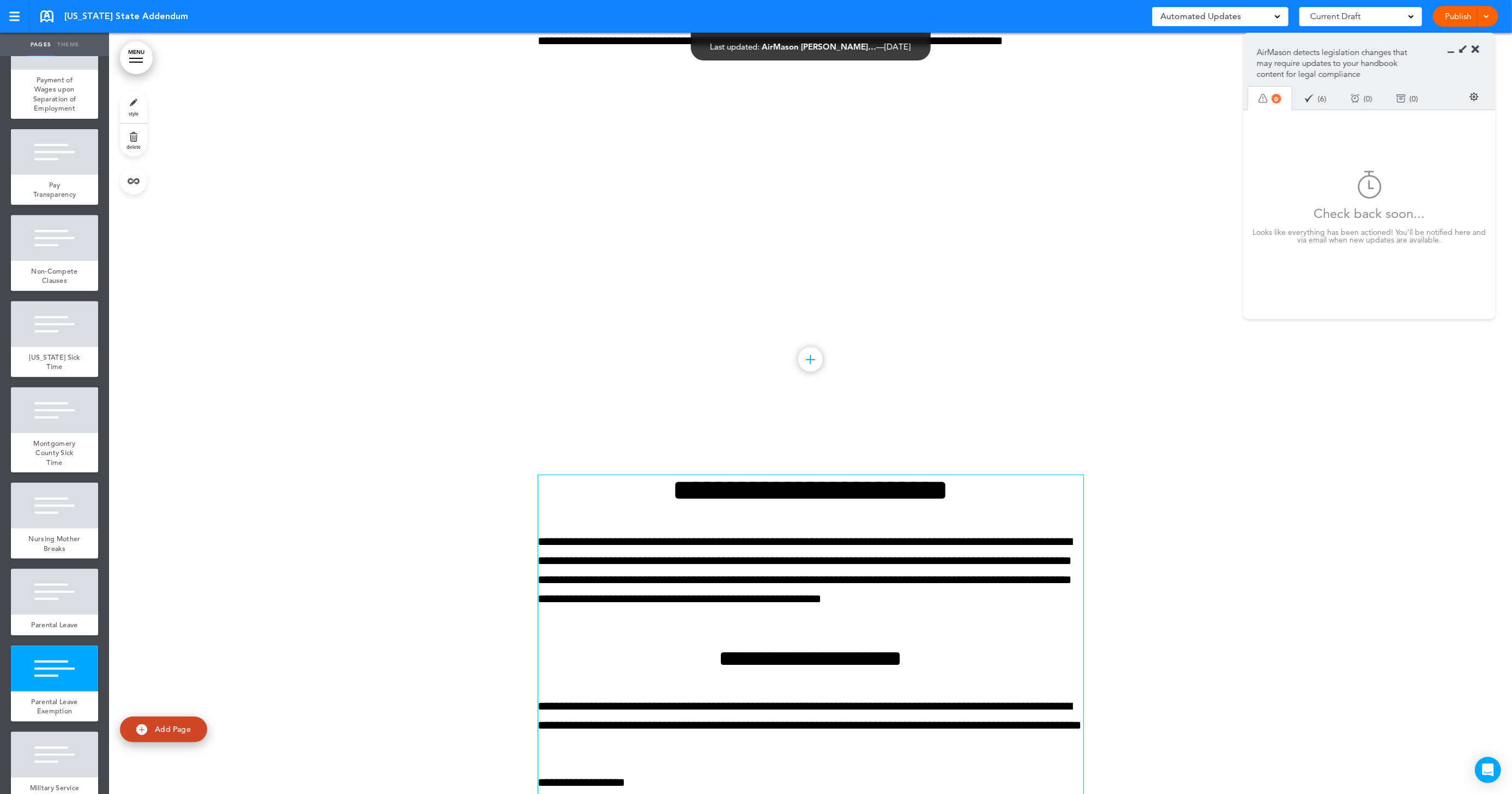
scroll to position [8813, 0]
